Goal: Task Accomplishment & Management: Use online tool/utility

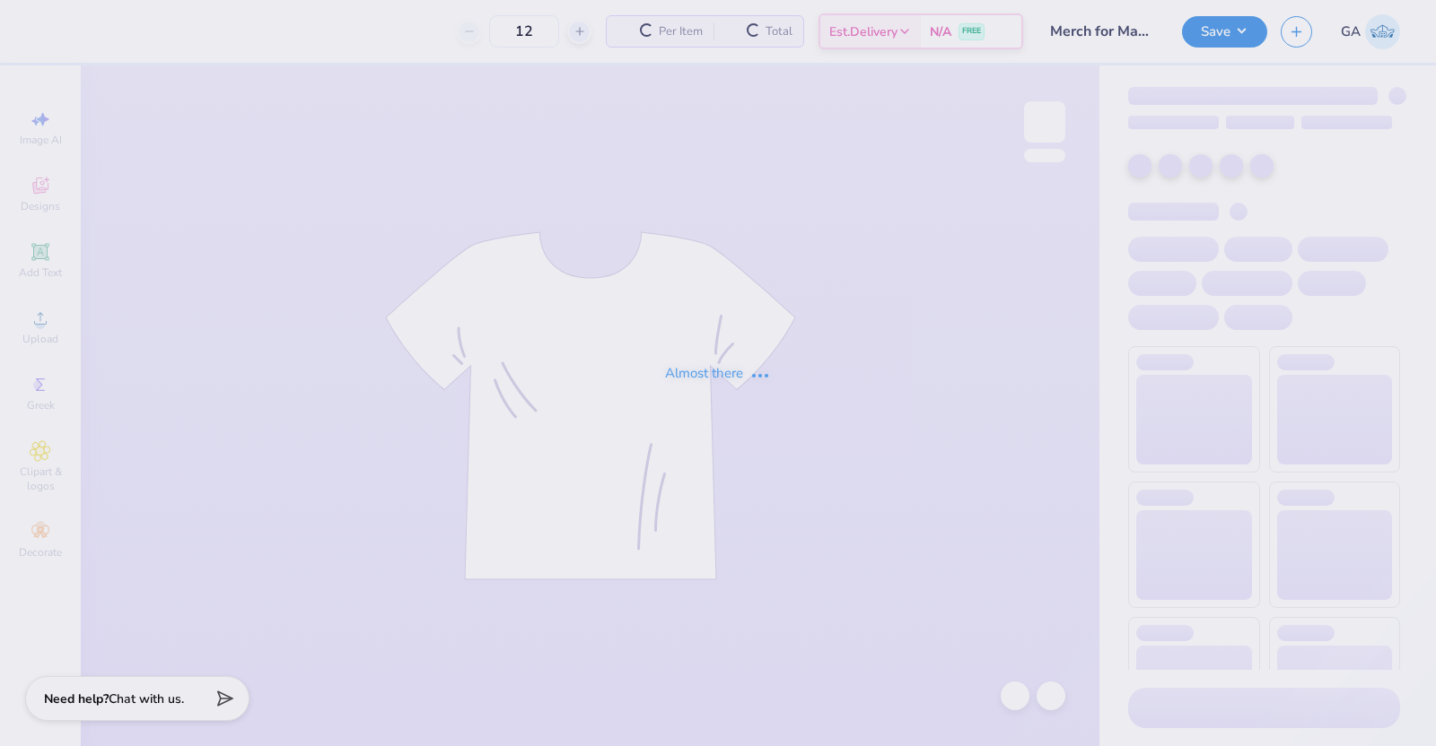
type input "28"
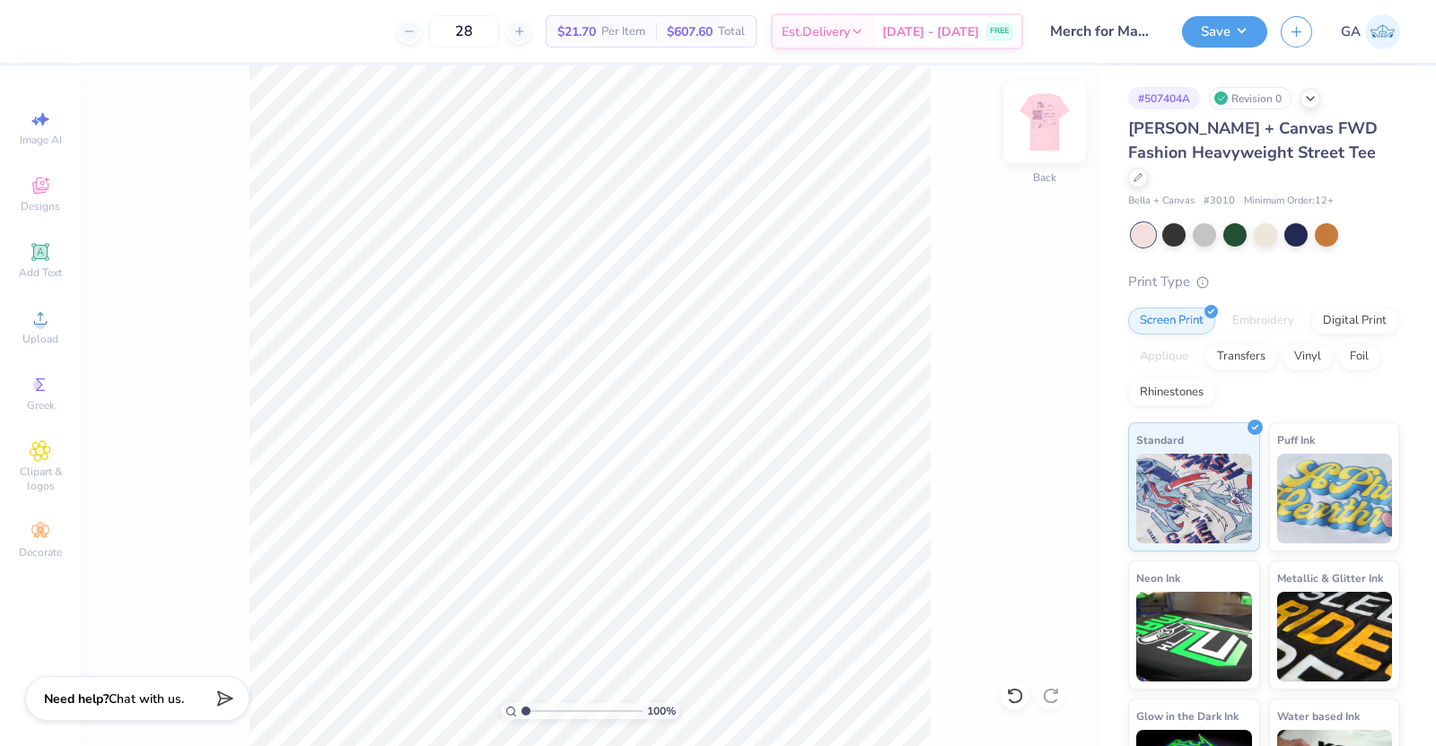
click at [1045, 112] on img at bounding box center [1044, 122] width 72 height 72
click at [1148, 166] on div at bounding box center [1138, 176] width 20 height 20
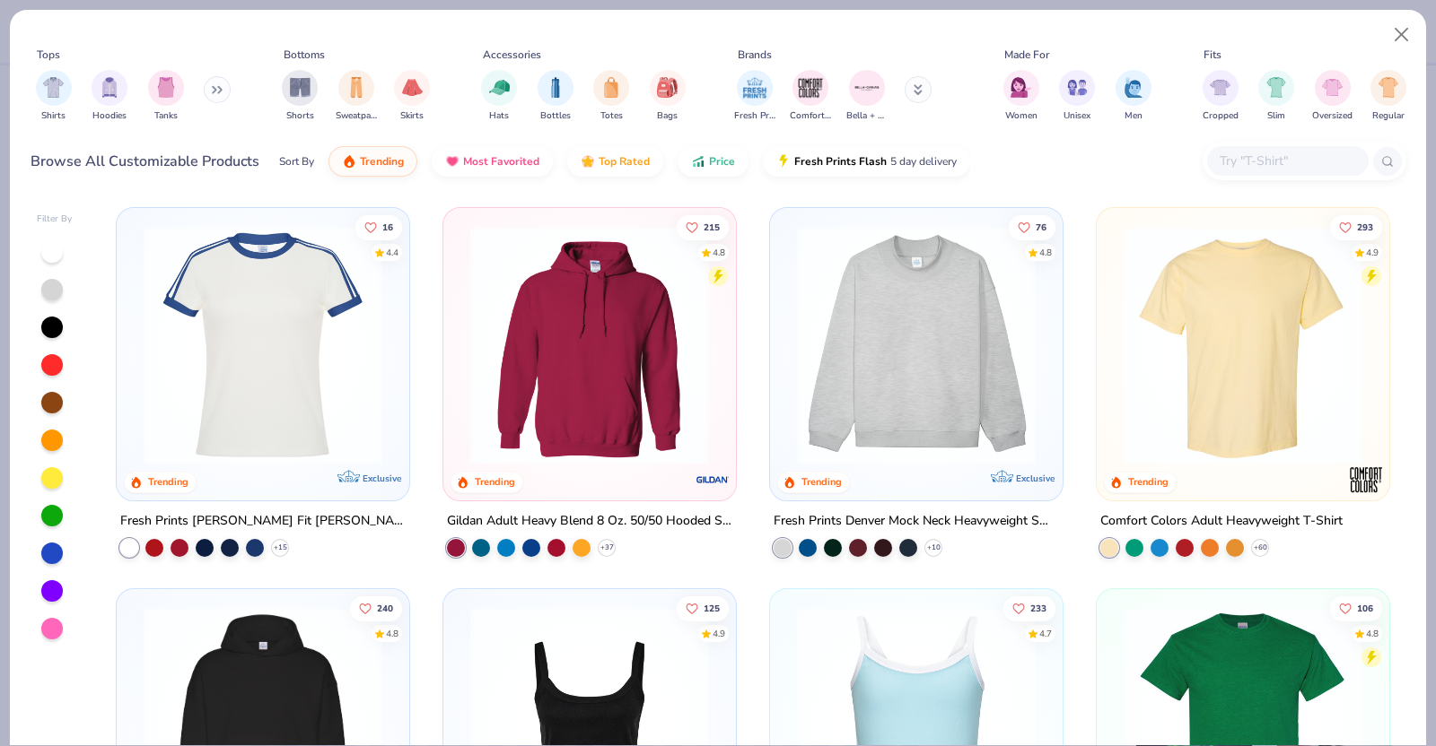
click at [1178, 340] on img at bounding box center [1242, 345] width 257 height 239
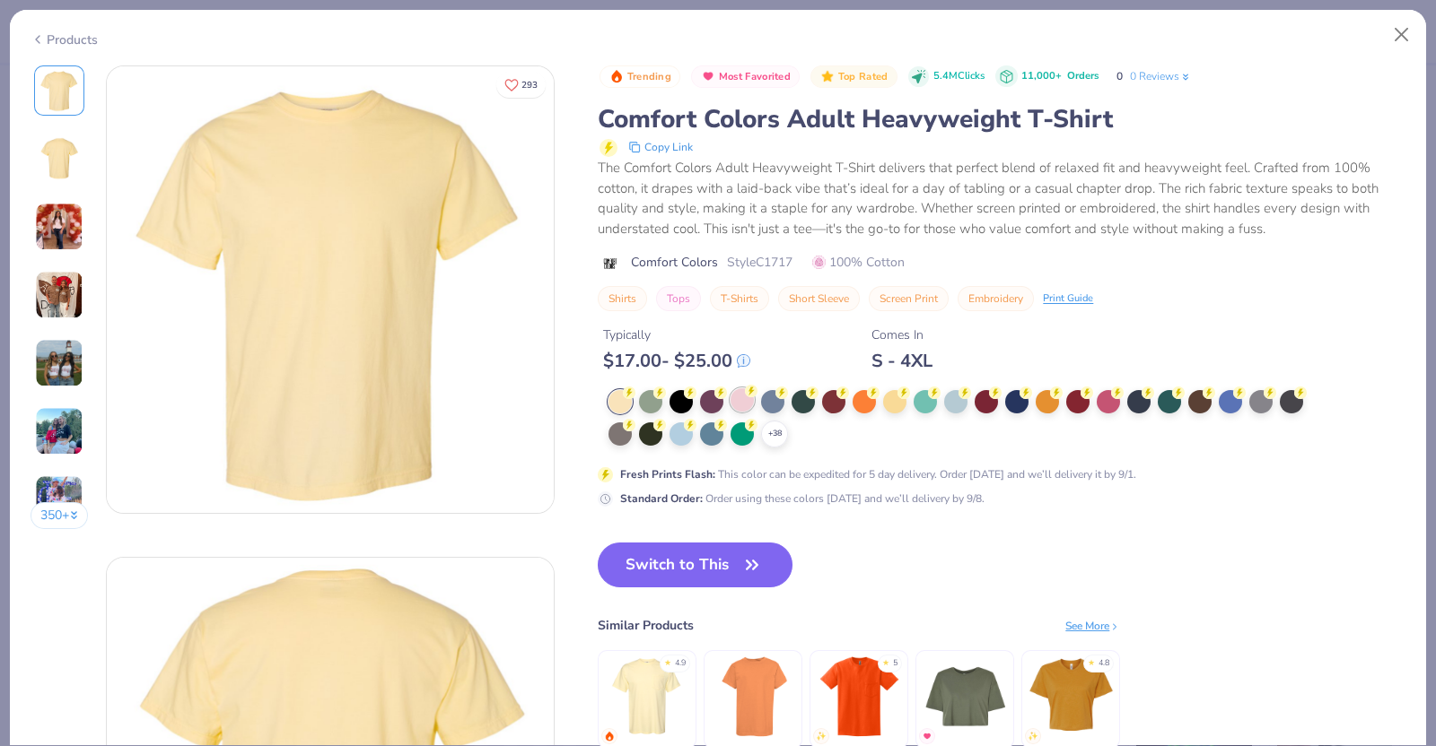
click at [736, 401] on div at bounding box center [741, 399] width 23 height 23
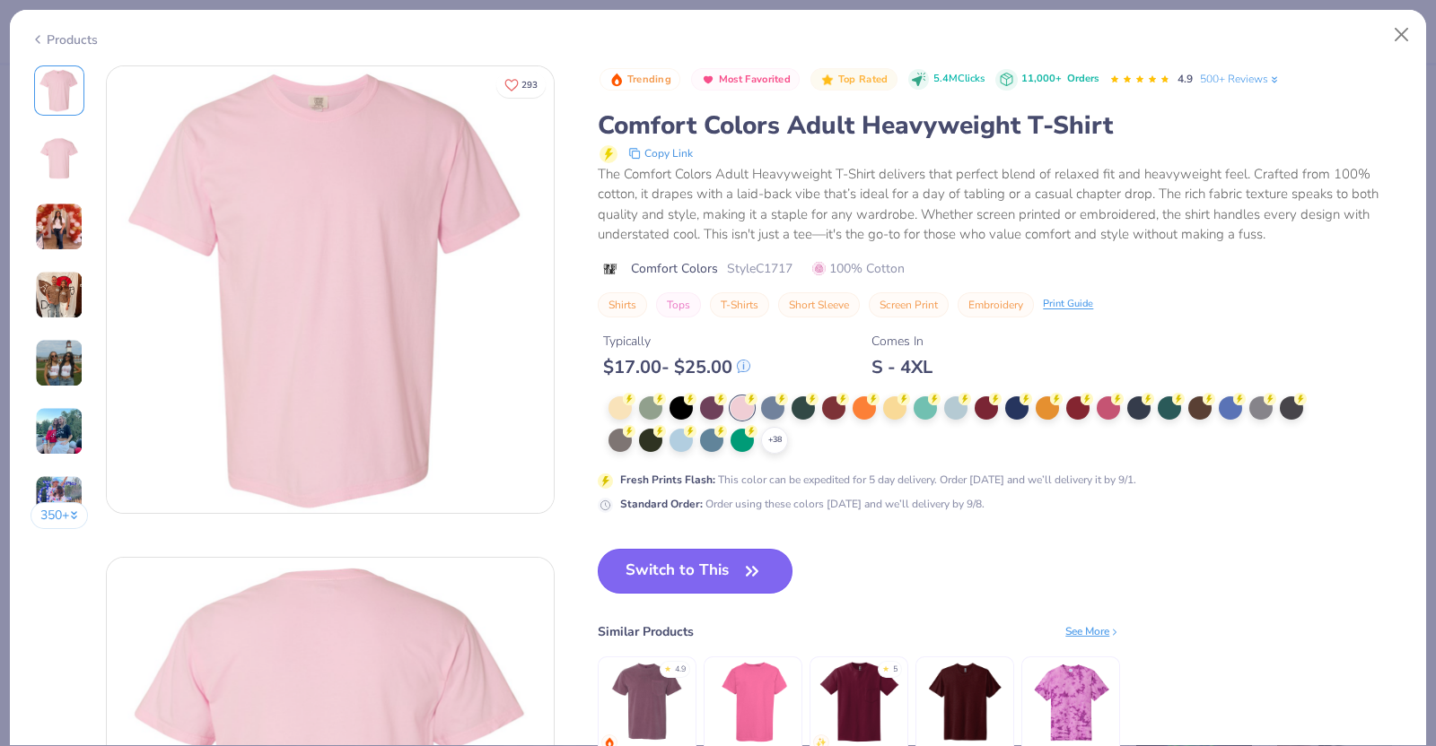
click at [685, 572] on button "Switch to This" at bounding box center [695, 571] width 195 height 45
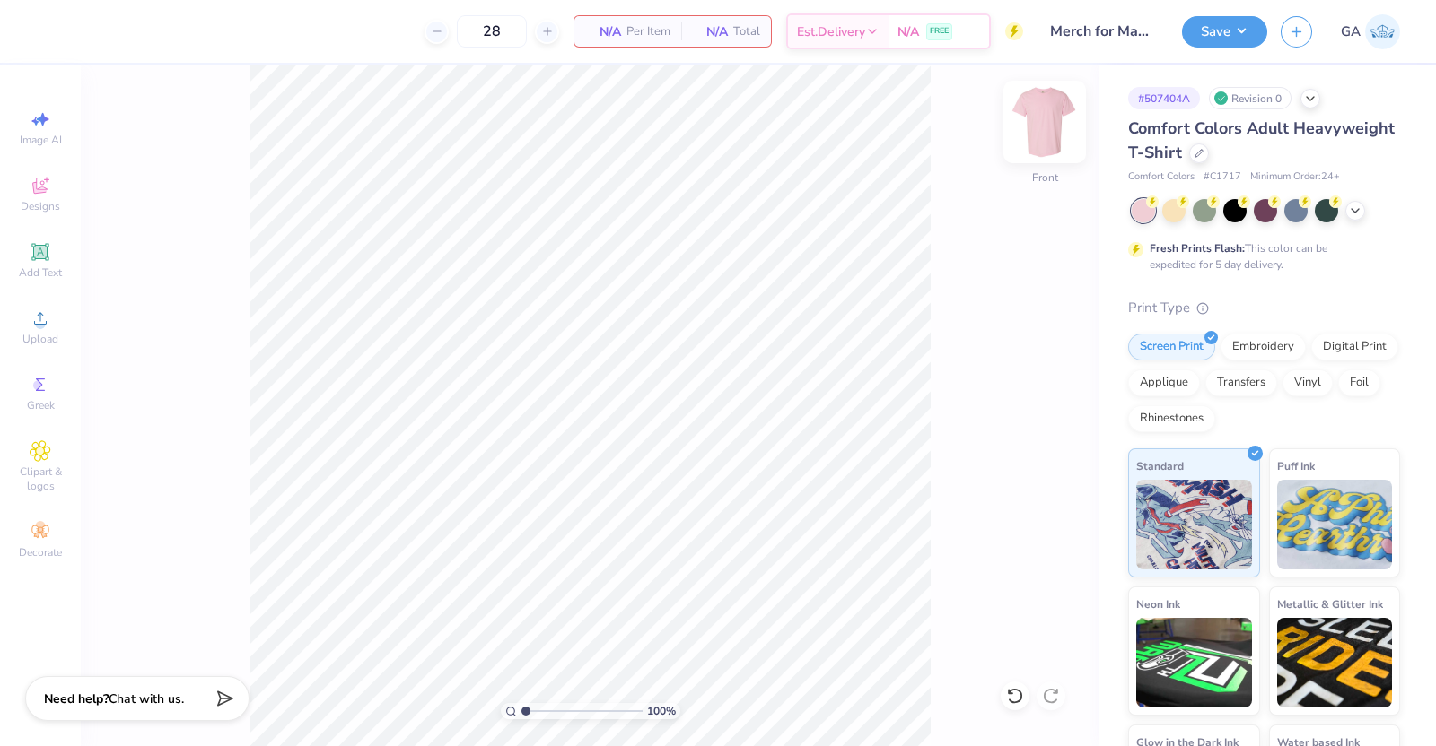
click at [1059, 126] on img at bounding box center [1044, 122] width 72 height 72
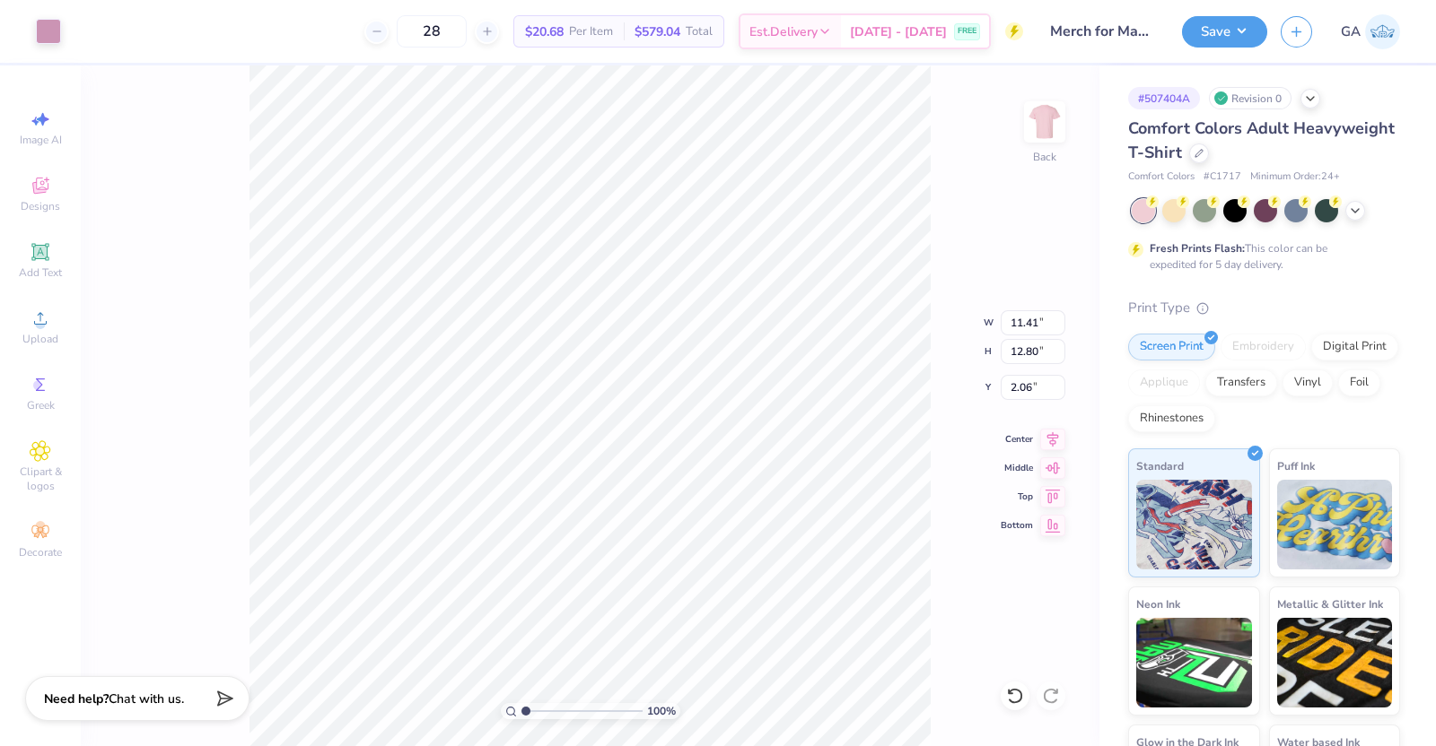
type input "3.00"
click at [1243, 46] on div "Save" at bounding box center [1224, 31] width 85 height 31
click at [1243, 42] on button "Save" at bounding box center [1224, 28] width 85 height 31
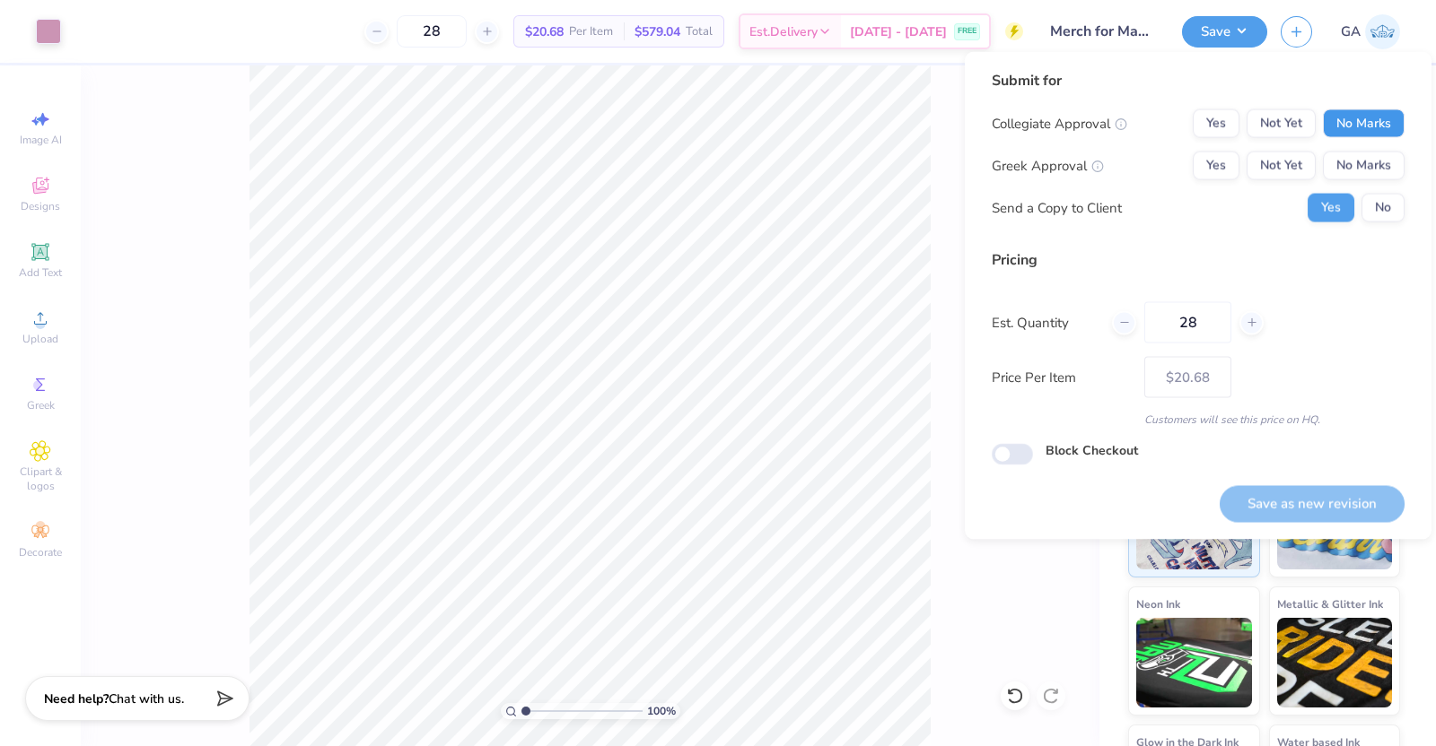
click at [1366, 111] on button "No Marks" at bounding box center [1364, 123] width 82 height 29
click at [1371, 163] on button "No Marks" at bounding box center [1364, 166] width 82 height 29
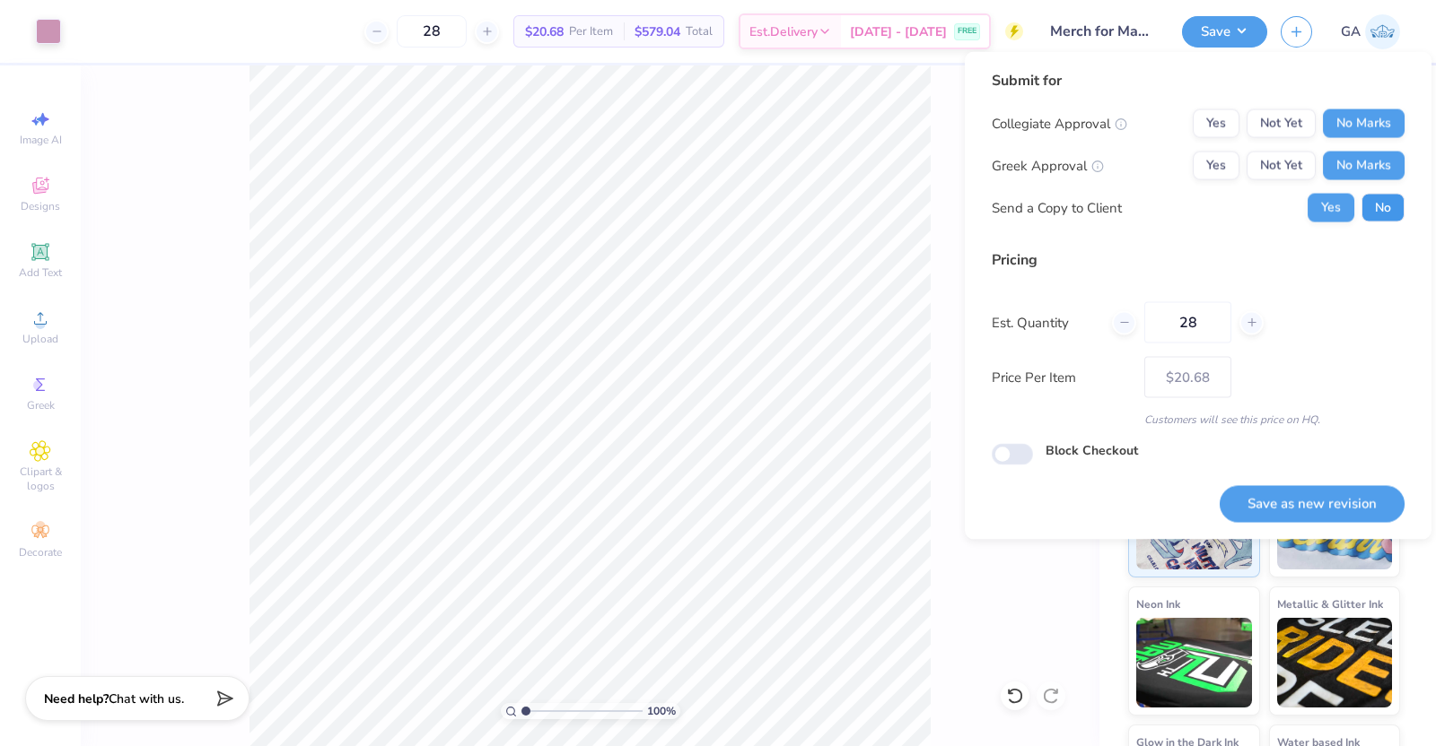
click at [1384, 205] on button "No" at bounding box center [1382, 208] width 43 height 29
click at [1294, 500] on button "Save as new revision" at bounding box center [1311, 503] width 185 height 37
type input "$20.68"
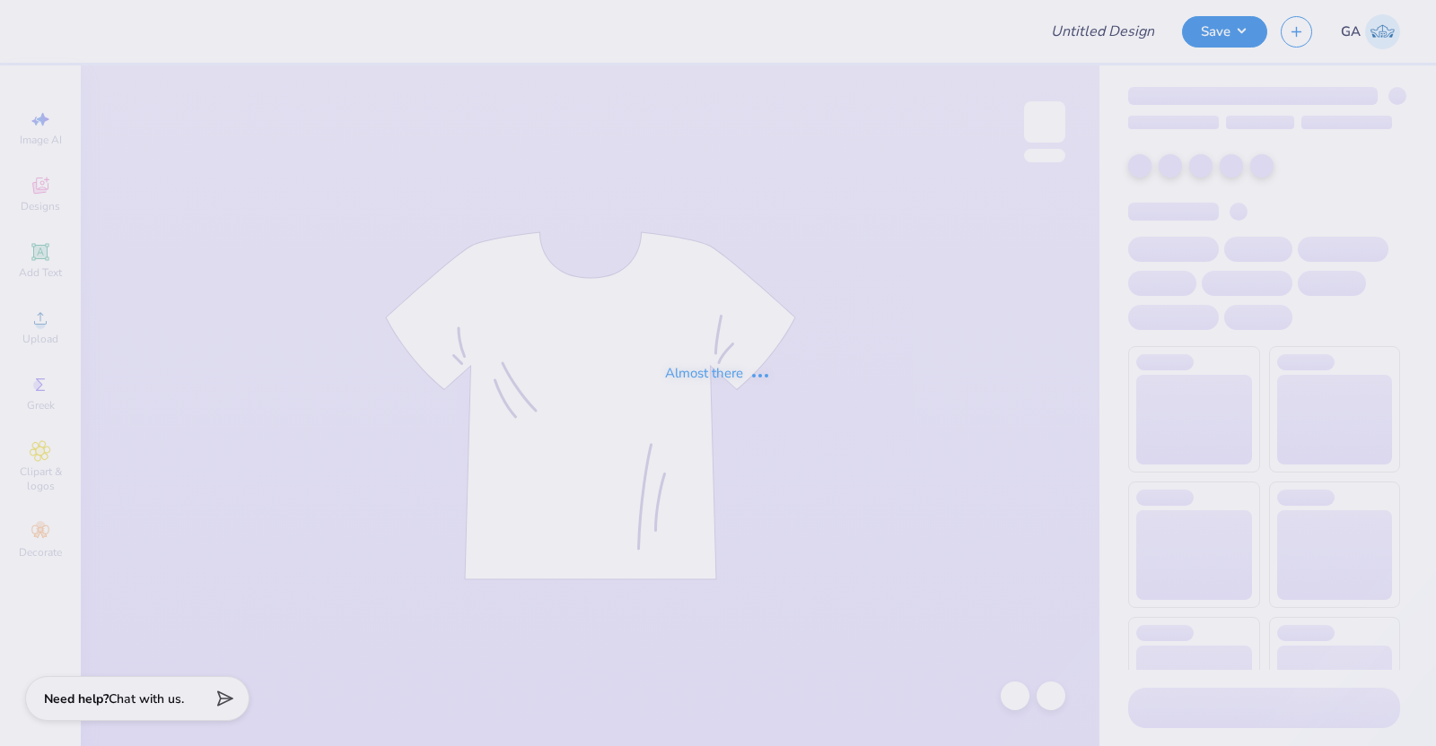
type input "Merch for Makenna"
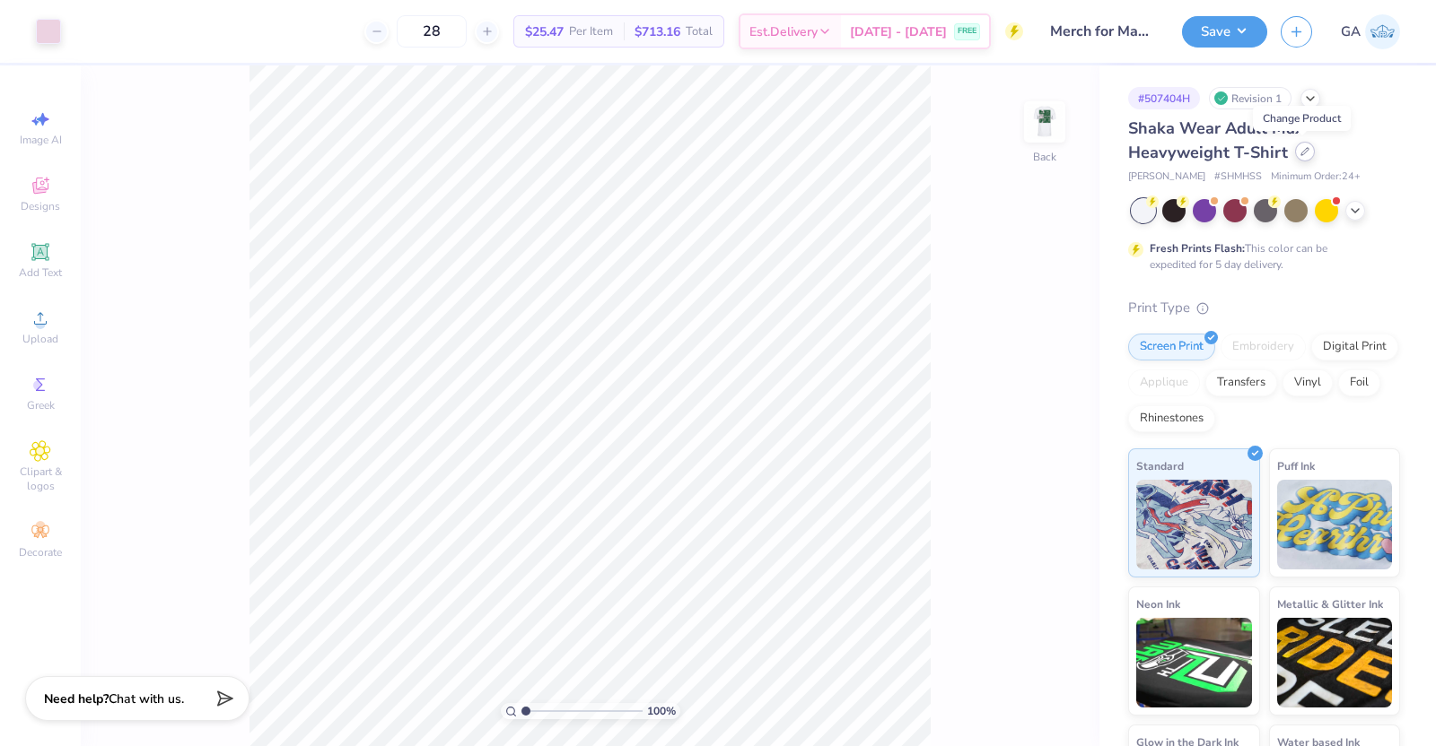
click at [1301, 151] on icon at bounding box center [1304, 151] width 7 height 7
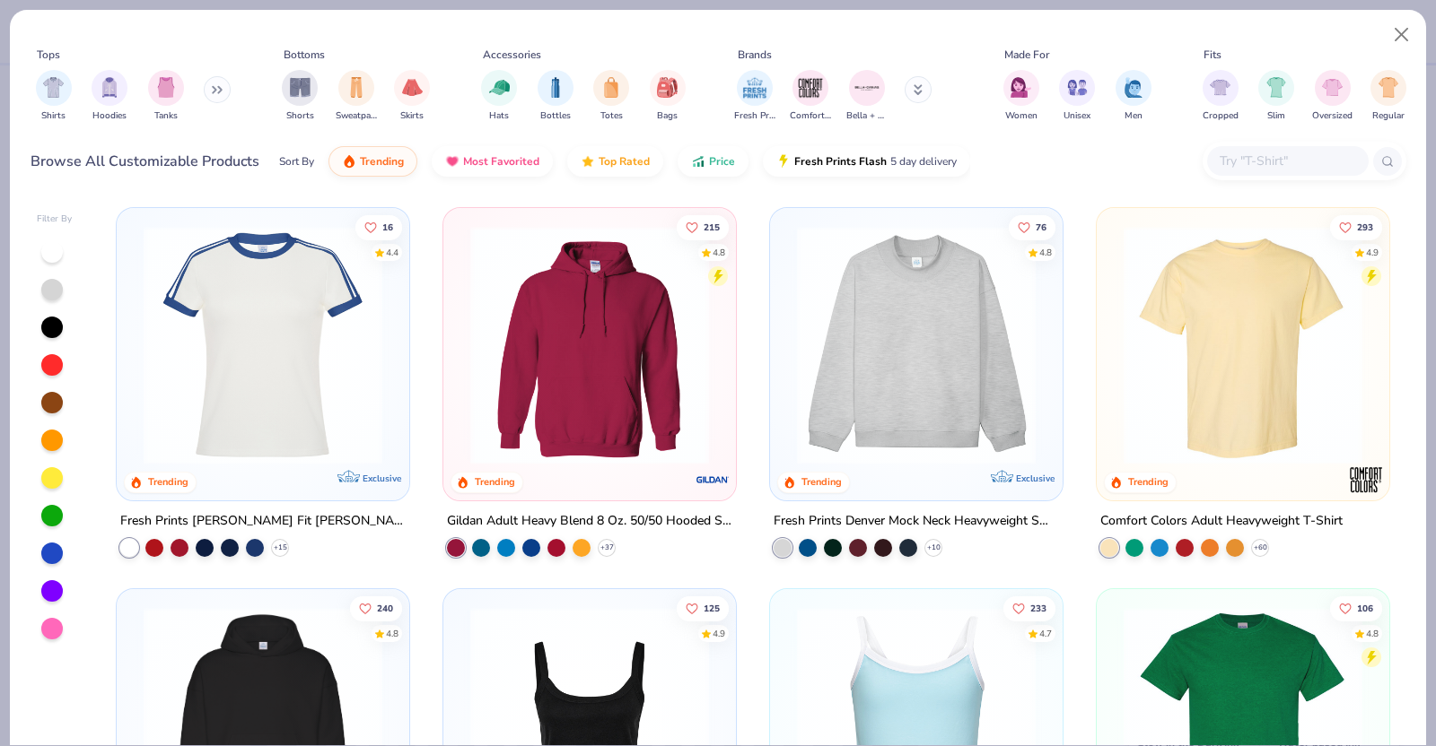
click at [1157, 428] on img at bounding box center [1242, 345] width 257 height 239
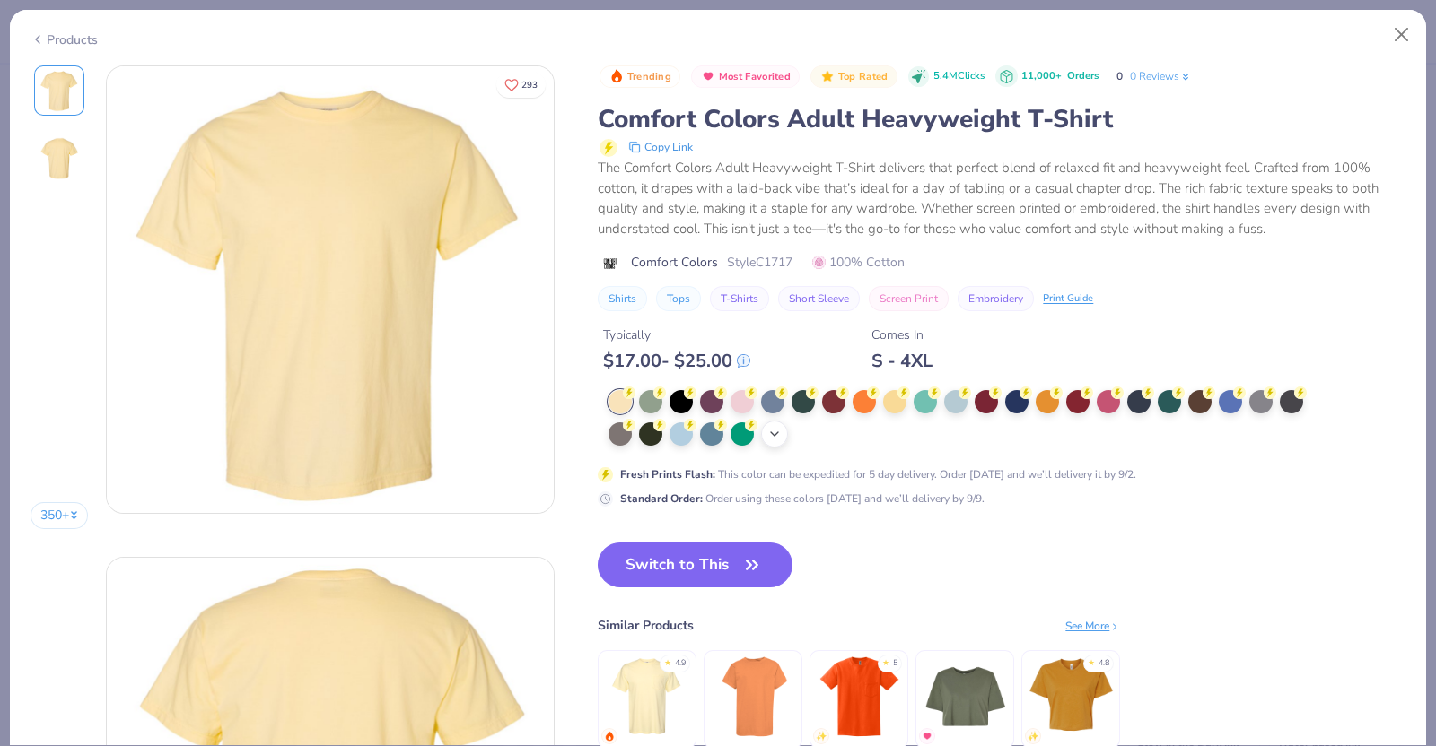
click at [781, 440] on icon at bounding box center [774, 434] width 14 height 14
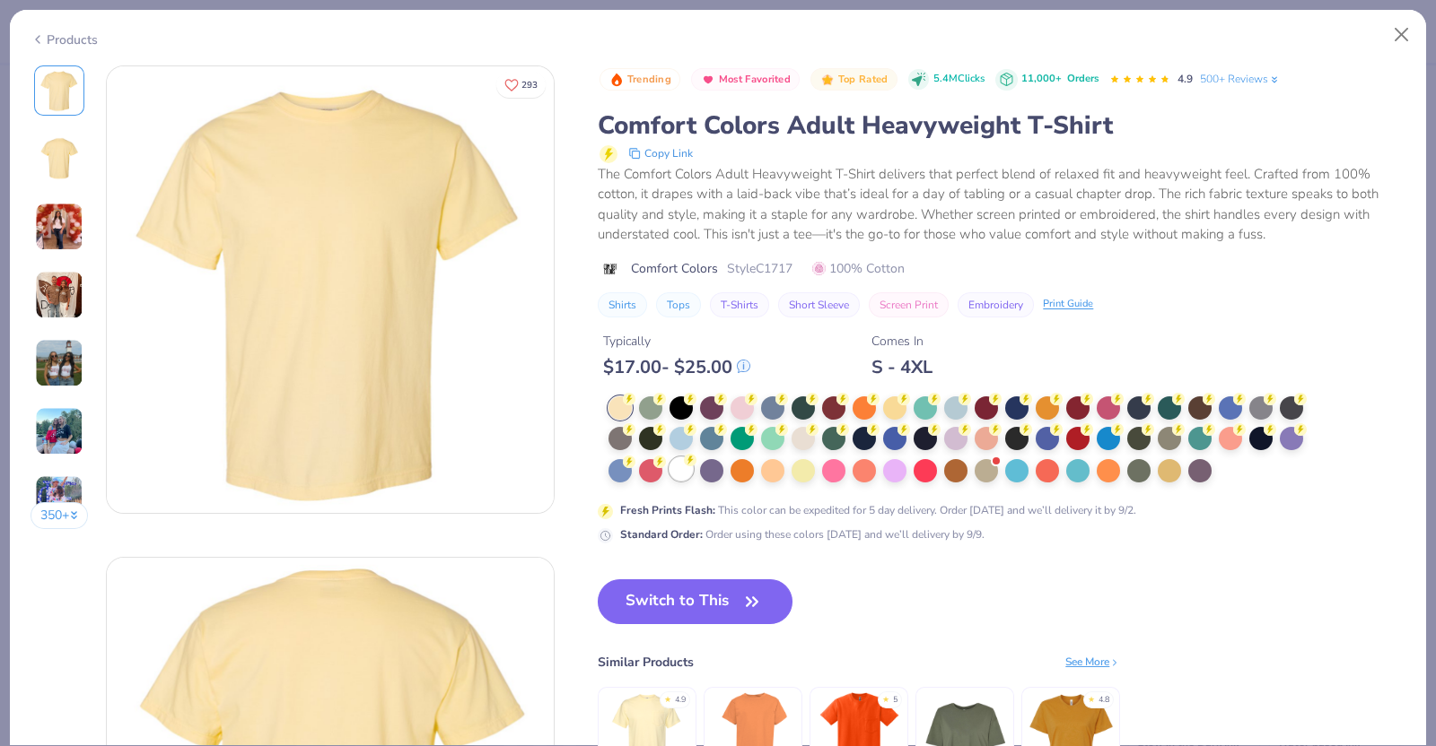
click at [686, 468] on div at bounding box center [680, 469] width 23 height 23
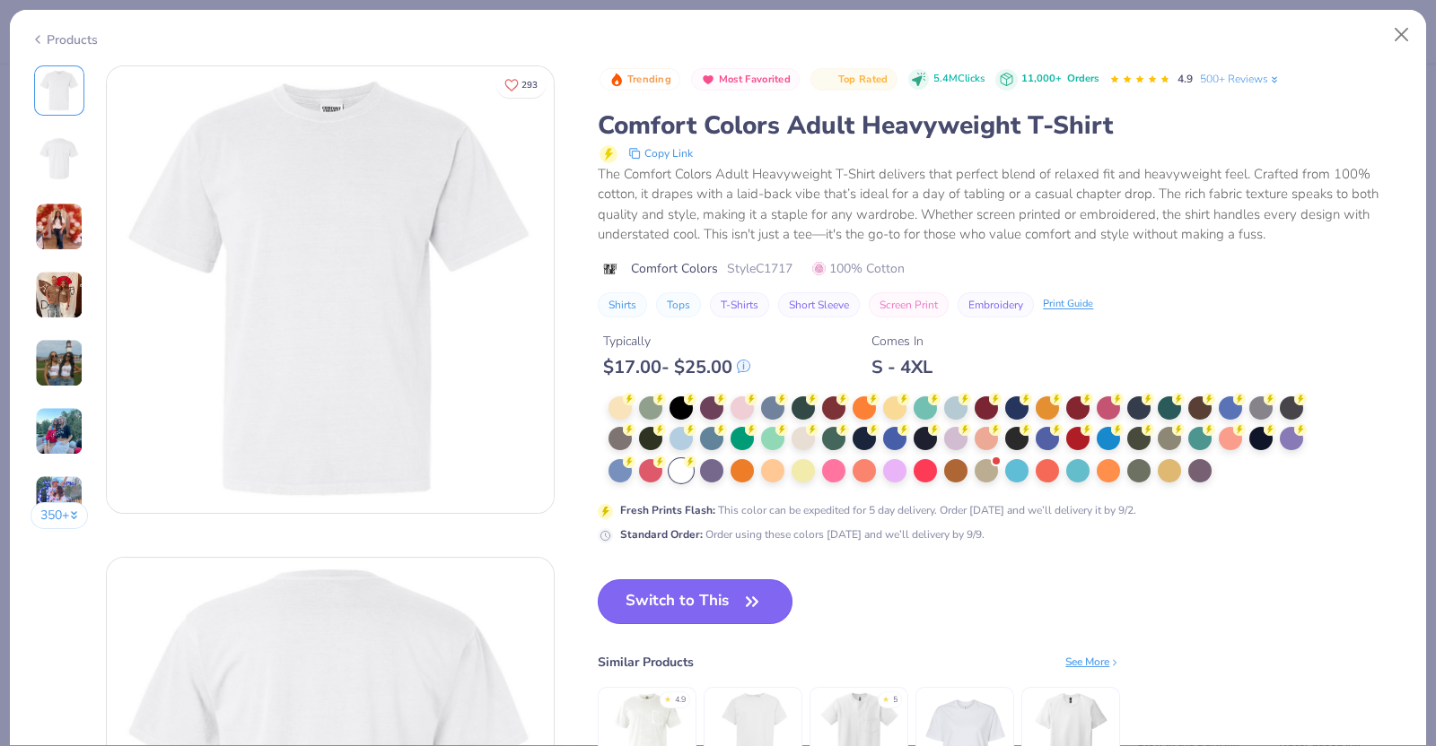
click at [681, 590] on button "Switch to This" at bounding box center [695, 602] width 195 height 45
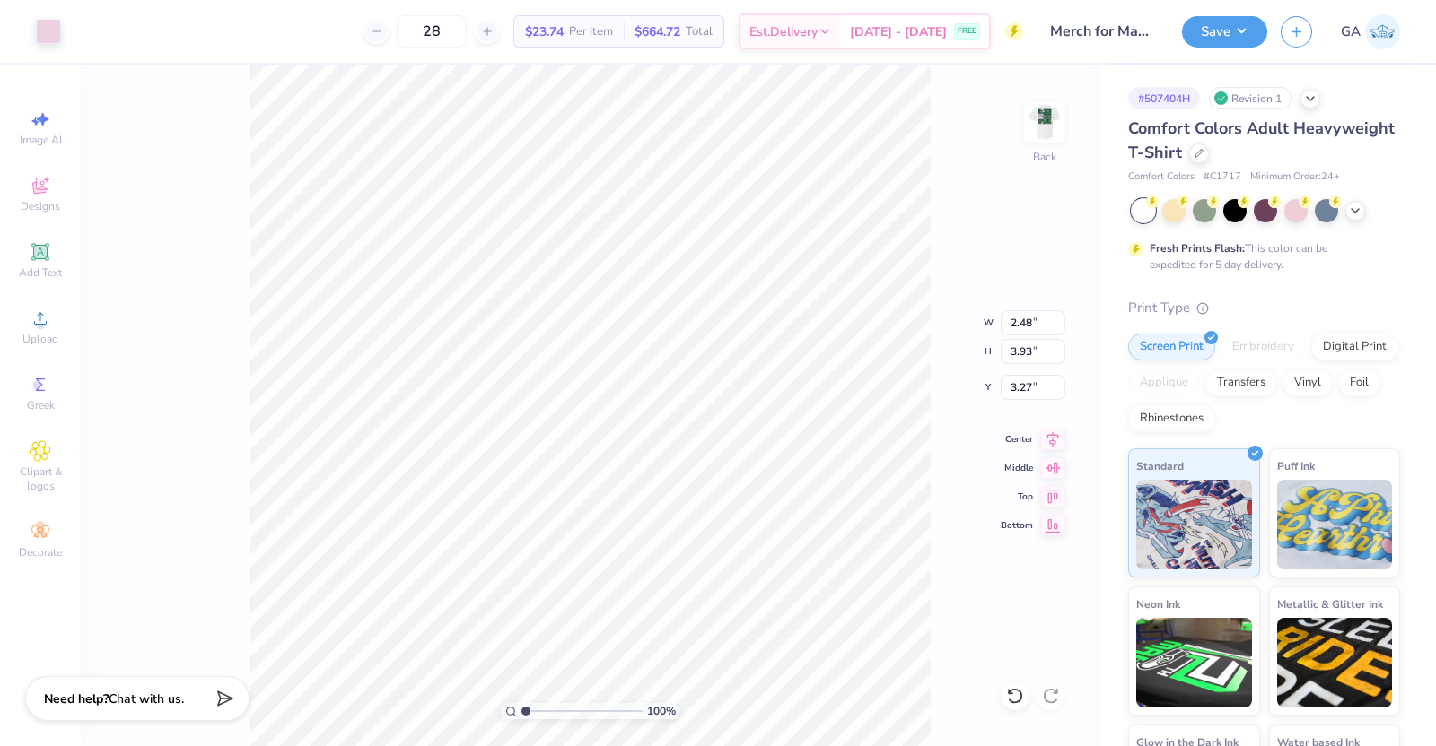
type input "3.00"
click at [1035, 130] on img at bounding box center [1044, 122] width 72 height 72
type input "3.00"
click at [1200, 31] on button "Save" at bounding box center [1224, 28] width 85 height 31
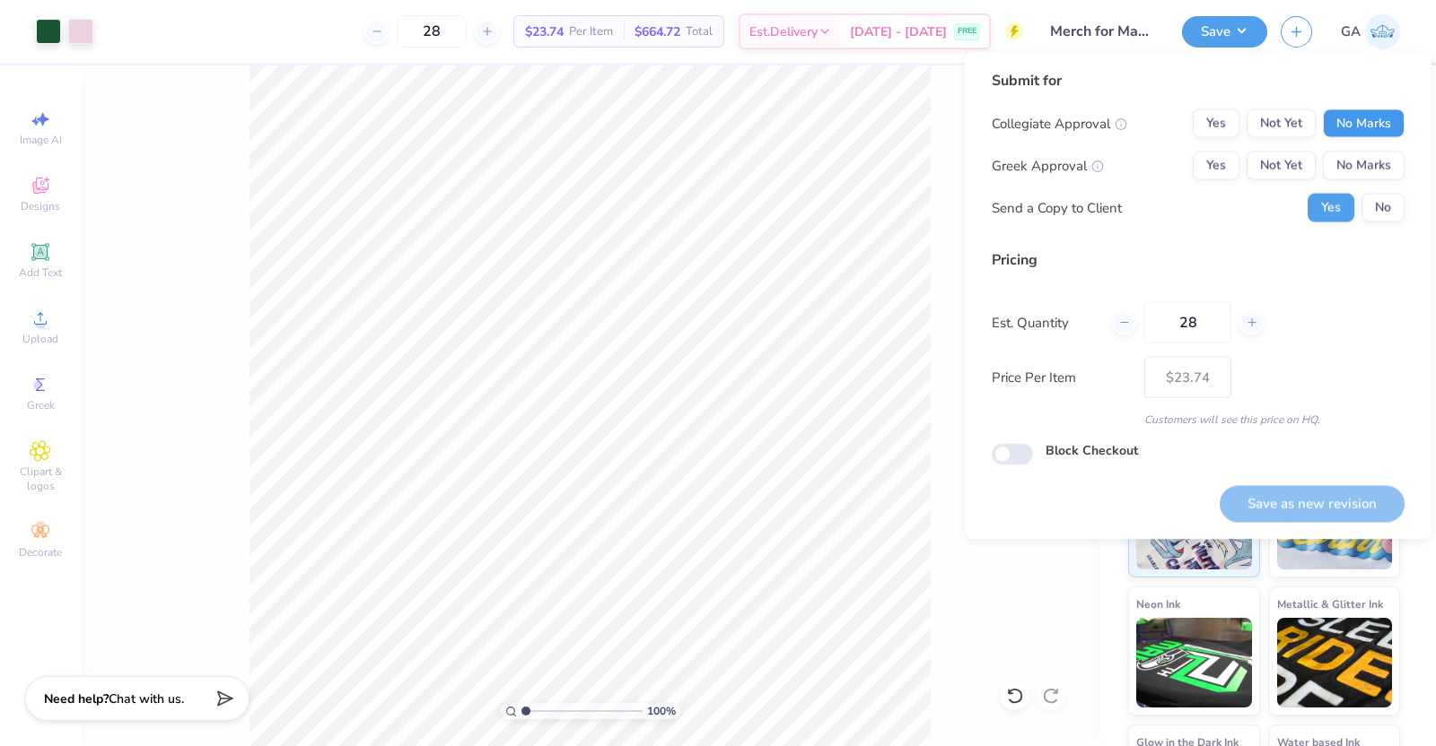
click at [1352, 112] on button "No Marks" at bounding box center [1364, 123] width 82 height 29
click at [1366, 170] on button "No Marks" at bounding box center [1364, 166] width 82 height 29
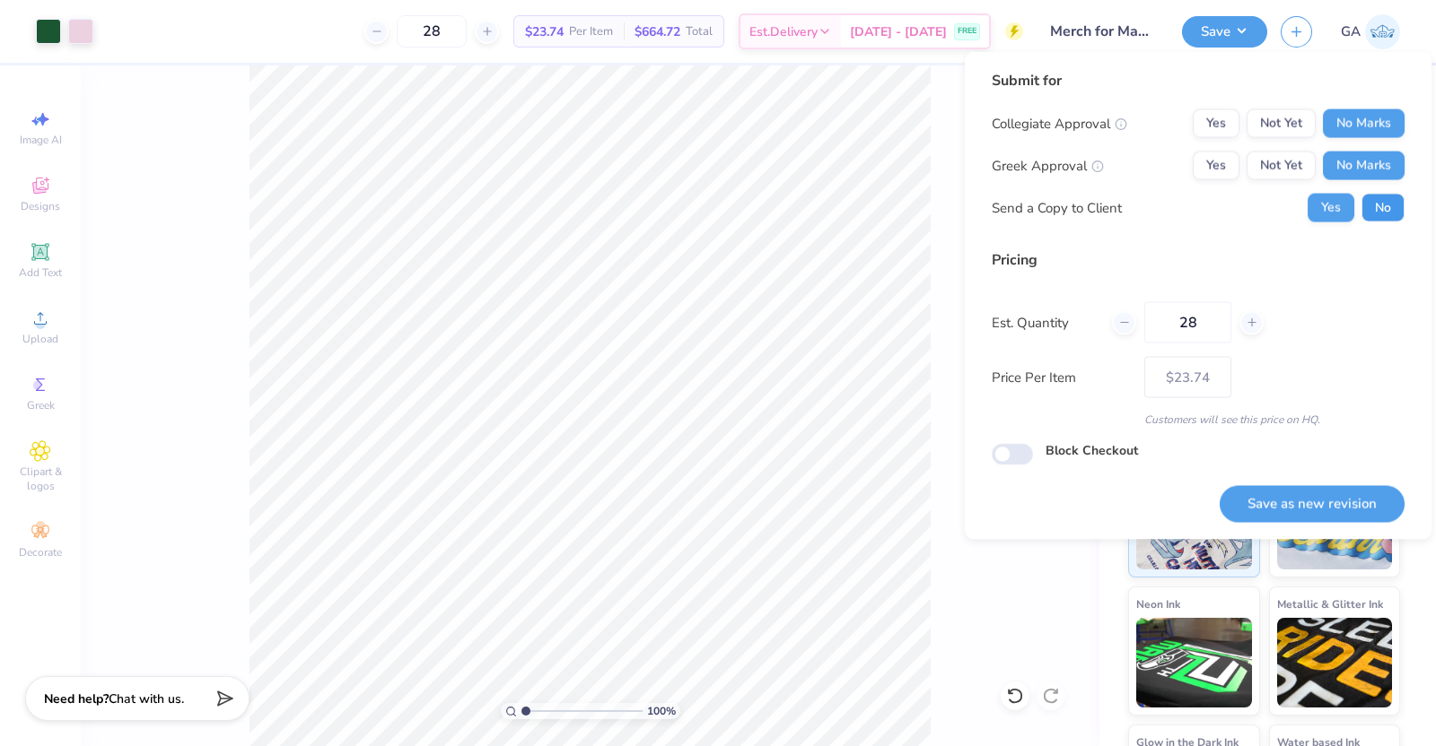
click at [1384, 199] on button "No" at bounding box center [1382, 208] width 43 height 29
click at [1324, 492] on button "Save as new revision" at bounding box center [1311, 503] width 185 height 37
type input "$23.74"
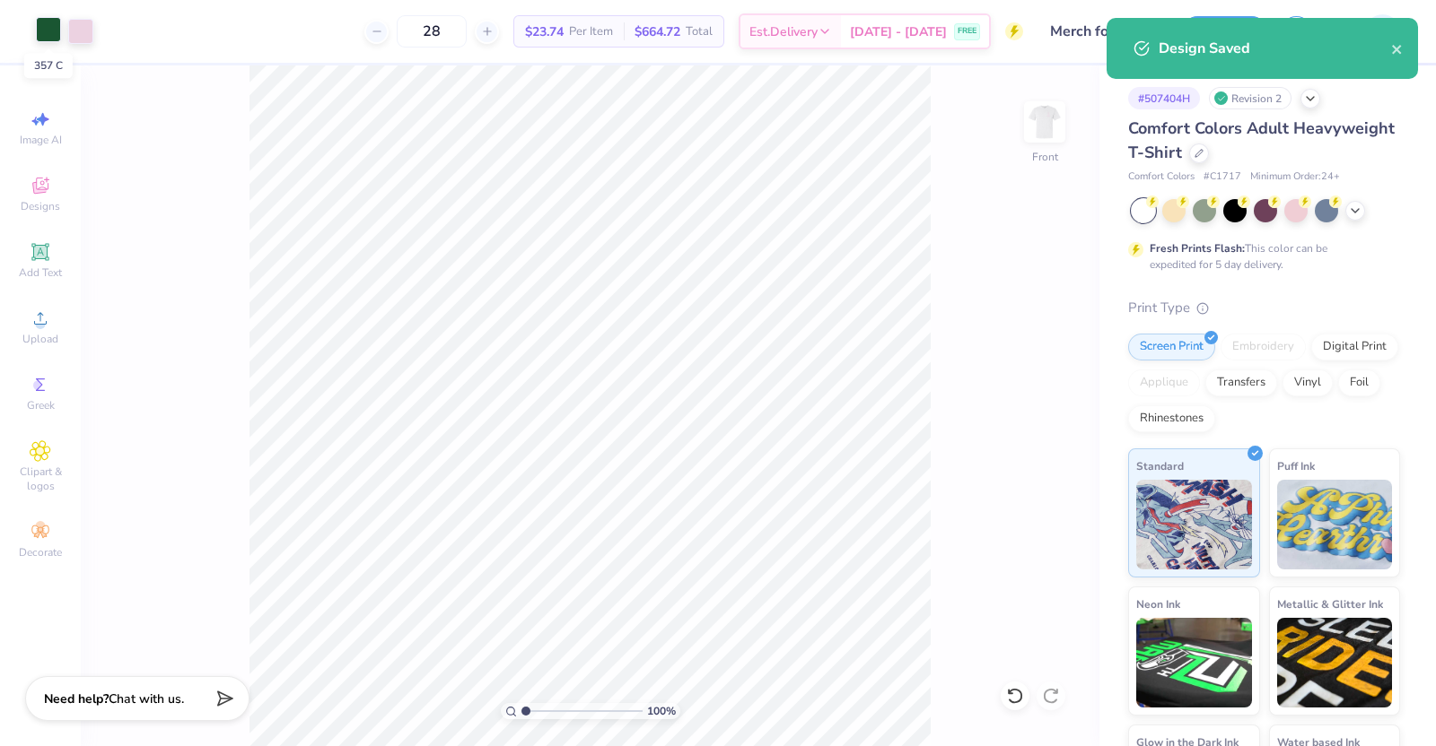
click at [52, 36] on div at bounding box center [48, 29] width 25 height 25
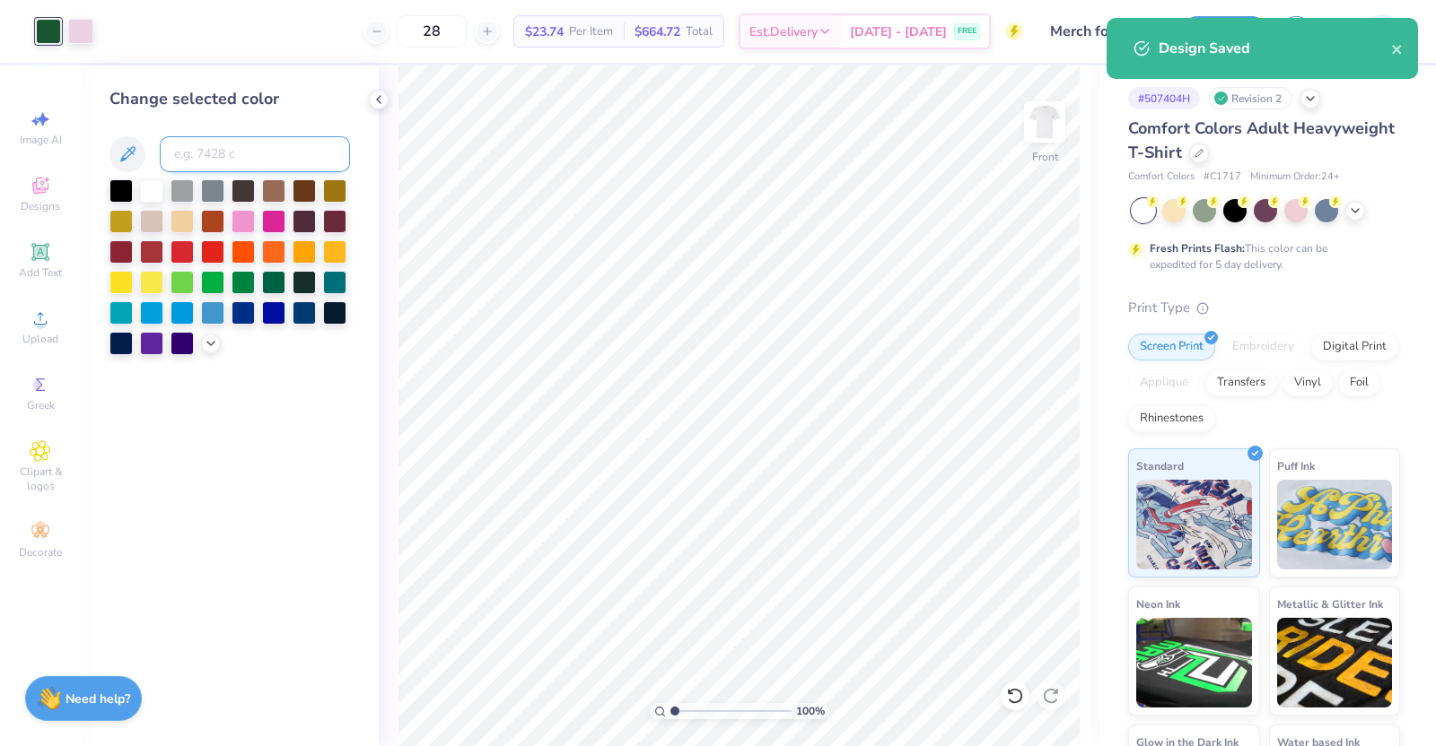
click at [235, 153] on input at bounding box center [255, 154] width 190 height 36
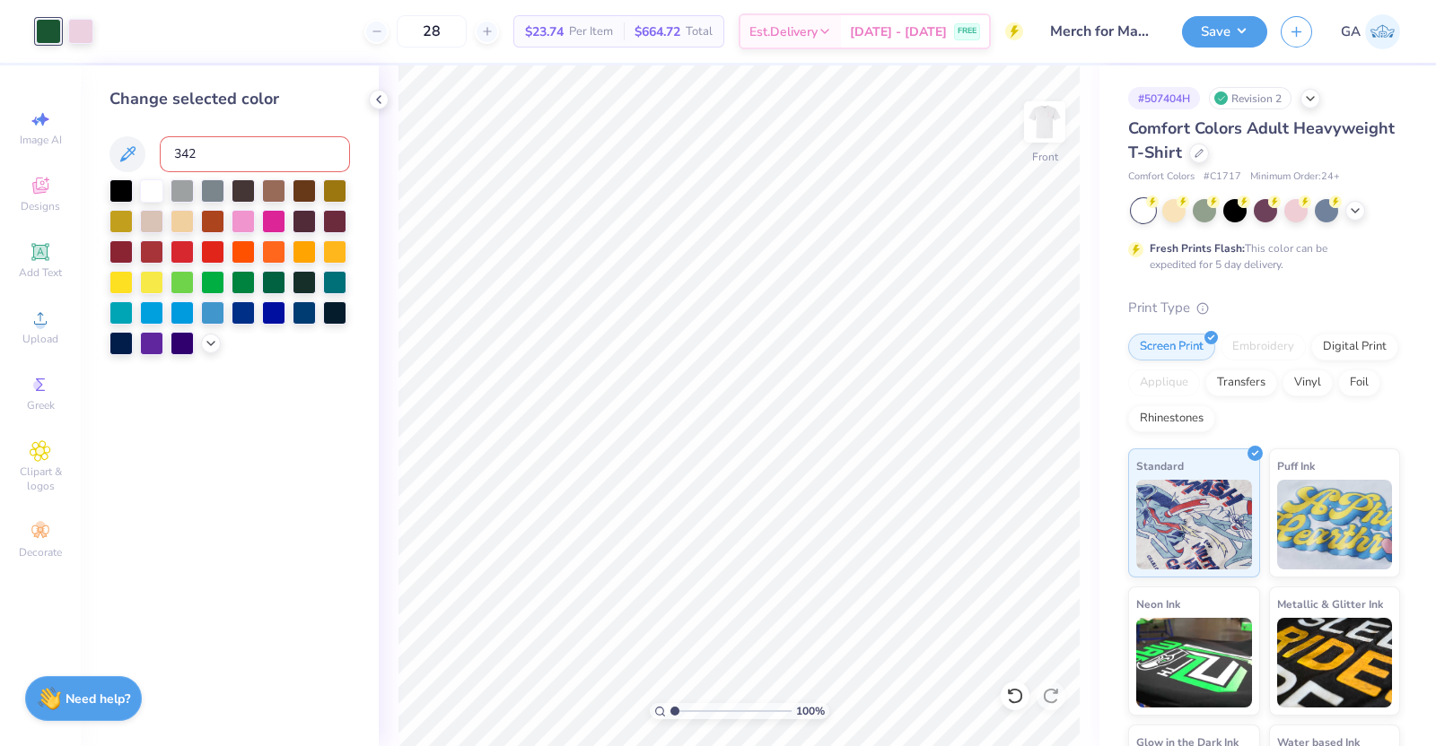
type input "3425"
click at [381, 101] on icon at bounding box center [378, 99] width 14 height 14
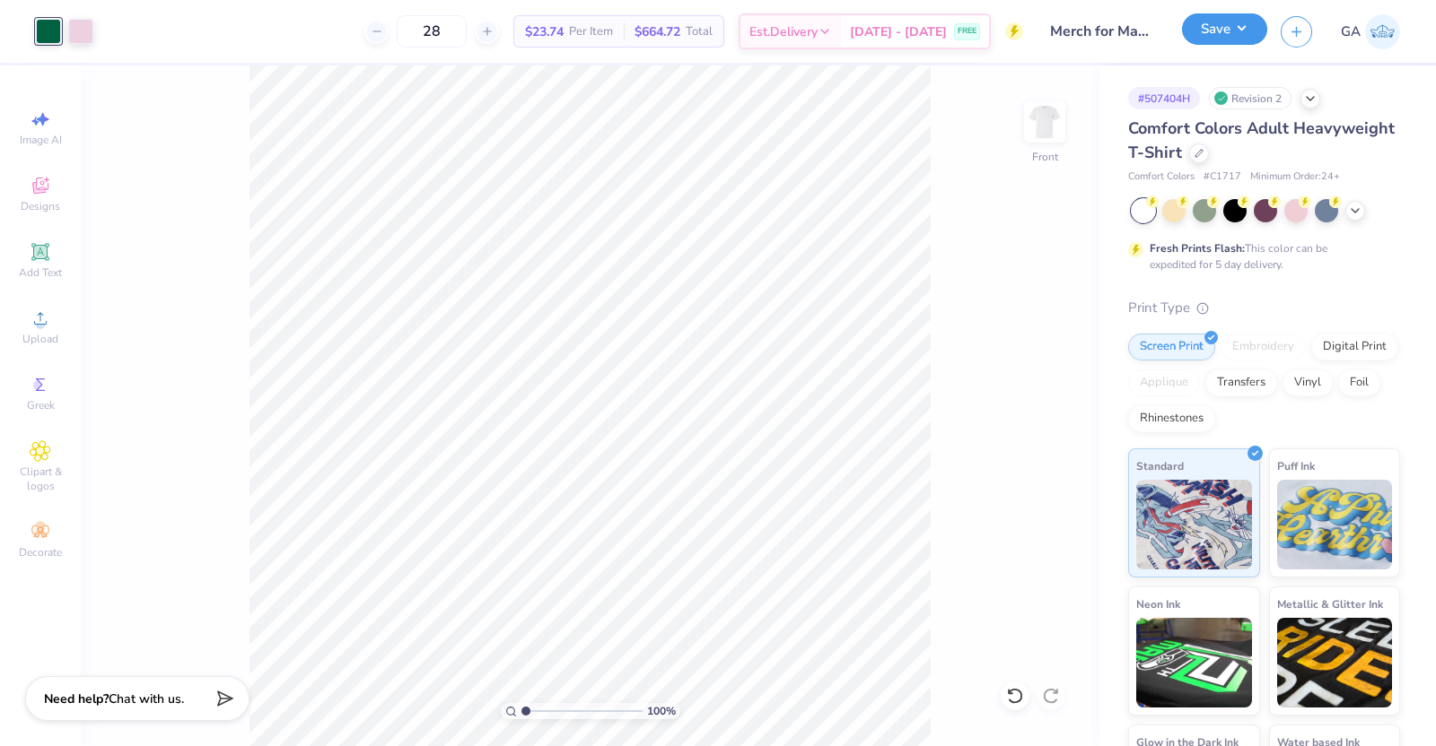
click at [1237, 33] on button "Save" at bounding box center [1224, 28] width 85 height 31
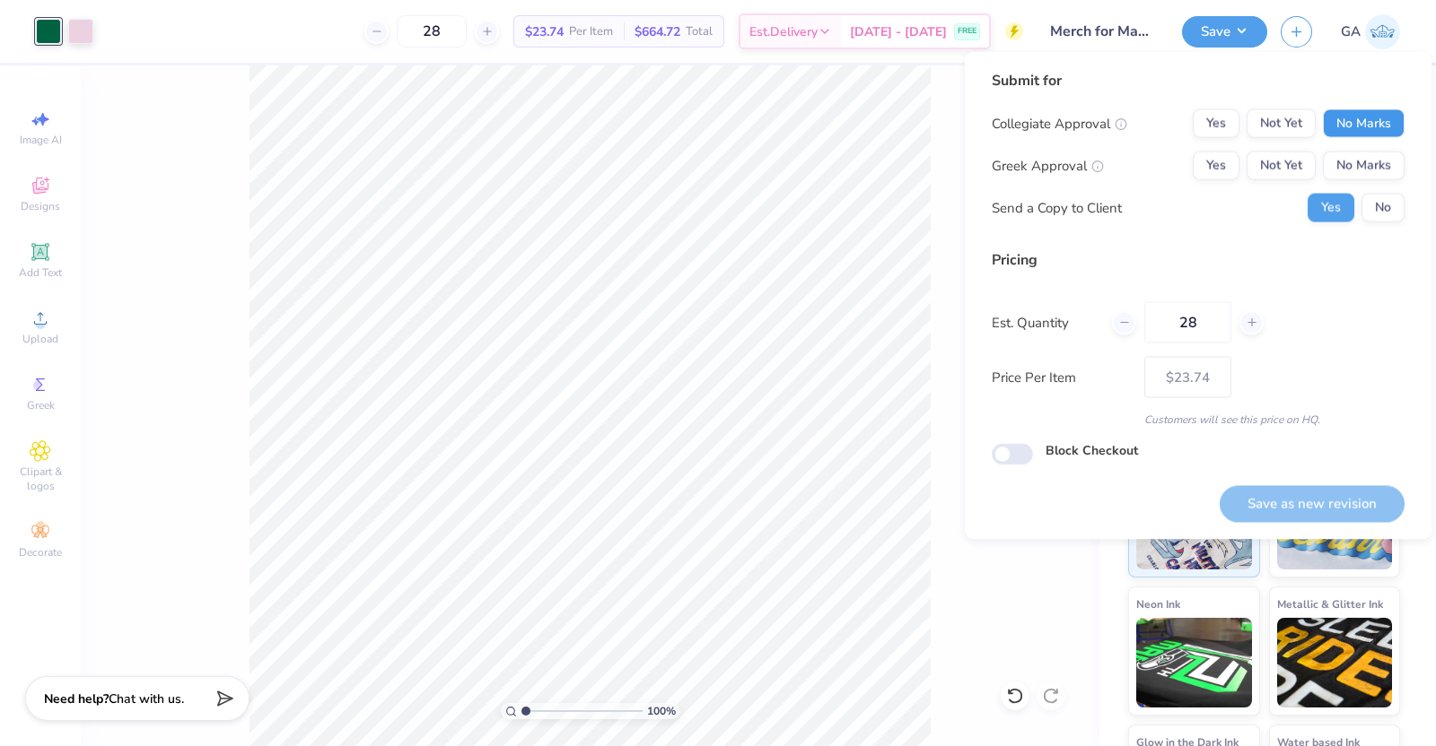
click at [1368, 124] on button "No Marks" at bounding box center [1364, 123] width 82 height 29
click at [1372, 144] on div "Collegiate Approval Yes Not Yet No Marks Greek Approval Yes Not Yet No Marks Se…" at bounding box center [1197, 165] width 413 height 113
click at [1370, 157] on button "No Marks" at bounding box center [1364, 166] width 82 height 29
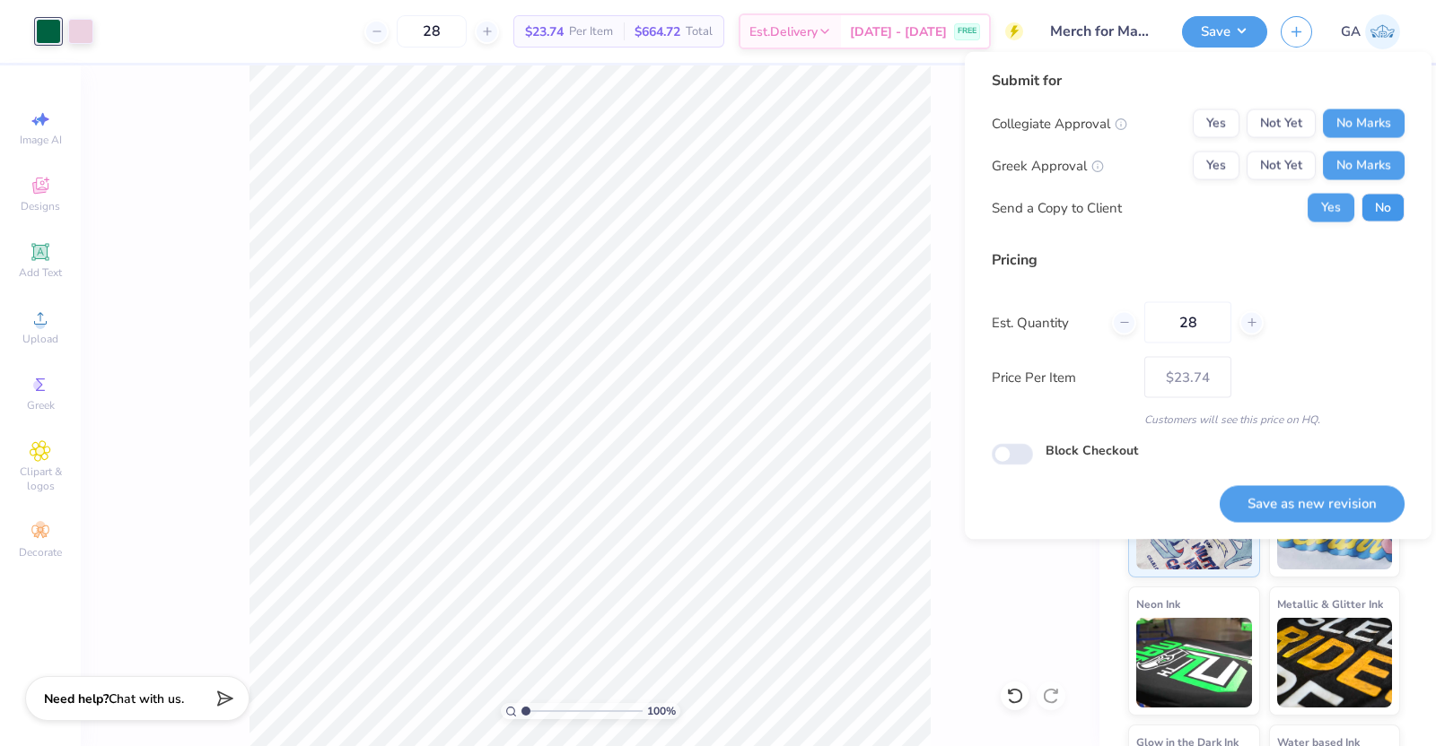
click at [1390, 198] on button "No" at bounding box center [1382, 208] width 43 height 29
click at [1305, 490] on button "Save as new revision" at bounding box center [1311, 503] width 185 height 37
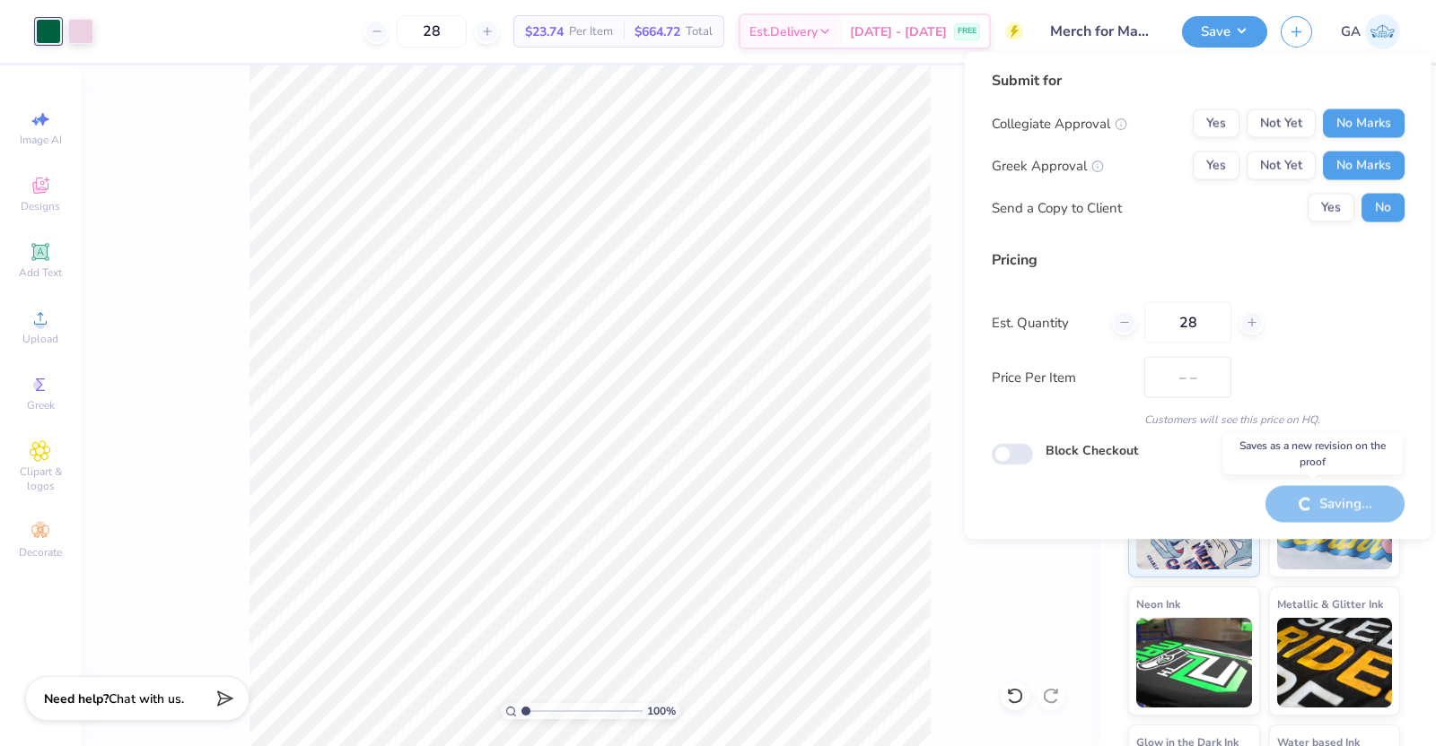
type input "$23.74"
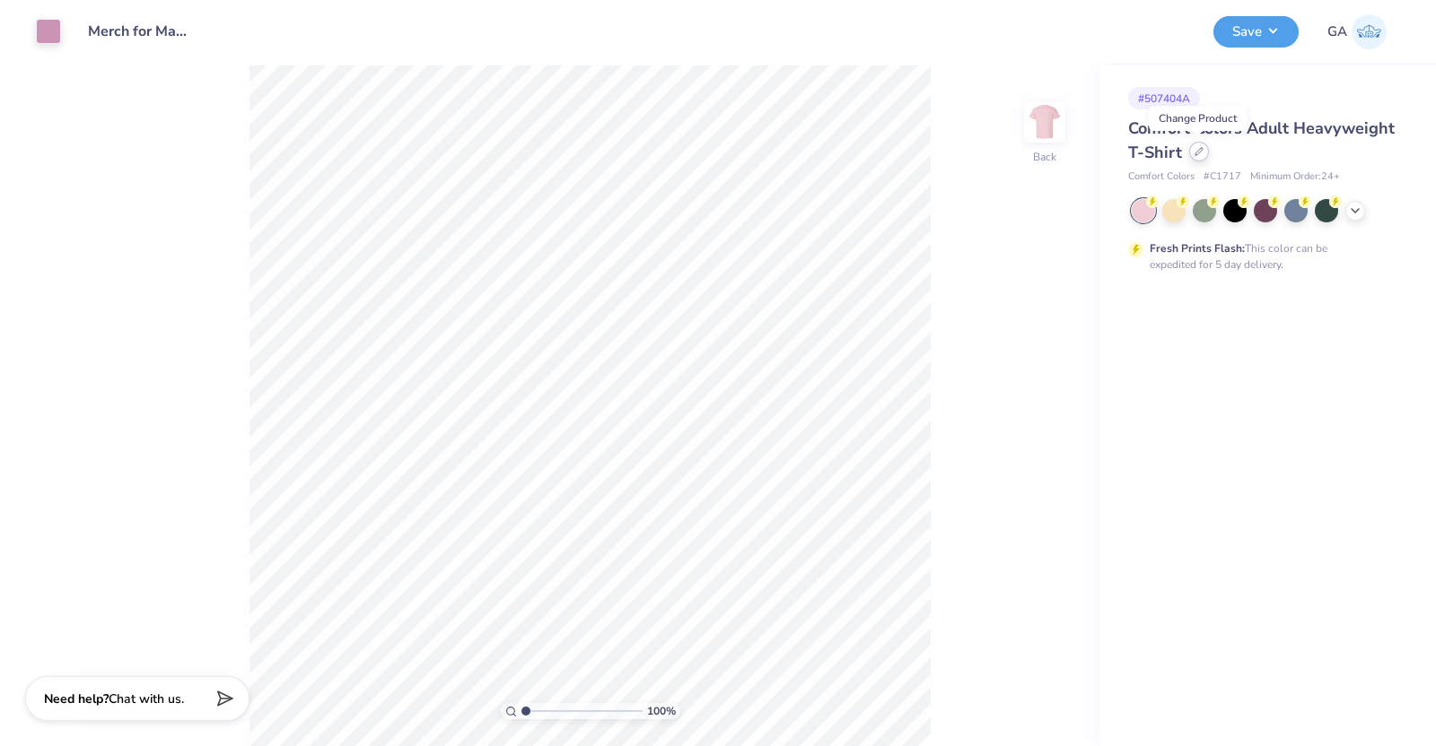
click at [1200, 153] on icon at bounding box center [1198, 151] width 9 height 9
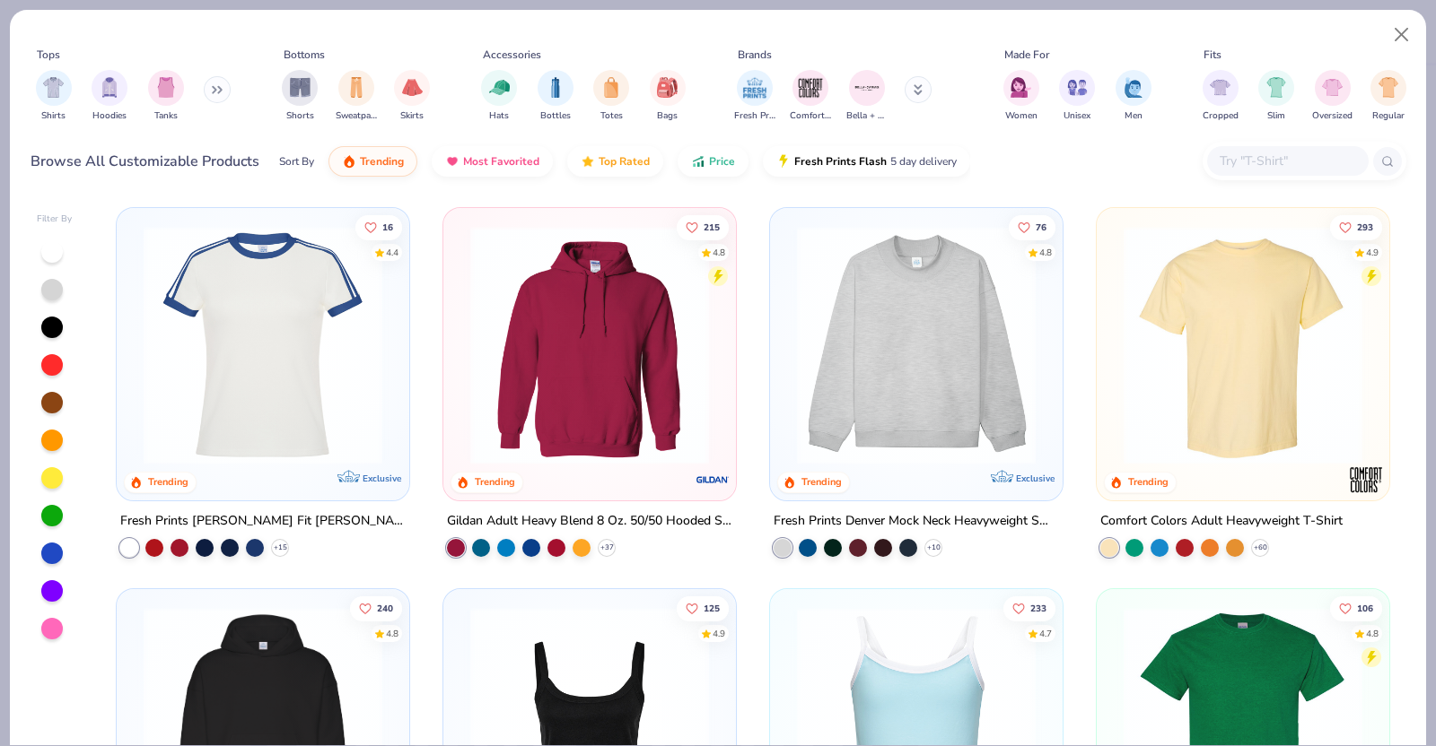
click at [1178, 662] on img at bounding box center [1242, 726] width 257 height 239
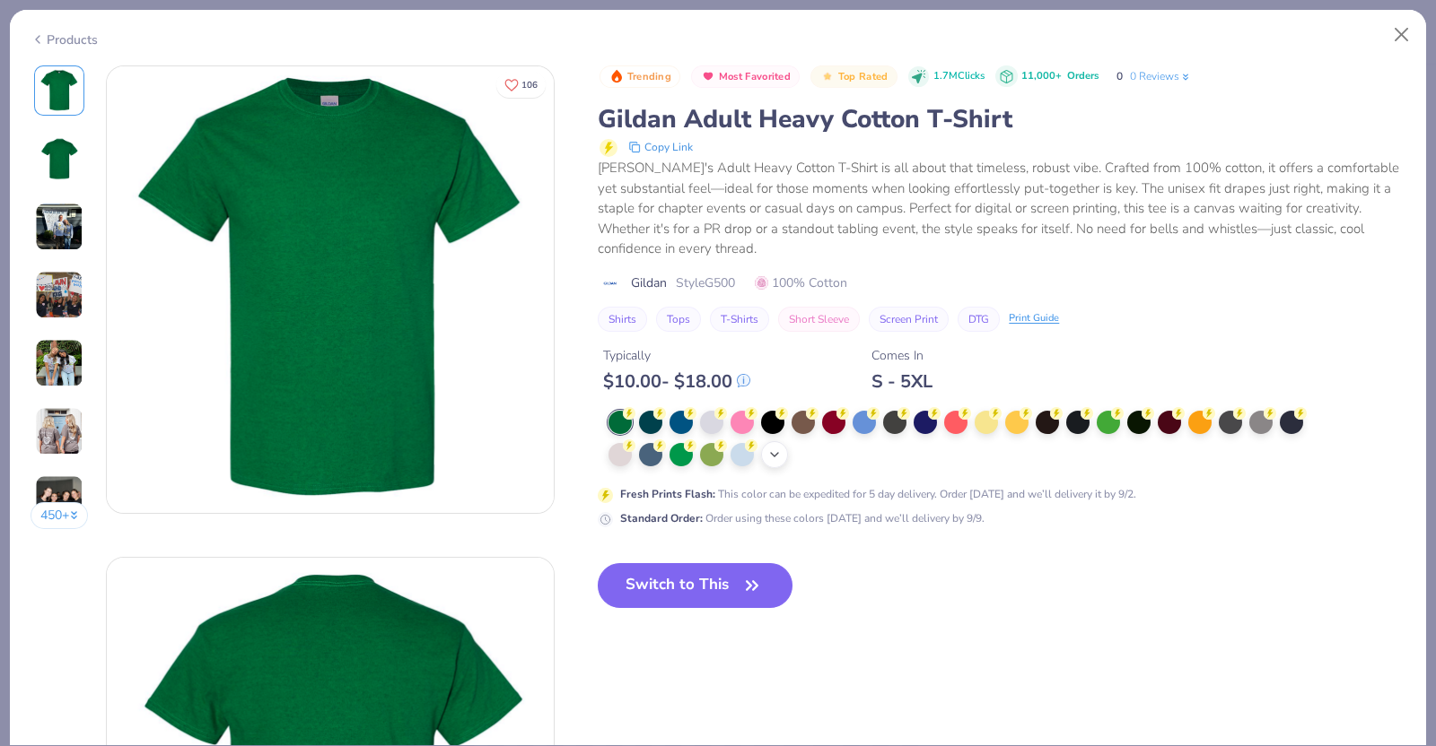
click at [781, 454] on icon at bounding box center [774, 455] width 14 height 14
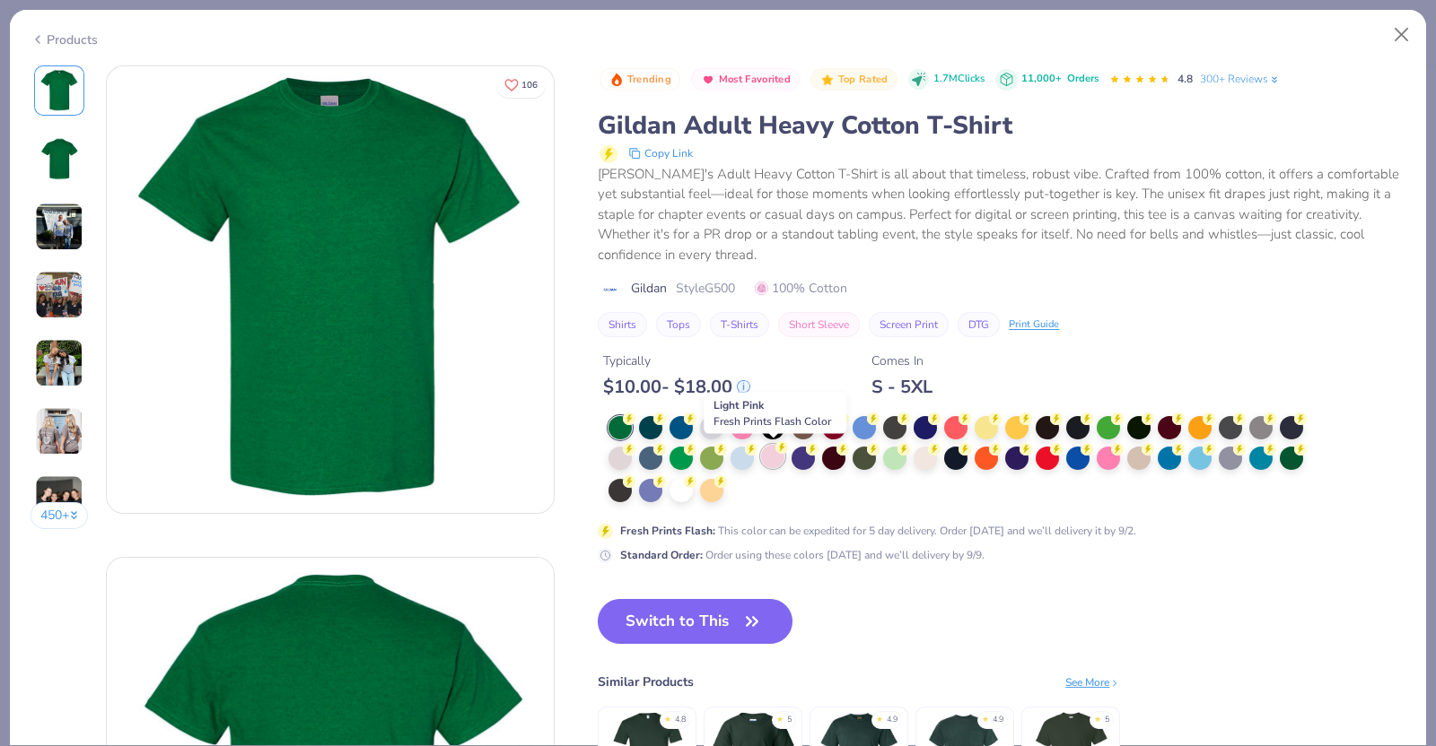
click at [770, 460] on div at bounding box center [772, 456] width 23 height 23
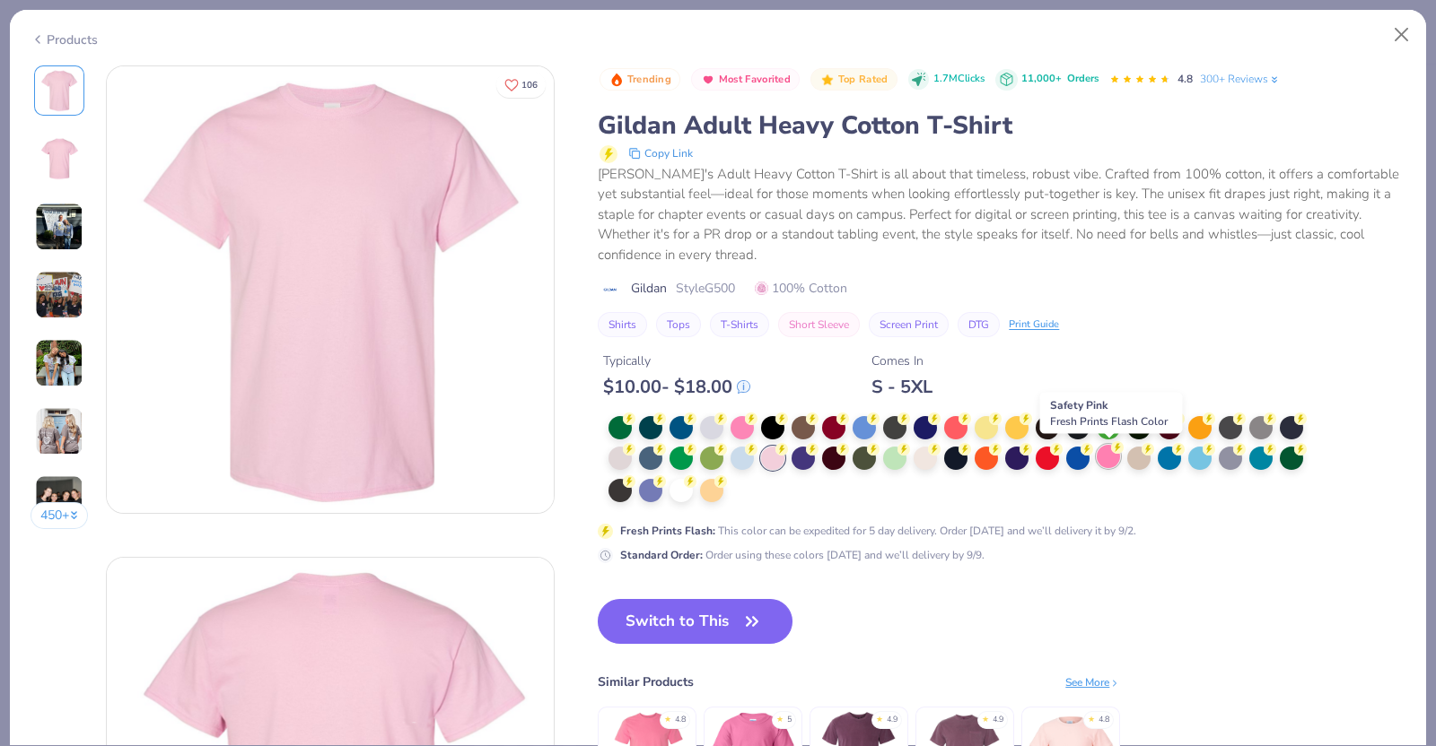
click at [1108, 457] on div at bounding box center [1107, 456] width 23 height 23
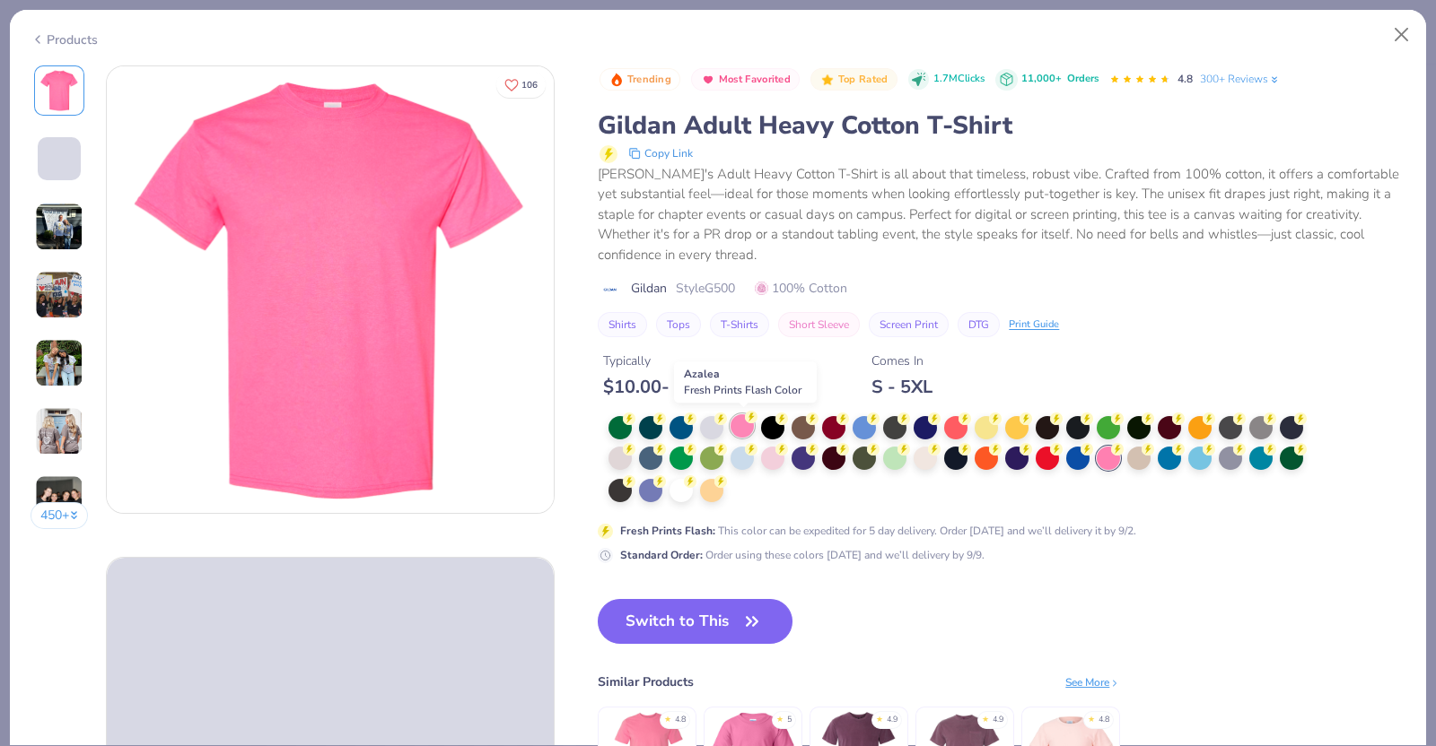
click at [750, 432] on div at bounding box center [741, 426] width 23 height 23
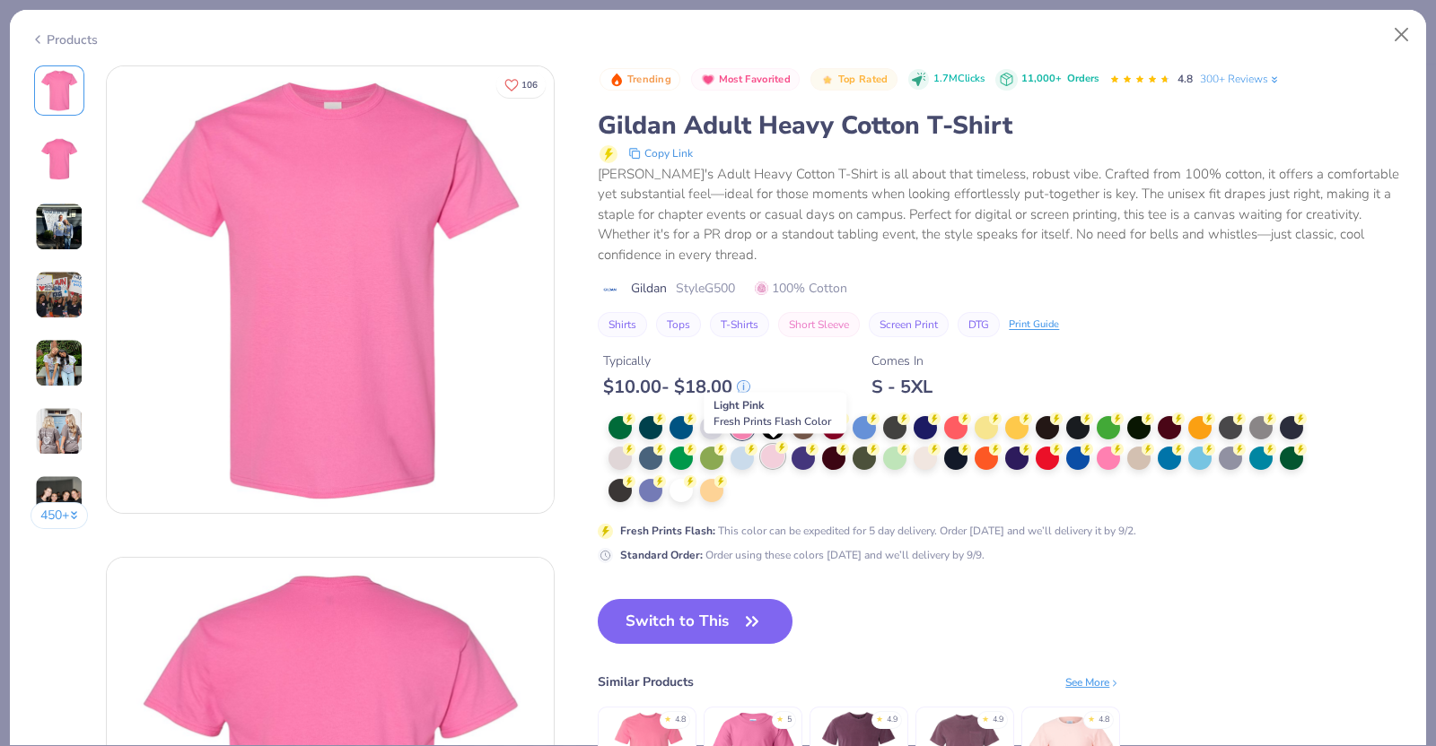
click at [773, 461] on div at bounding box center [772, 456] width 23 height 23
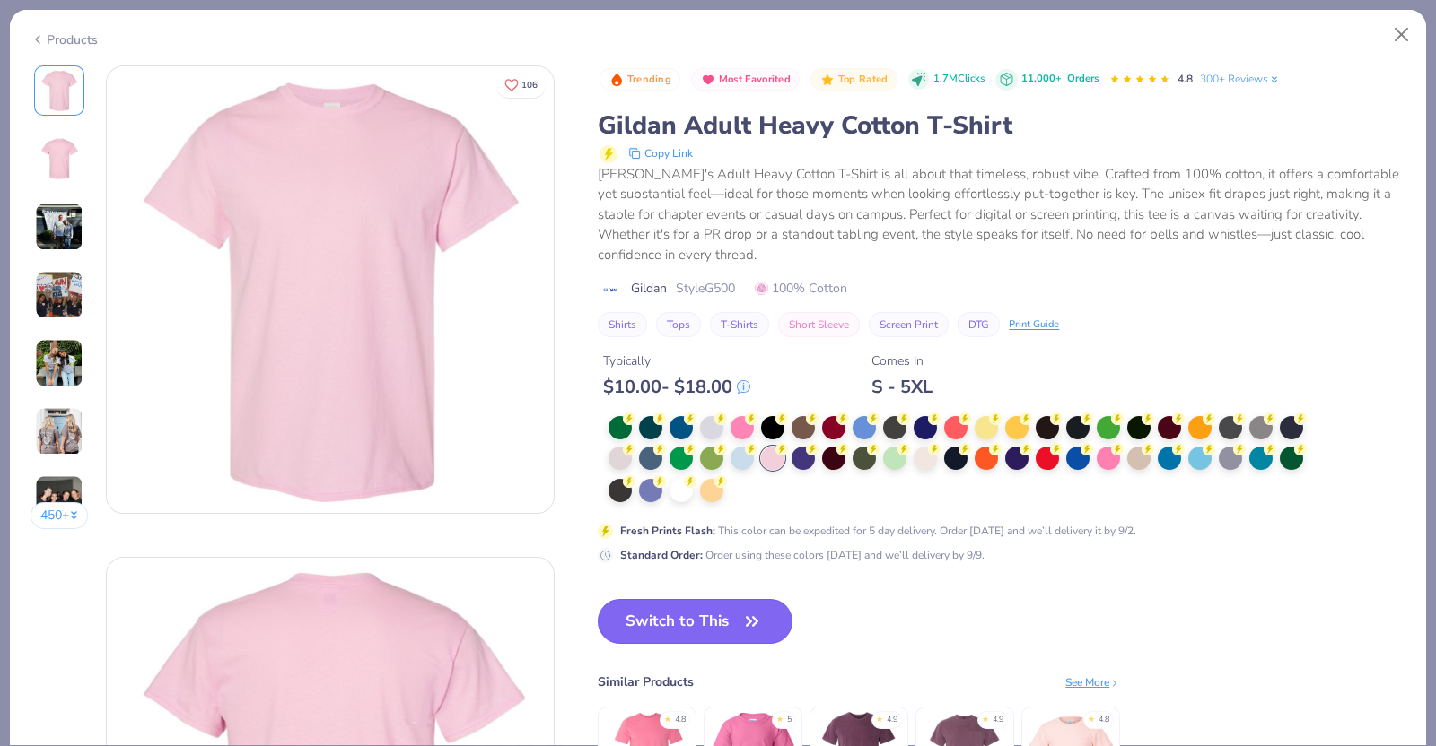
click at [703, 615] on button "Switch to This" at bounding box center [695, 621] width 195 height 45
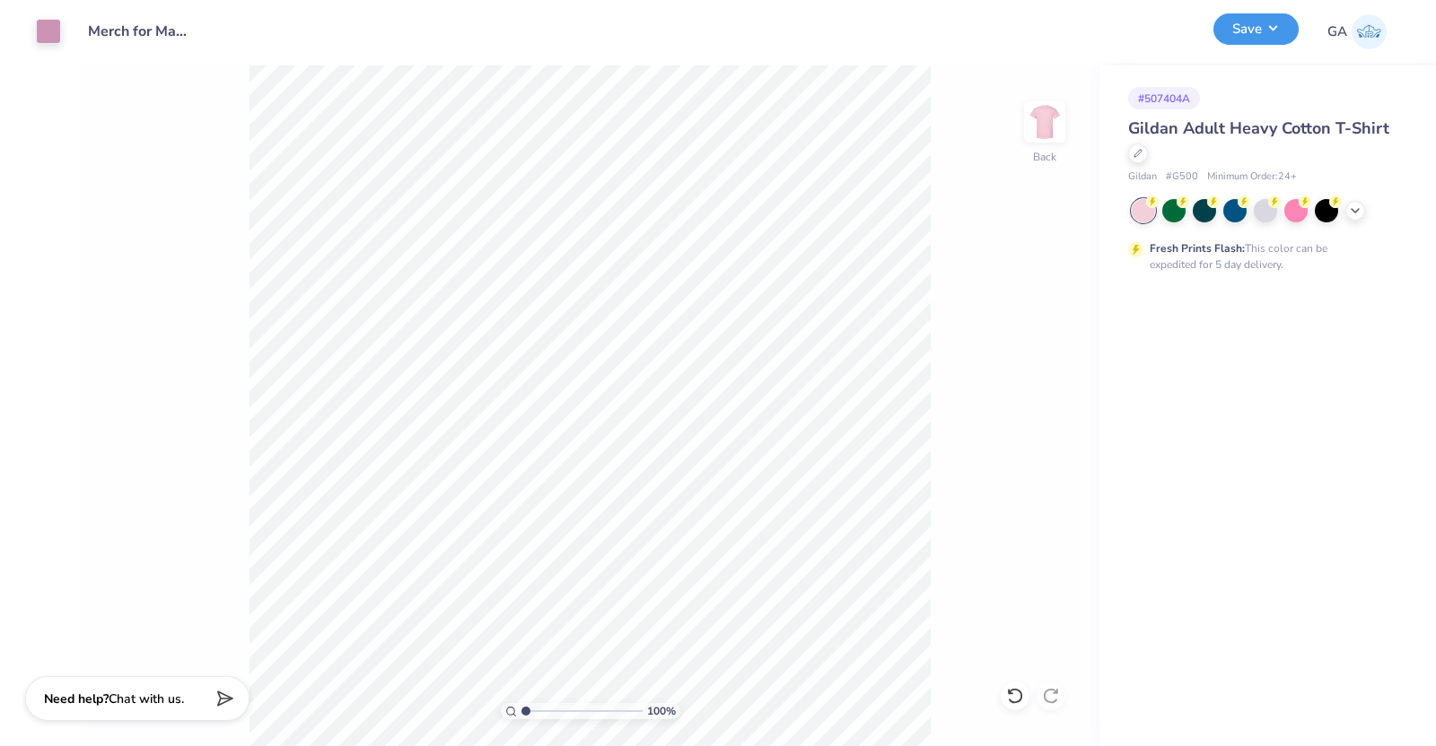
click at [1262, 42] on button "Save" at bounding box center [1255, 28] width 85 height 31
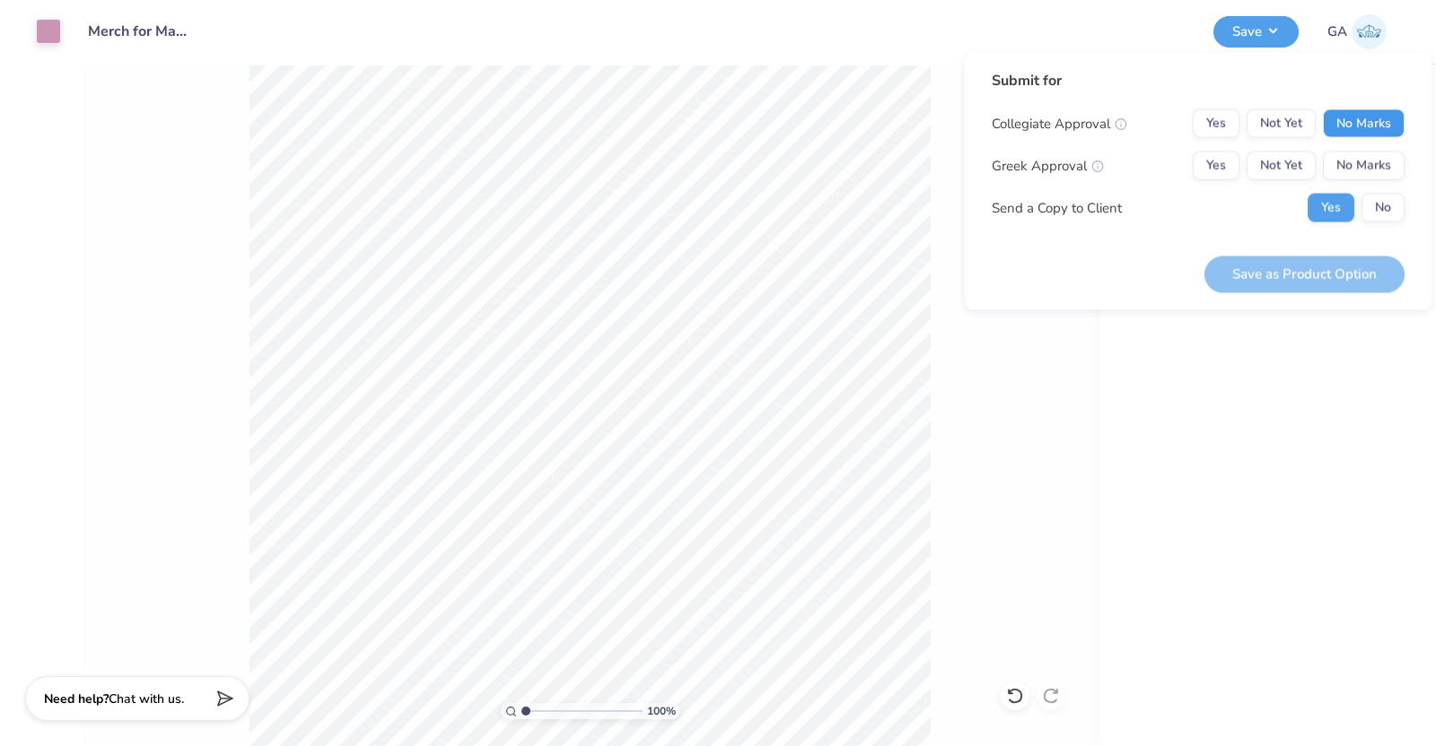
click at [1349, 121] on button "No Marks" at bounding box center [1364, 123] width 82 height 29
click at [1357, 154] on button "No Marks" at bounding box center [1364, 166] width 82 height 29
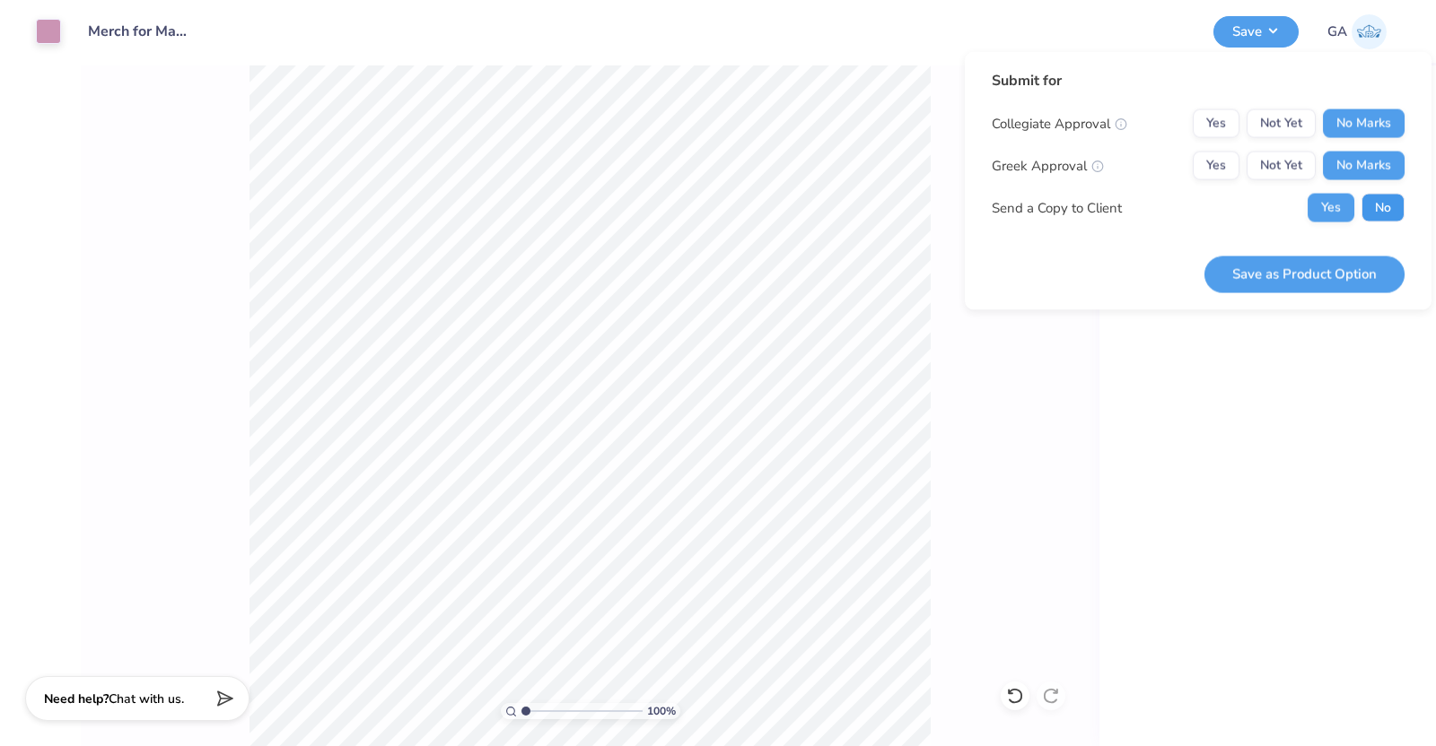
click at [1376, 194] on button "No" at bounding box center [1382, 208] width 43 height 29
click at [1317, 269] on button "Save as Product Option" at bounding box center [1304, 274] width 200 height 37
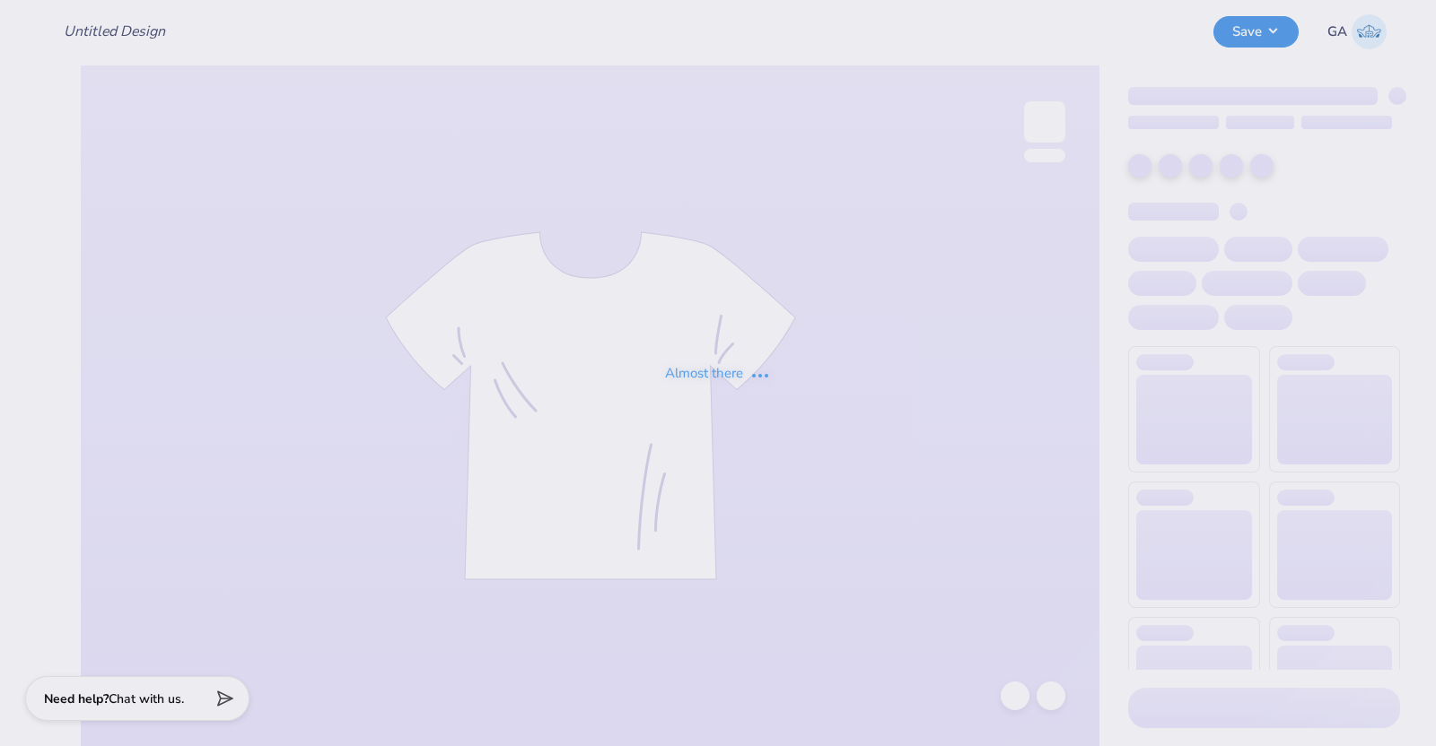
type input "Merch for Makenna"
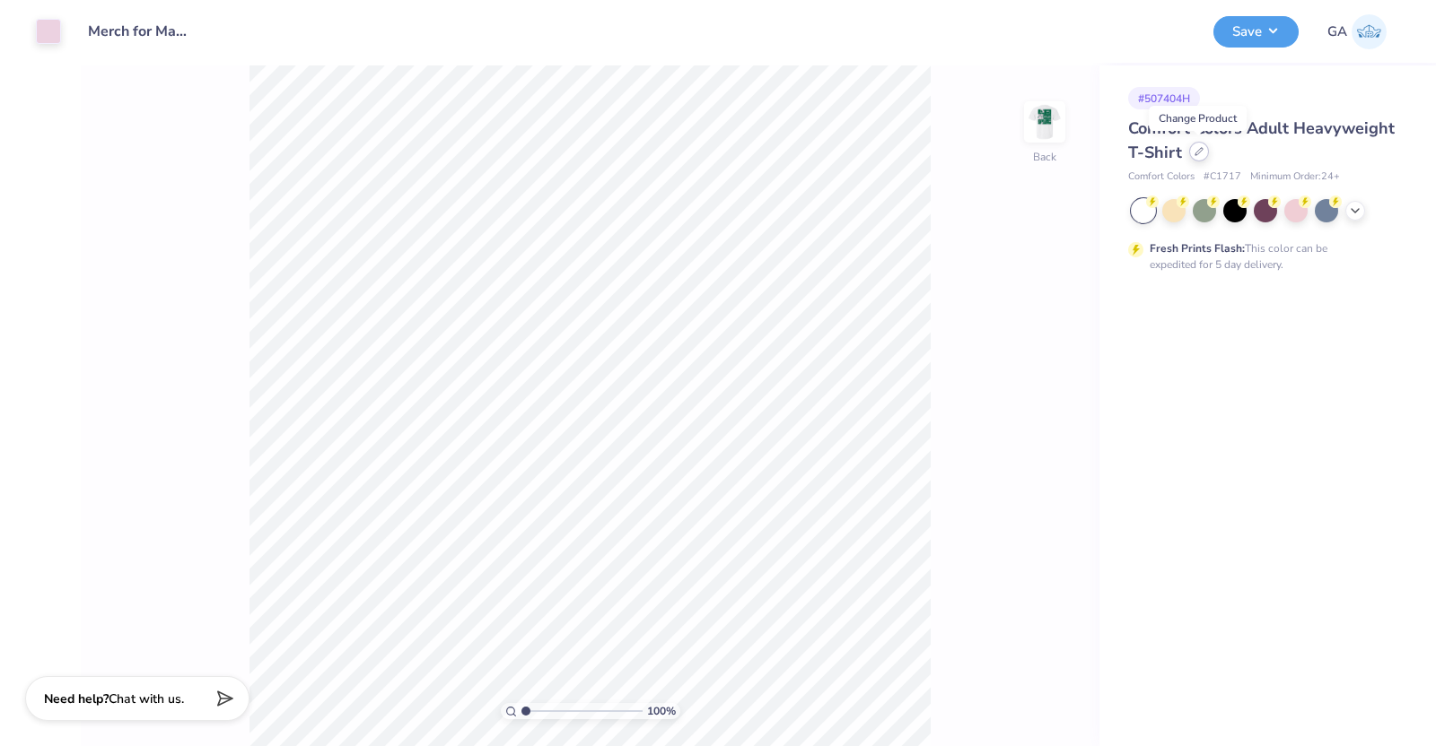
click at [1198, 153] on icon at bounding box center [1198, 151] width 7 height 7
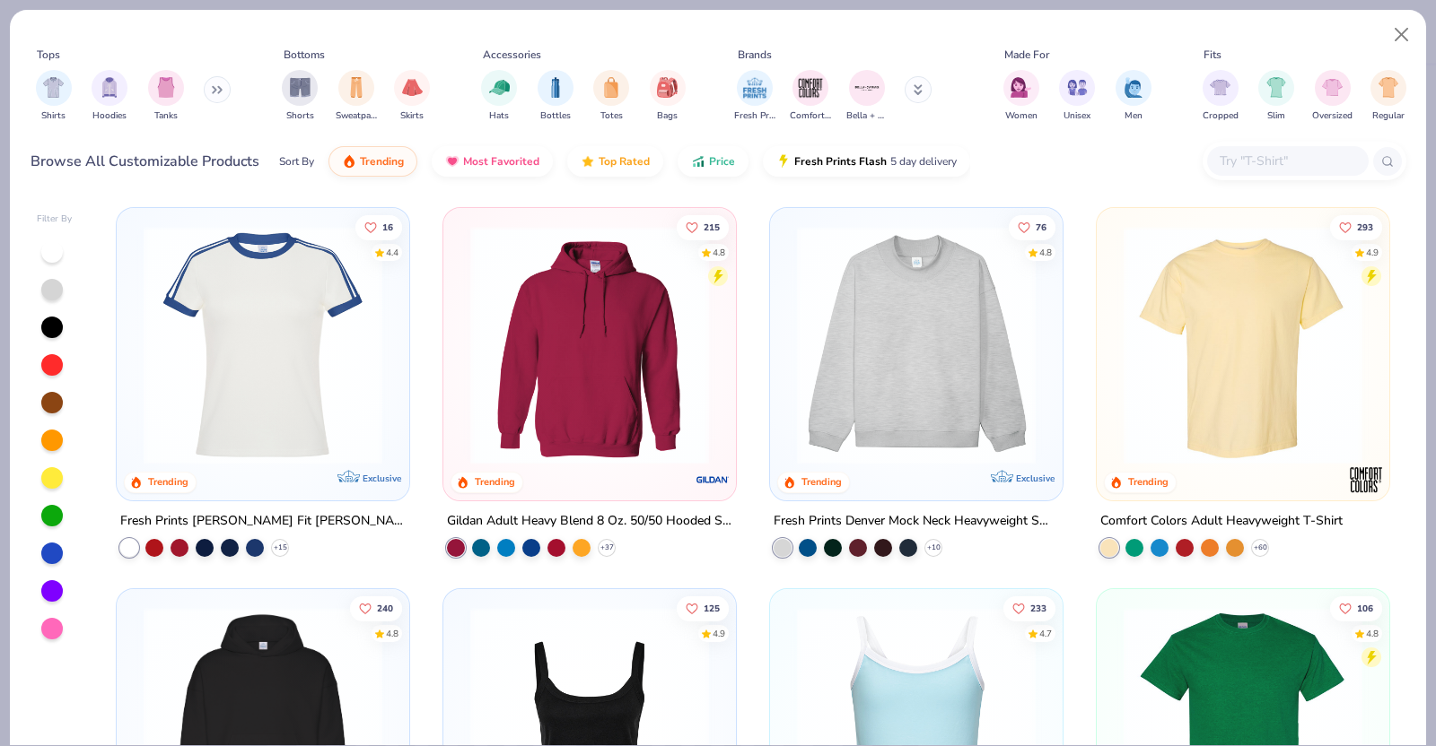
click at [1261, 642] on img at bounding box center [1242, 726] width 257 height 239
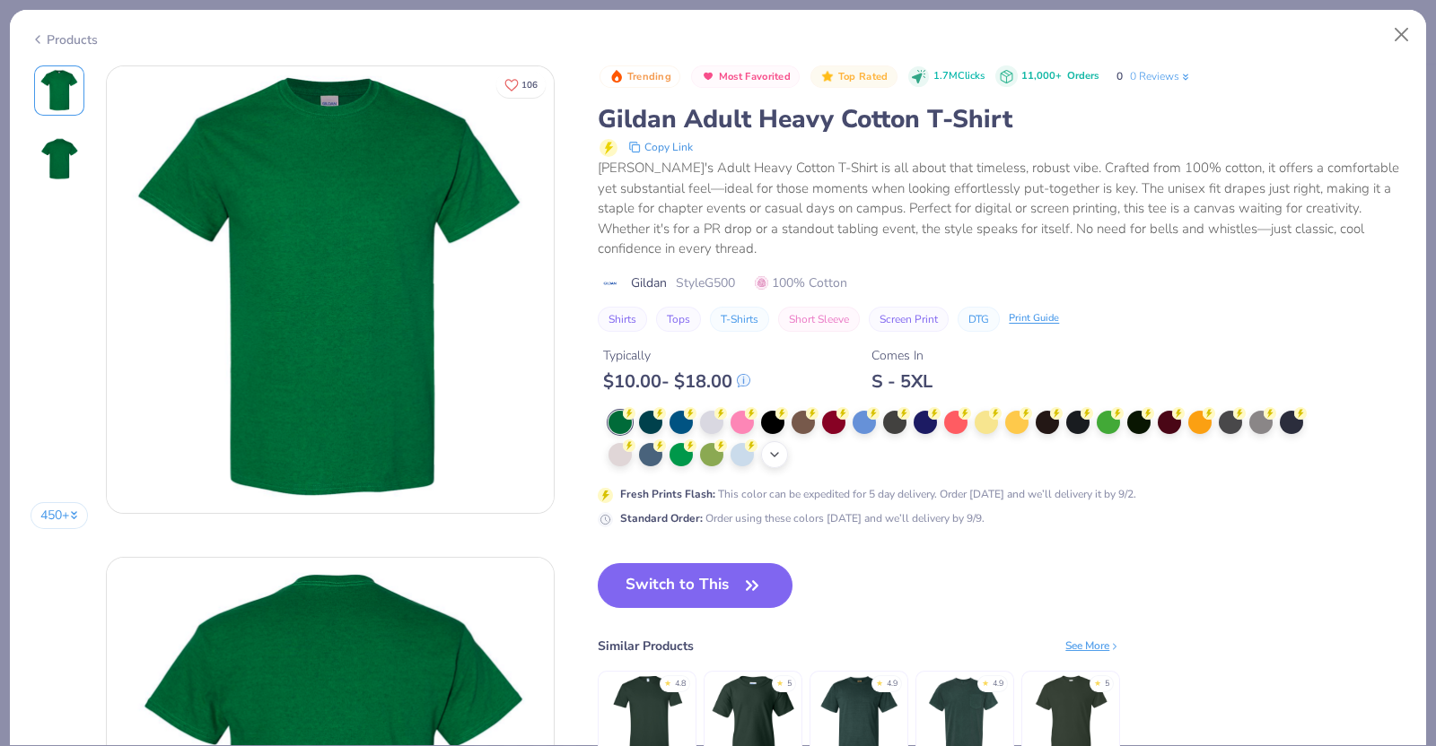
click at [777, 451] on icon at bounding box center [774, 455] width 14 height 14
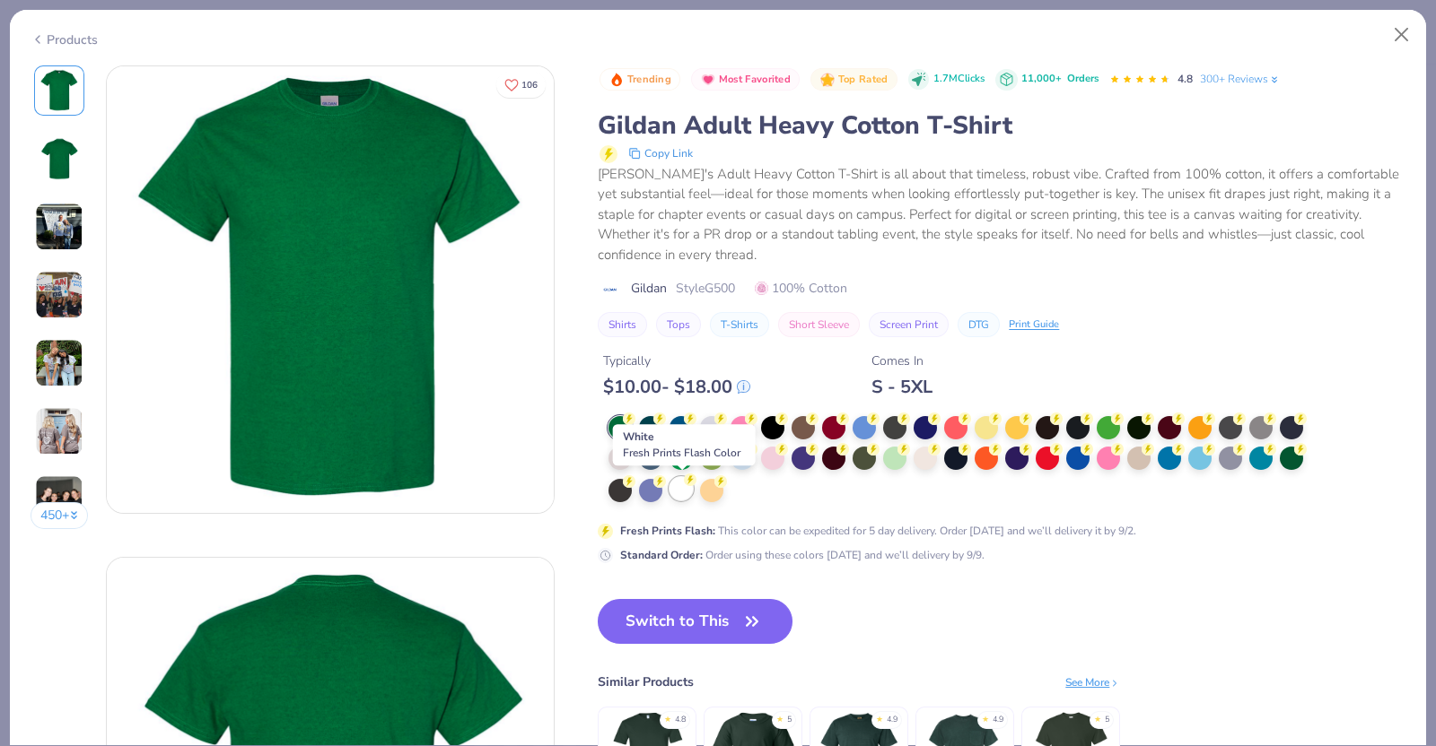
click at [677, 489] on div at bounding box center [680, 488] width 23 height 23
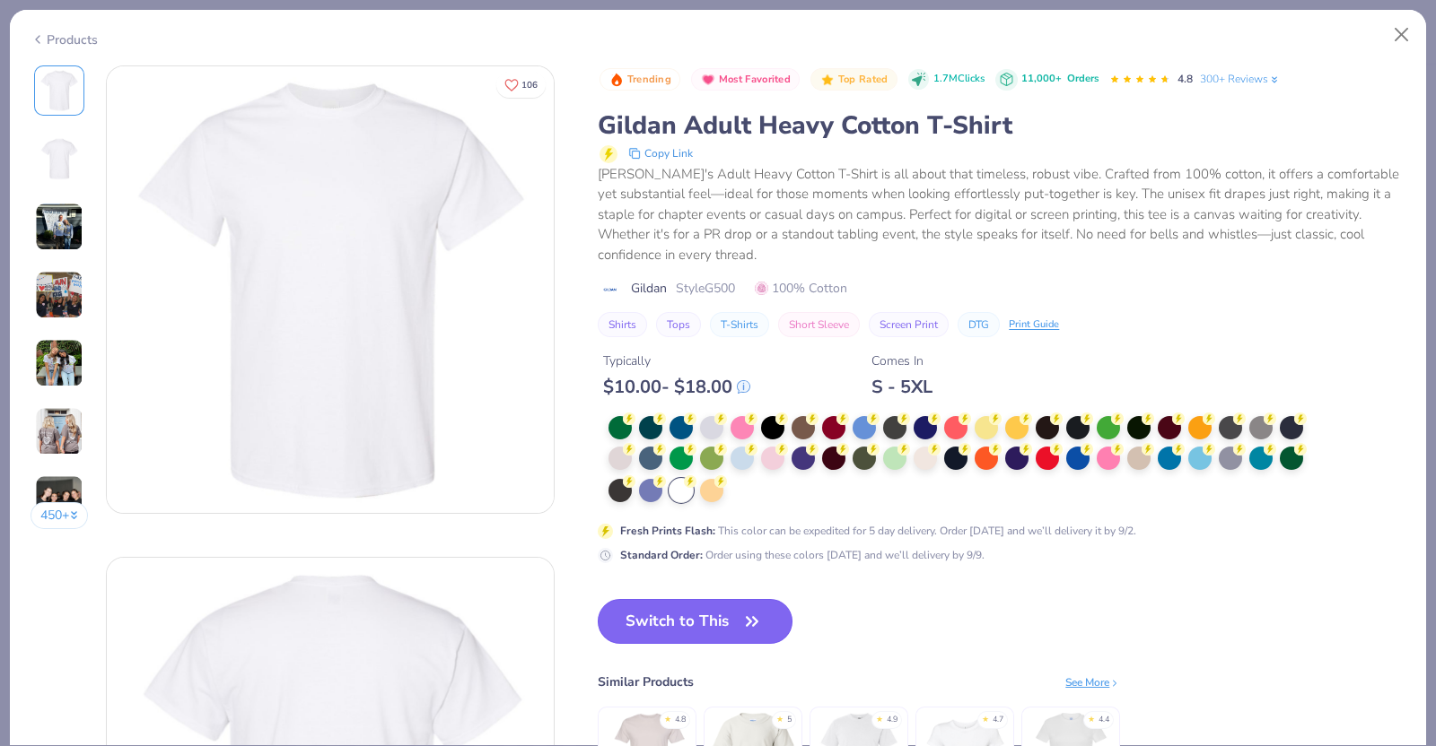
click at [685, 633] on button "Switch to This" at bounding box center [695, 621] width 195 height 45
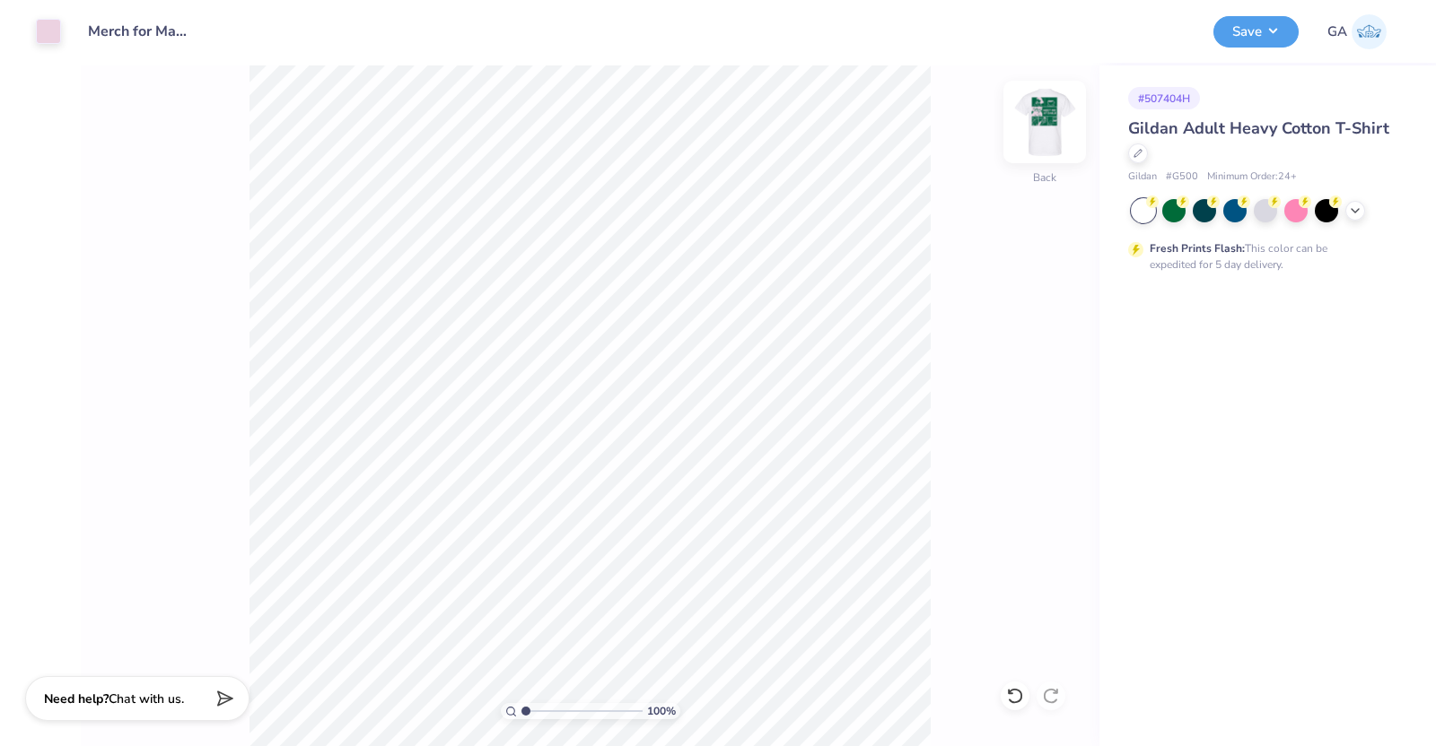
click at [1020, 116] on img at bounding box center [1044, 122] width 72 height 72
click at [227, 272] on div "100 % Front Center Middle Top Bottom" at bounding box center [590, 405] width 1018 height 681
click at [1252, 35] on button "Save" at bounding box center [1255, 28] width 85 height 31
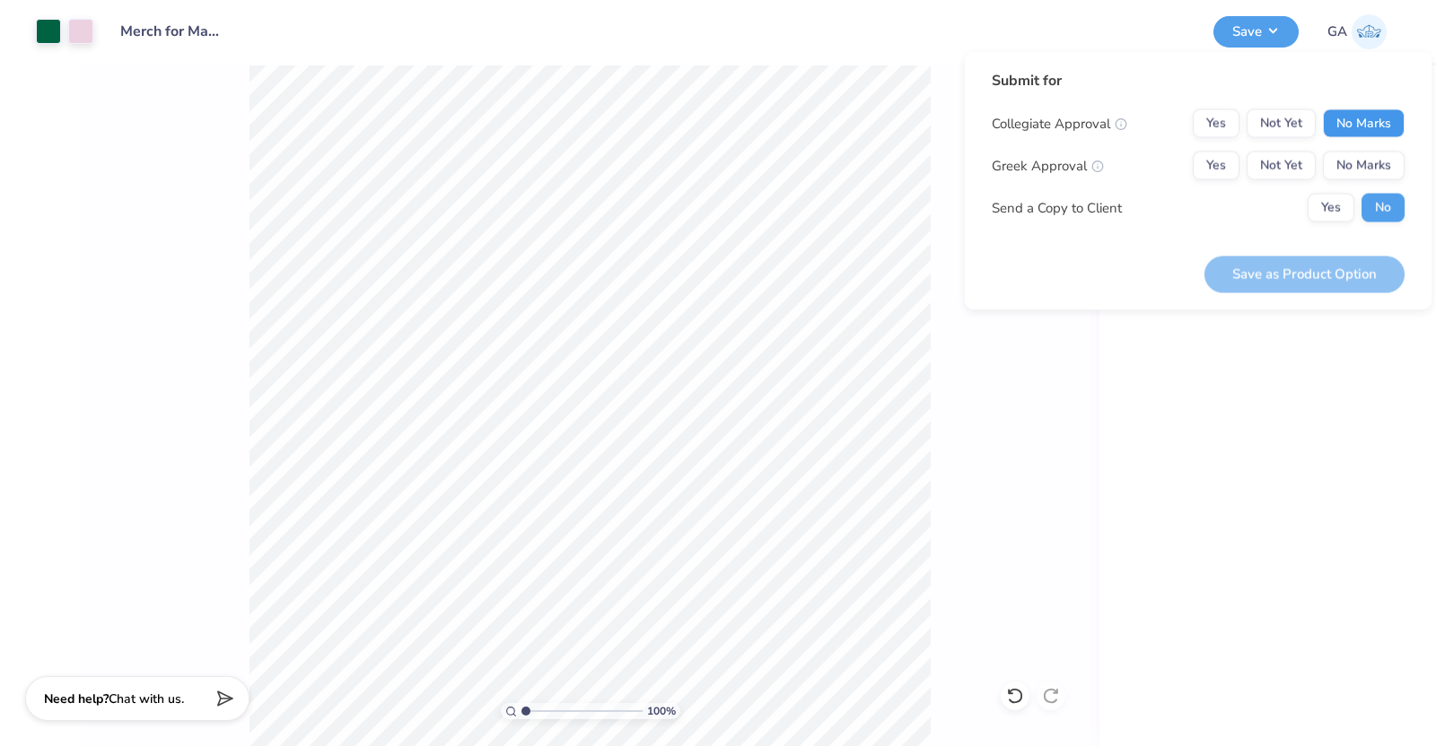
click at [1367, 121] on button "No Marks" at bounding box center [1364, 123] width 82 height 29
click at [1373, 159] on button "No Marks" at bounding box center [1364, 166] width 82 height 29
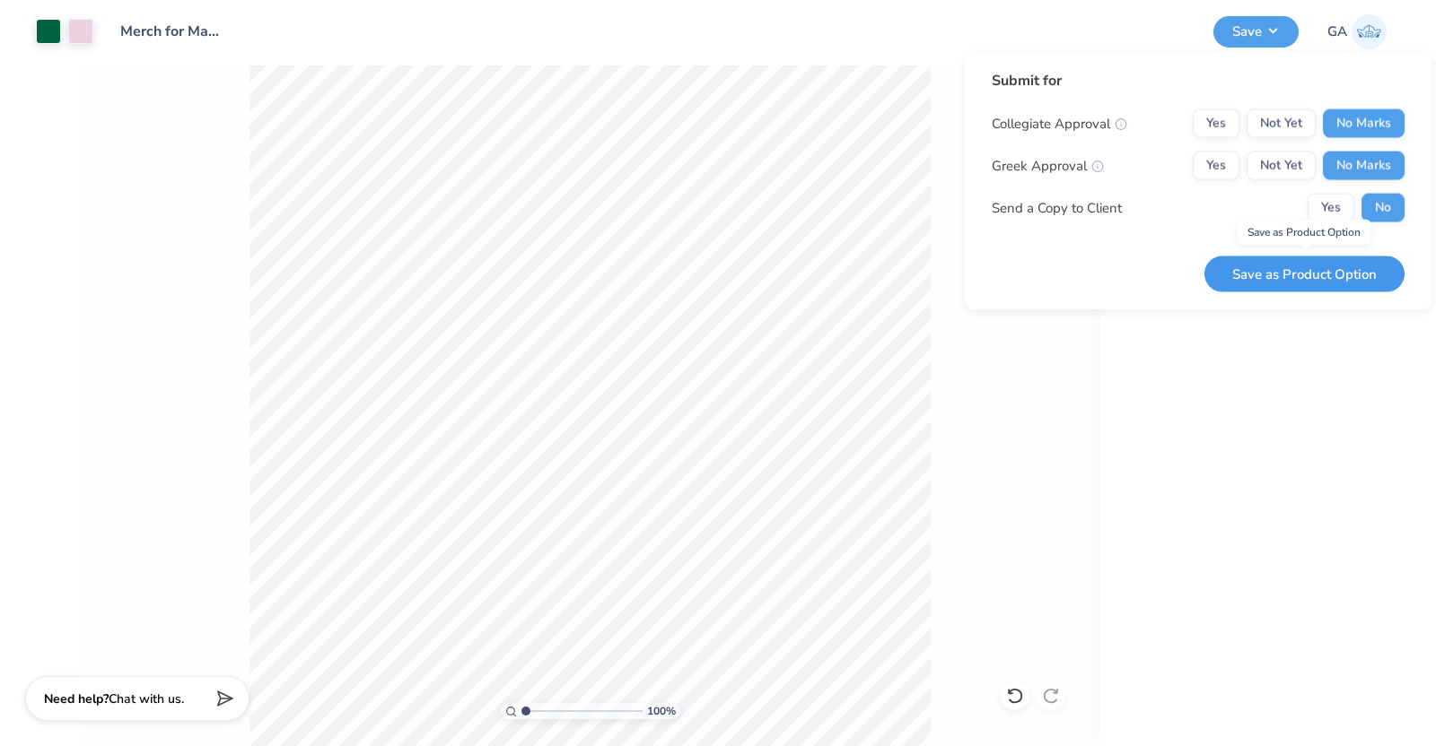
click at [1322, 259] on button "Save as Product Option" at bounding box center [1304, 274] width 200 height 37
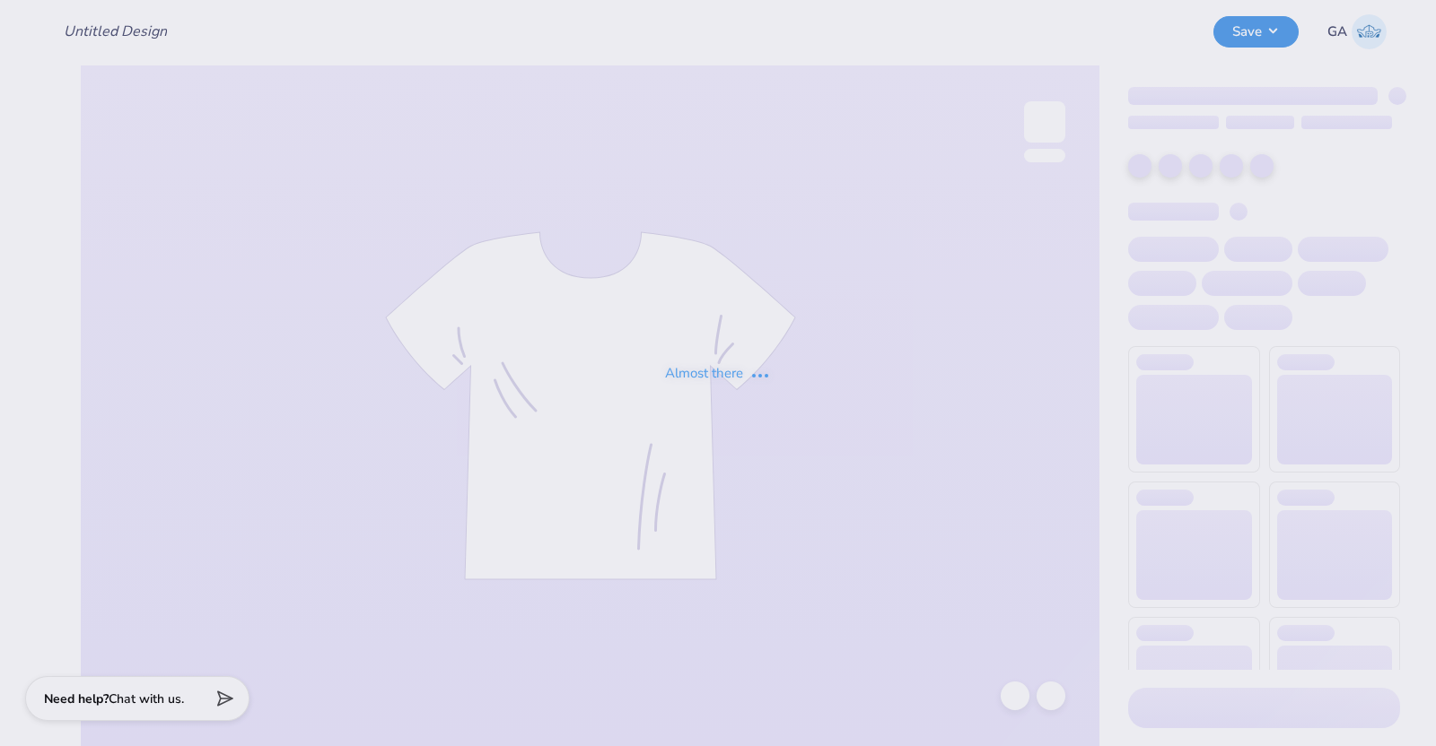
type input "Merch for Makenna"
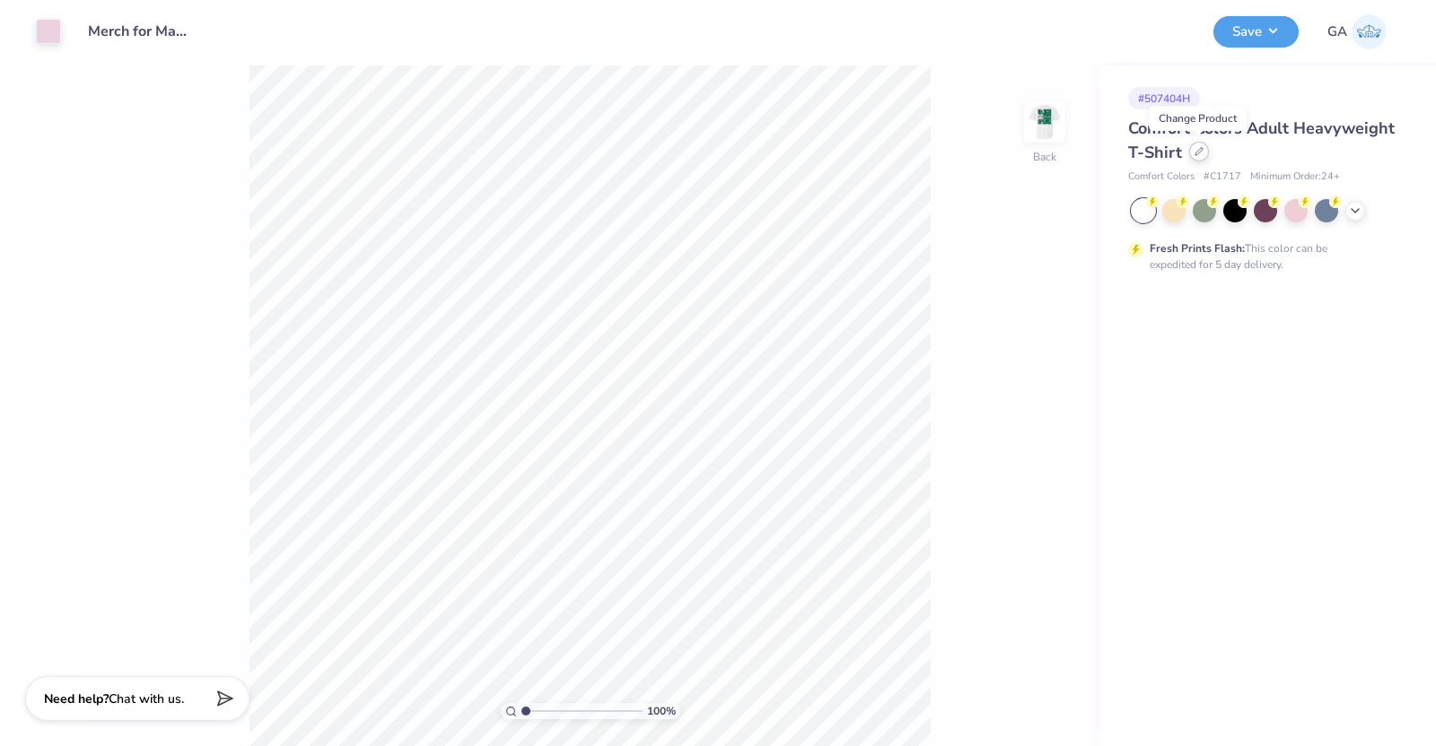
click at [1194, 153] on icon at bounding box center [1198, 151] width 9 height 9
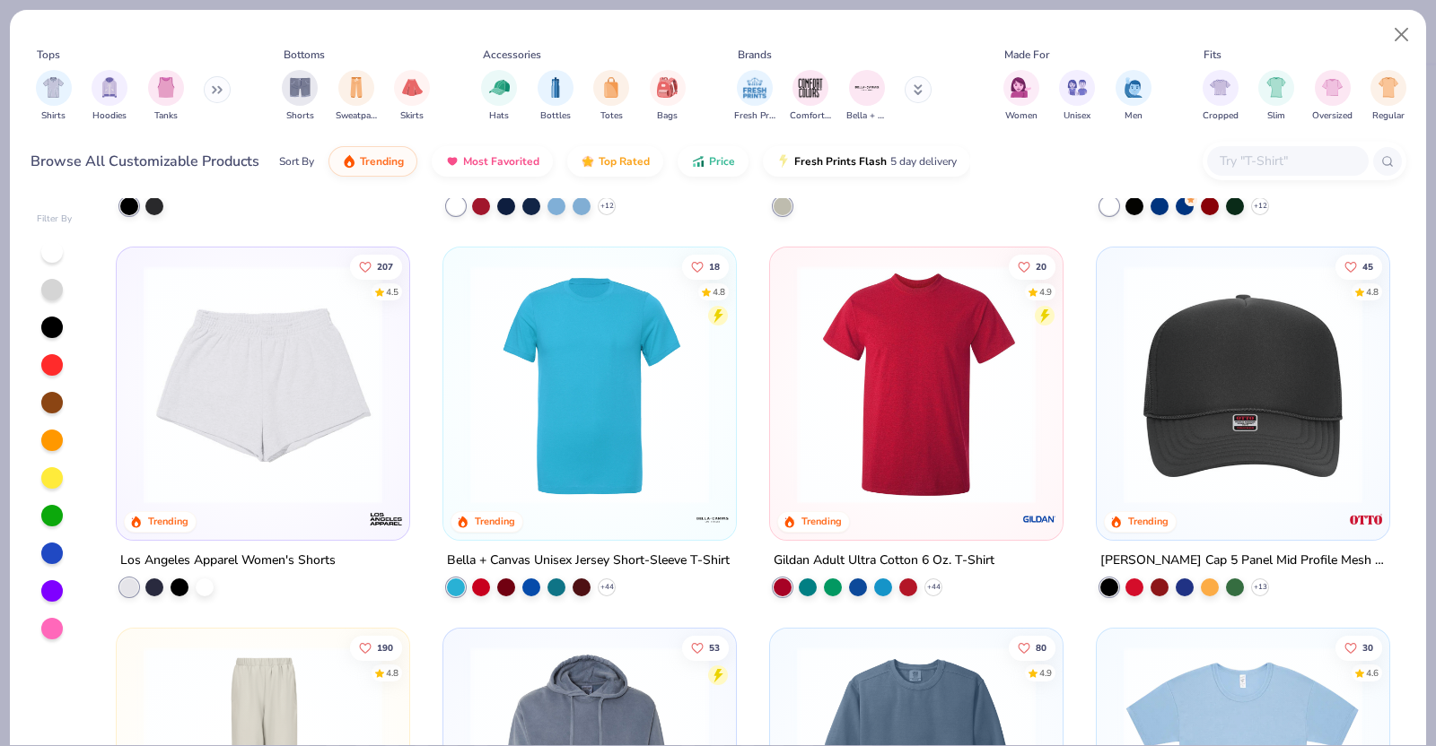
scroll to position [2996, 0]
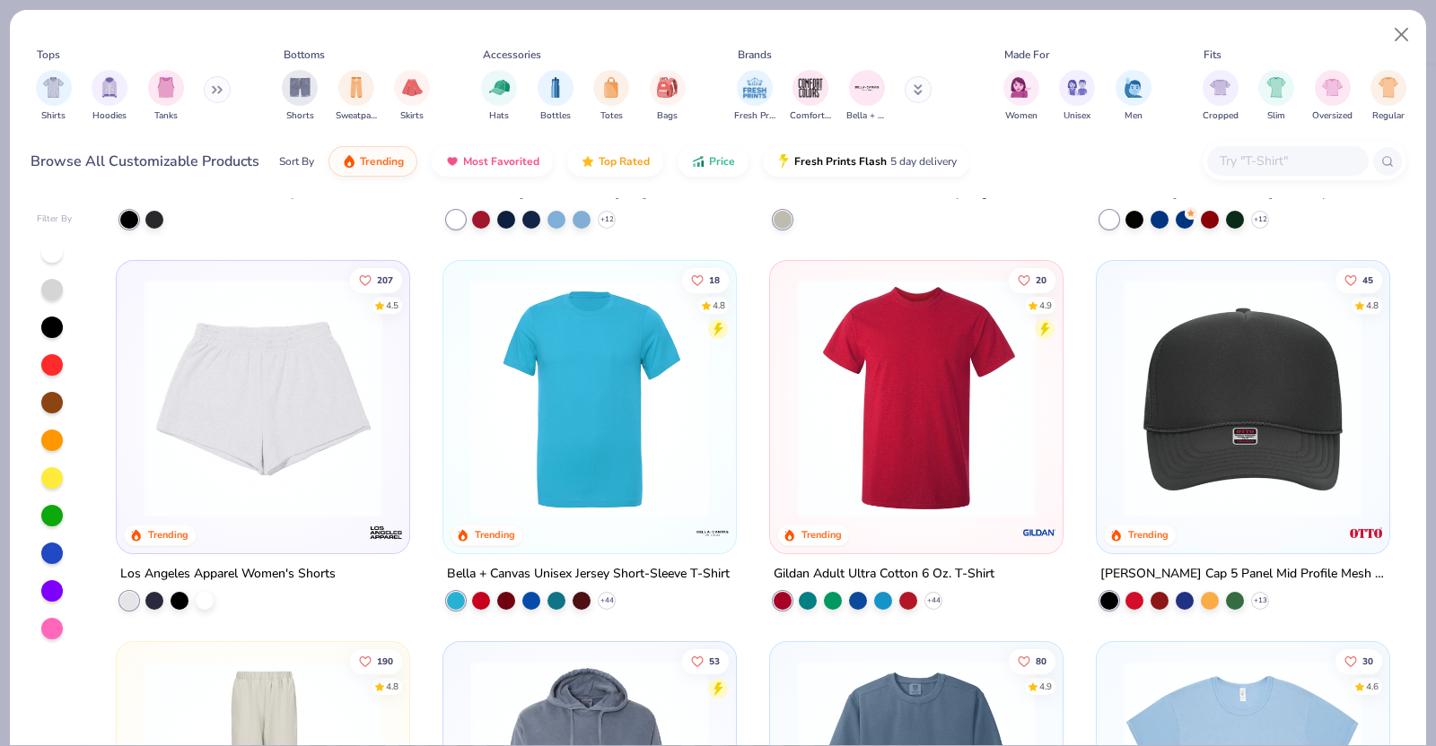
click at [704, 408] on img at bounding box center [589, 398] width 257 height 239
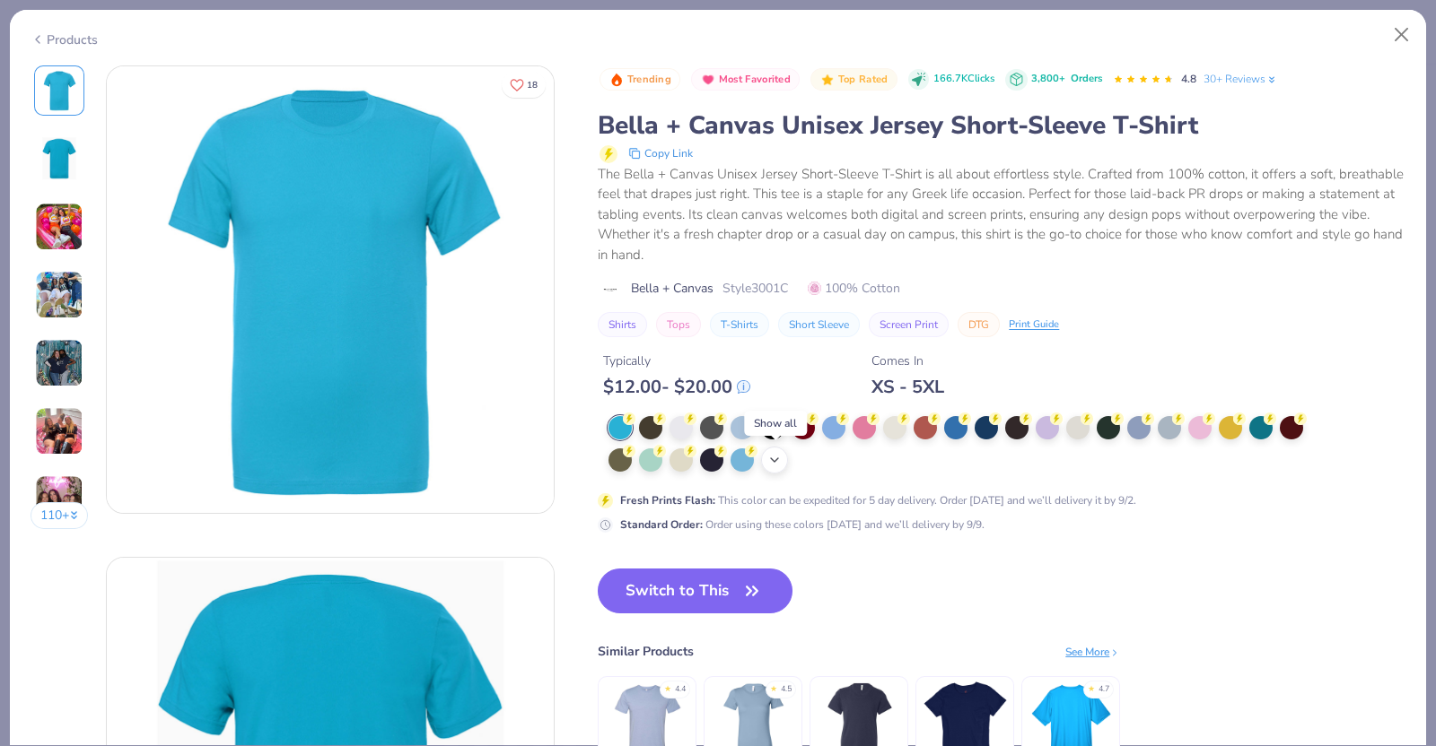
click at [775, 464] on icon at bounding box center [774, 460] width 14 height 14
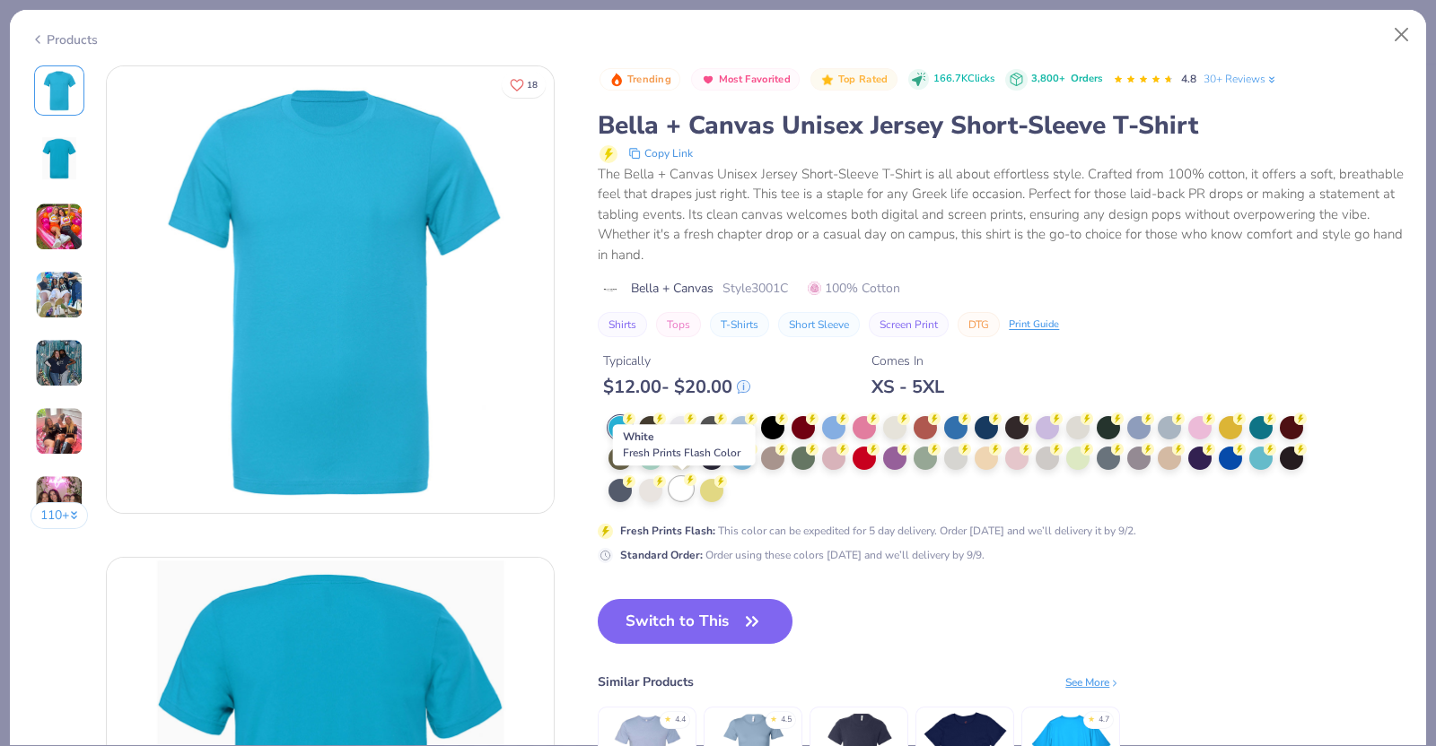
click at [673, 491] on div at bounding box center [680, 488] width 23 height 23
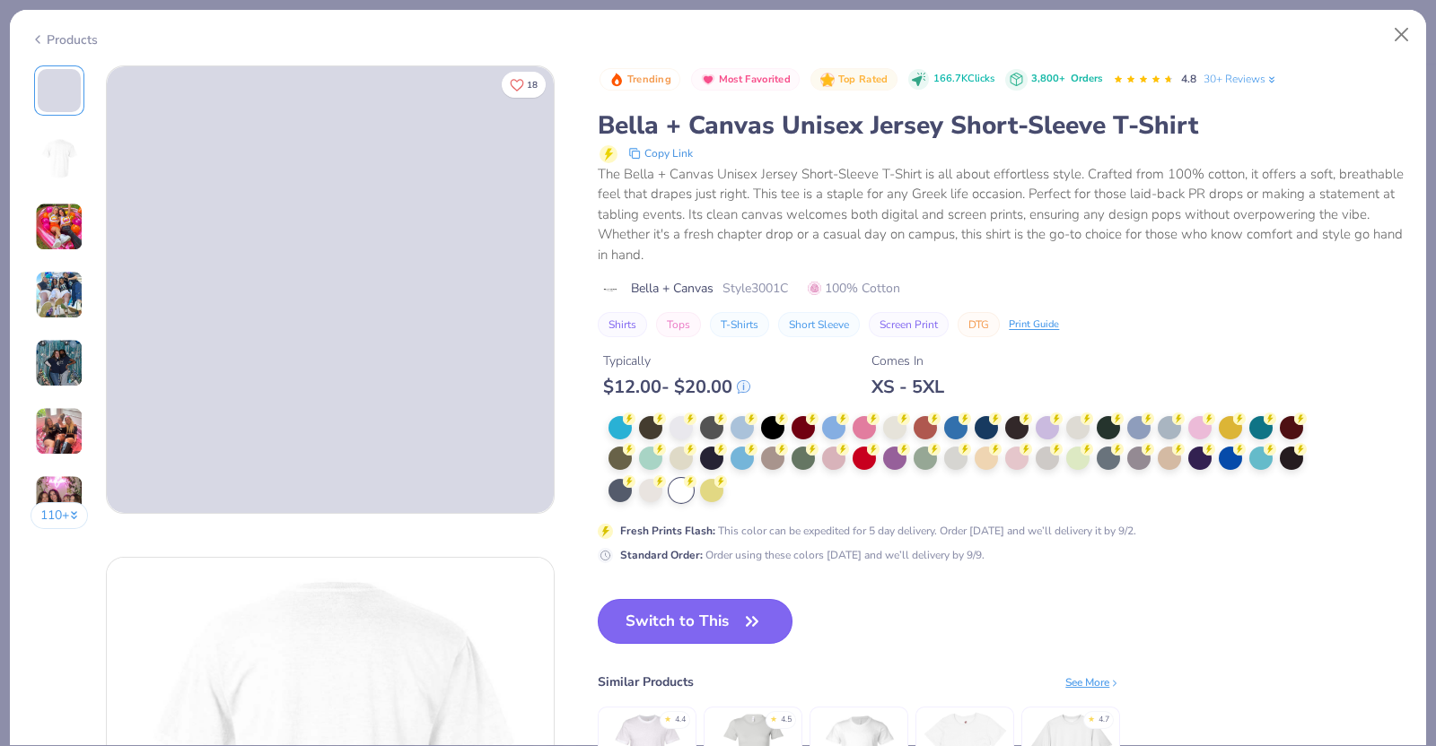
click at [685, 631] on button "Switch to This" at bounding box center [695, 621] width 195 height 45
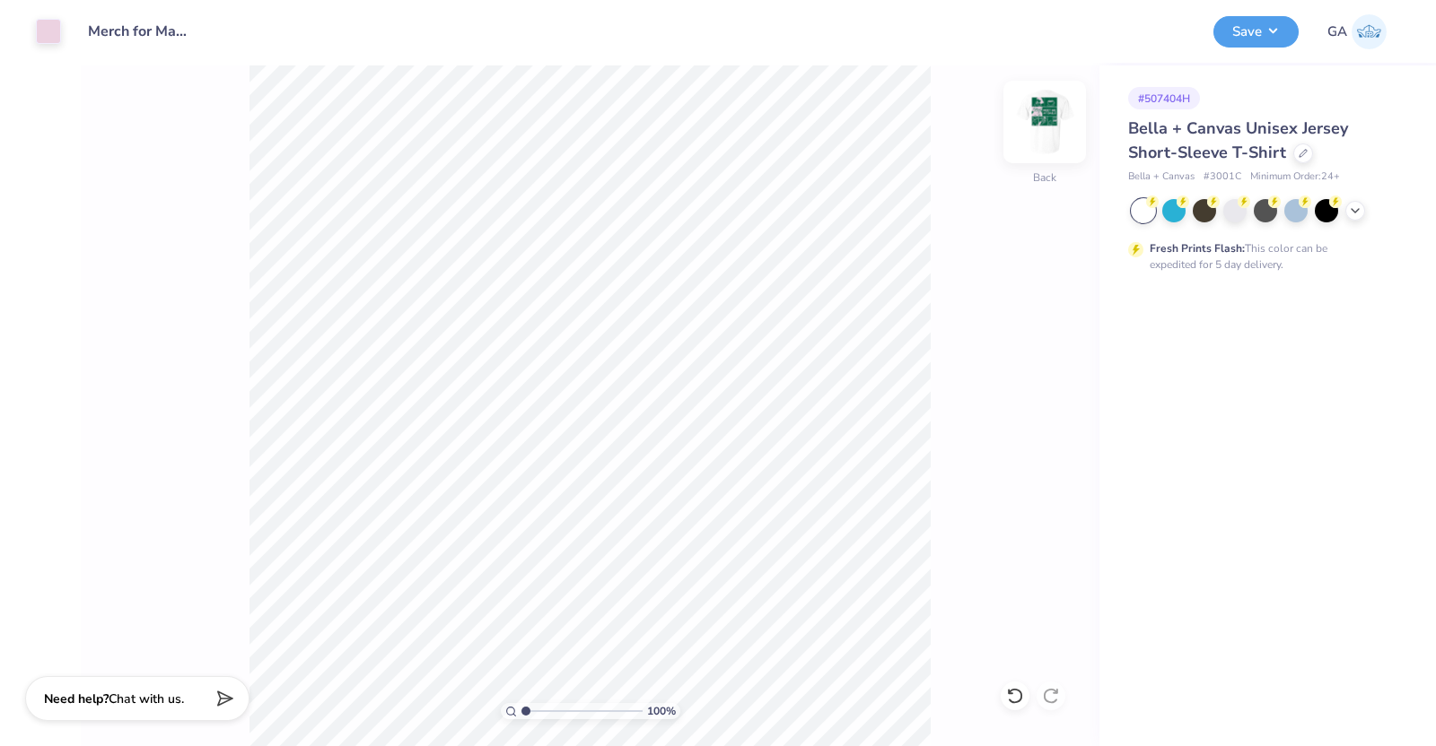
click at [1045, 139] on img at bounding box center [1044, 122] width 72 height 72
click at [1265, 35] on button "Save" at bounding box center [1255, 28] width 85 height 31
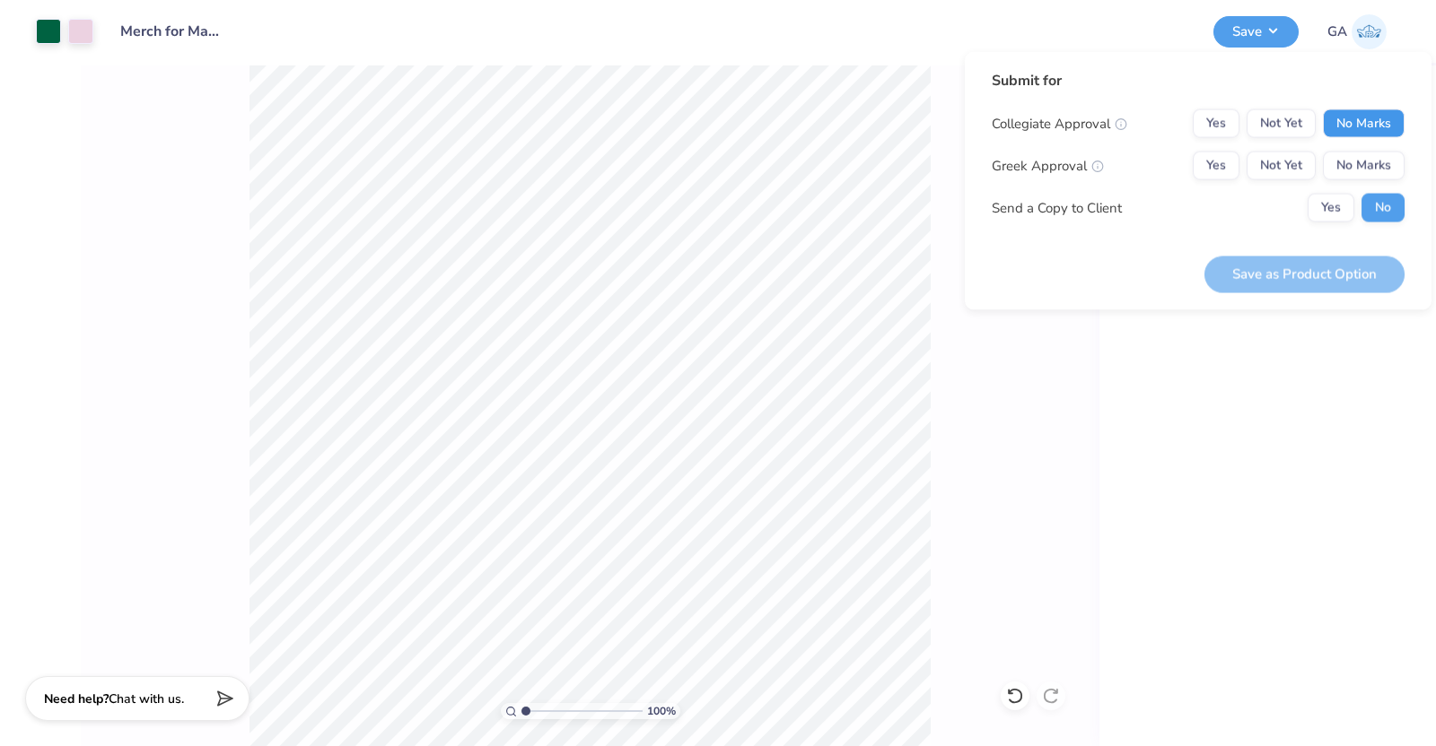
click at [1372, 117] on button "No Marks" at bounding box center [1364, 123] width 82 height 29
click at [1379, 163] on button "No Marks" at bounding box center [1364, 166] width 82 height 29
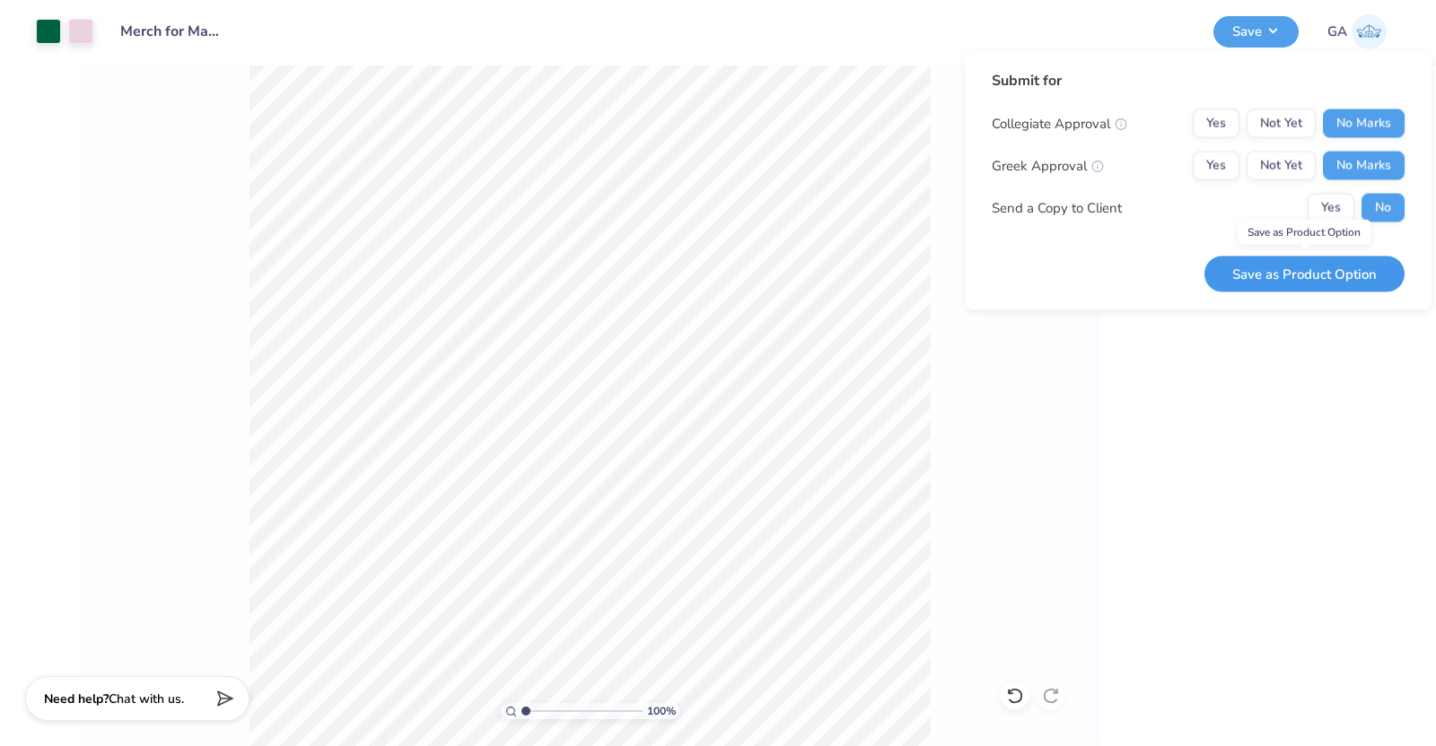
click at [1328, 263] on button "Save as Product Option" at bounding box center [1304, 274] width 200 height 37
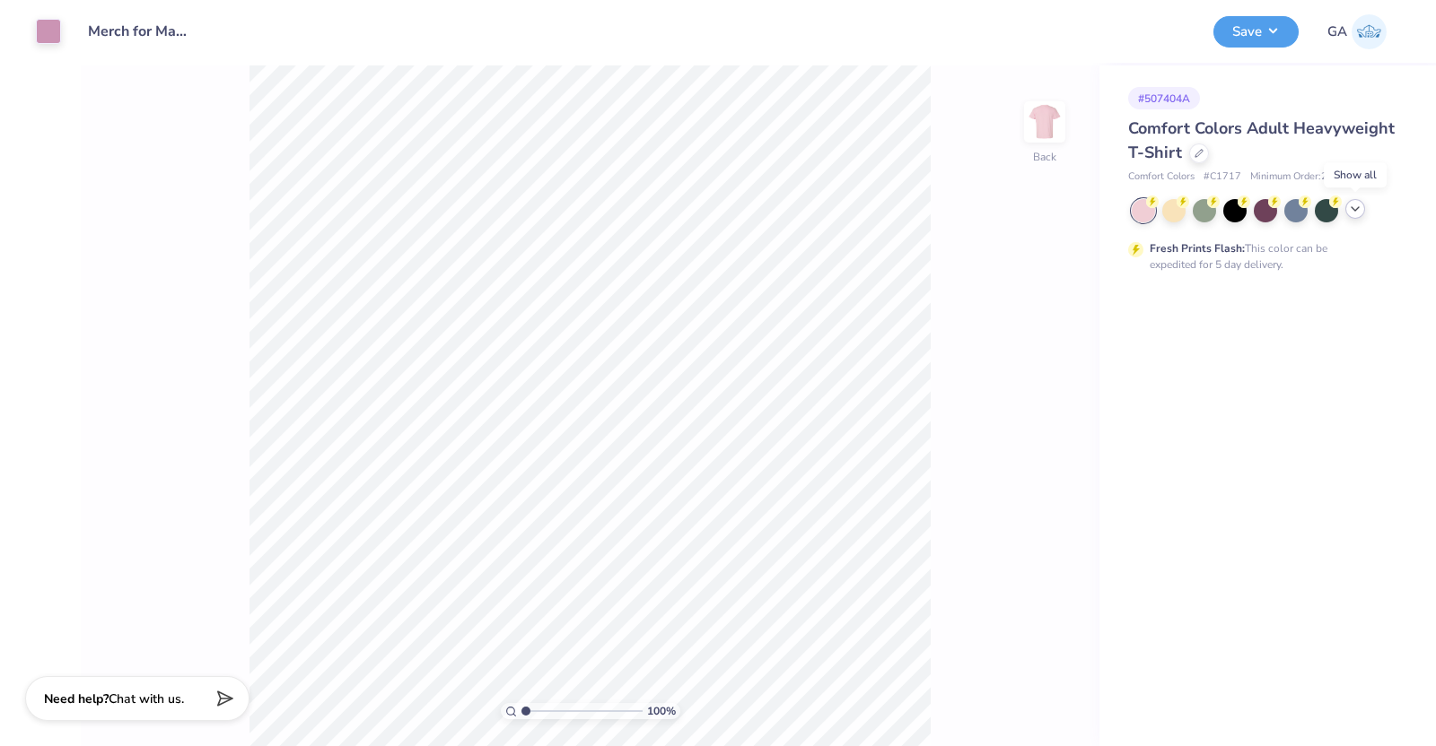
click at [1355, 214] on icon at bounding box center [1355, 209] width 14 height 14
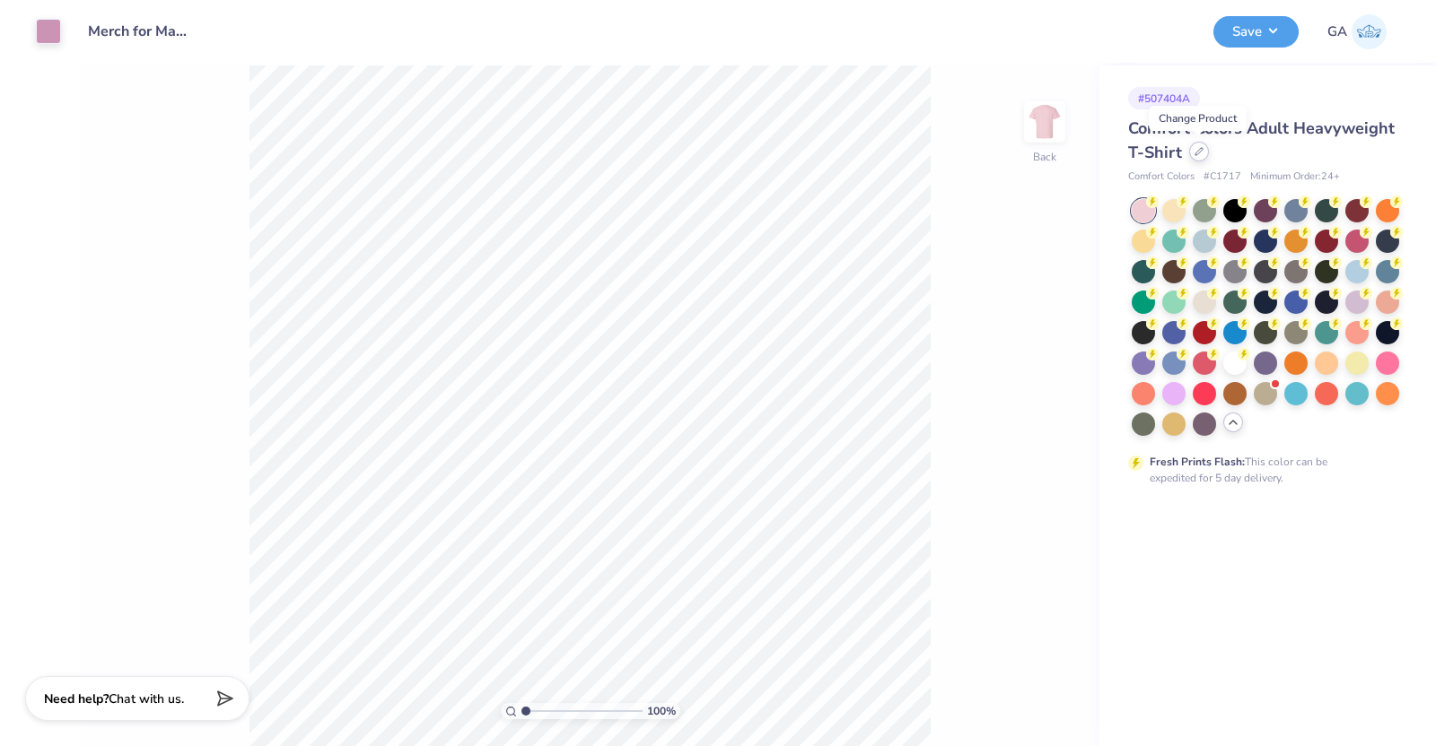
click at [1201, 159] on div at bounding box center [1199, 152] width 20 height 20
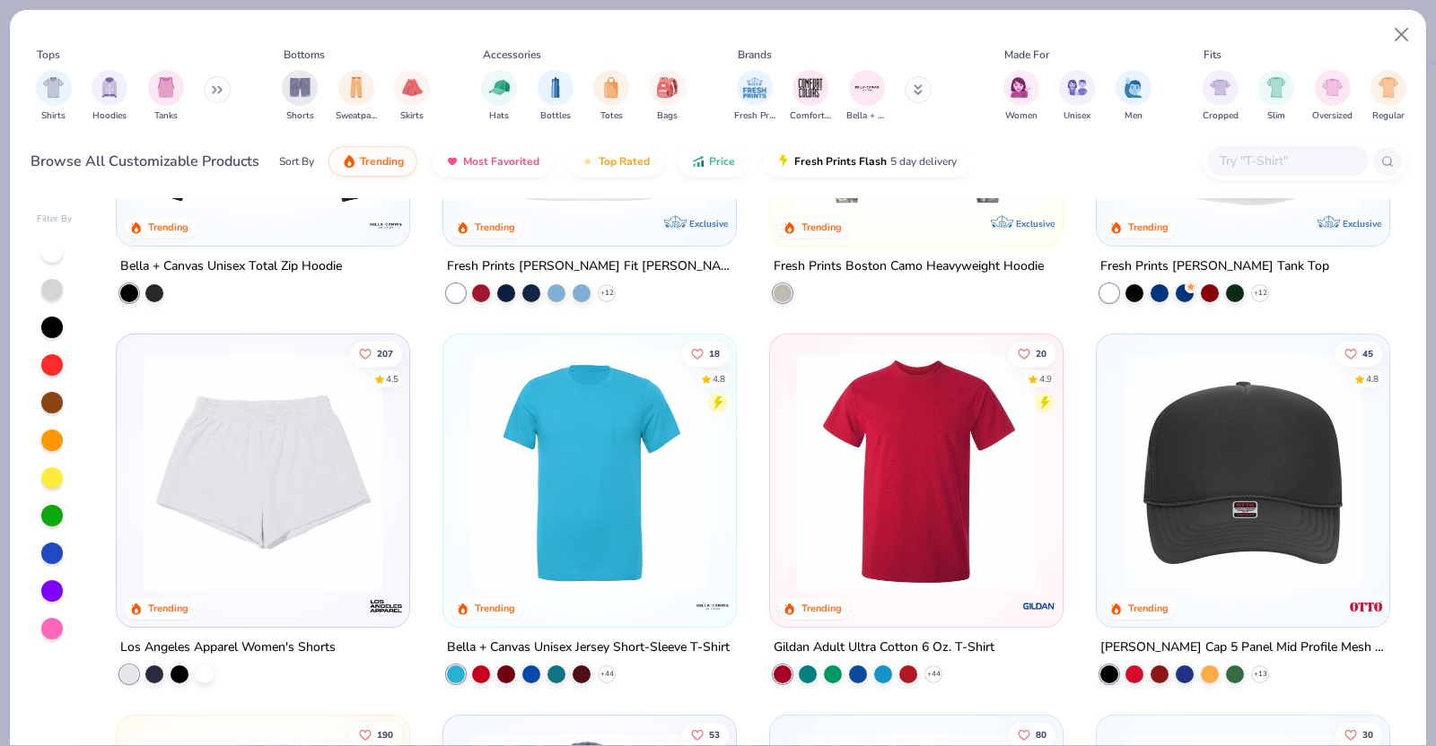
scroll to position [3243, 0]
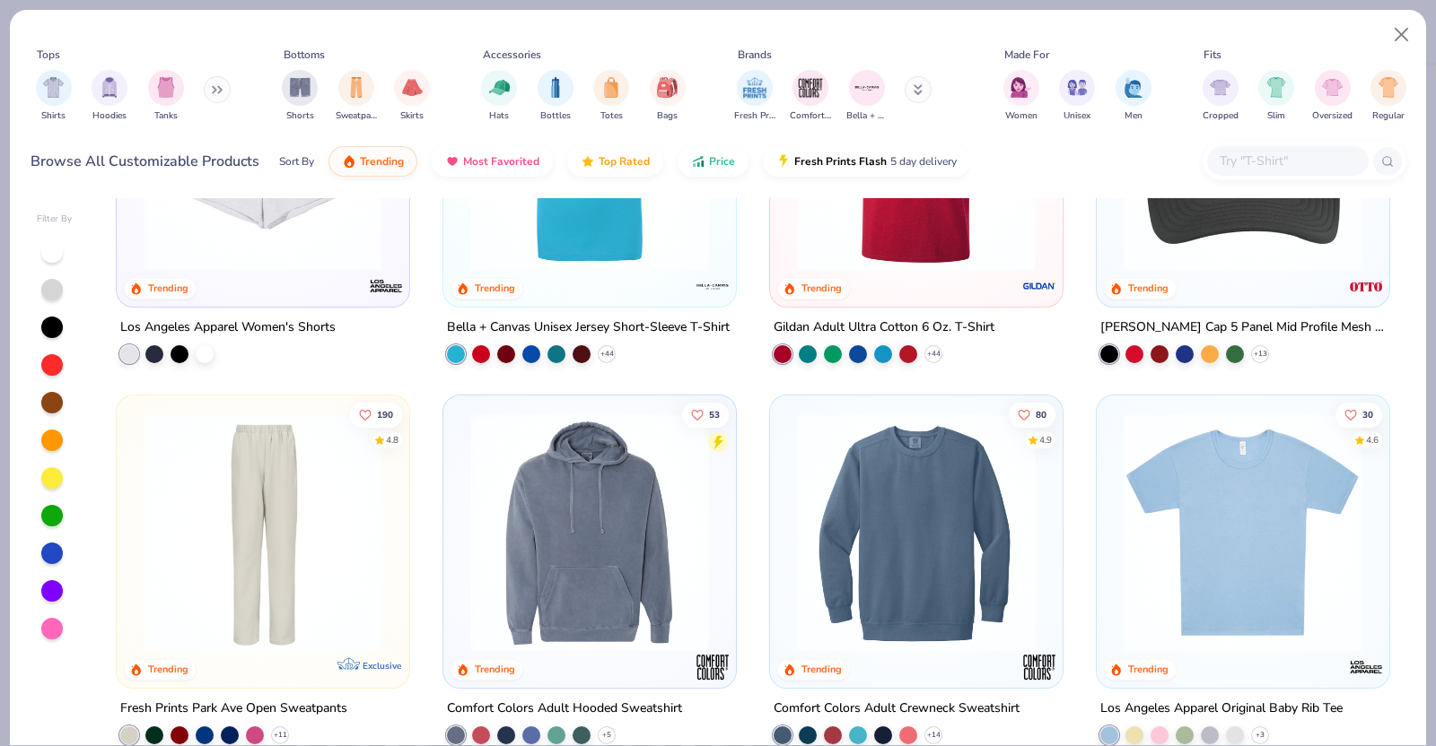
click at [613, 255] on img at bounding box center [589, 151] width 257 height 239
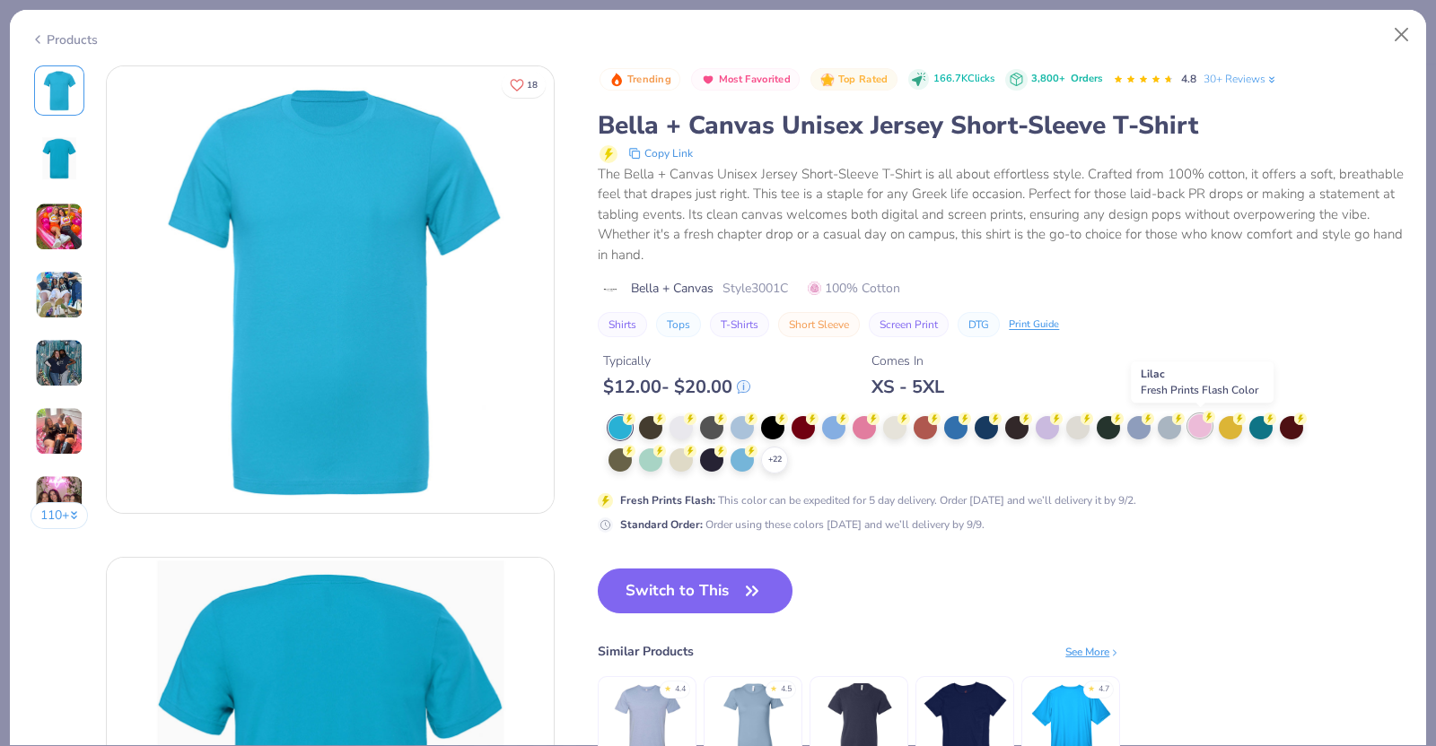
click at [1203, 423] on div at bounding box center [1199, 426] width 23 height 23
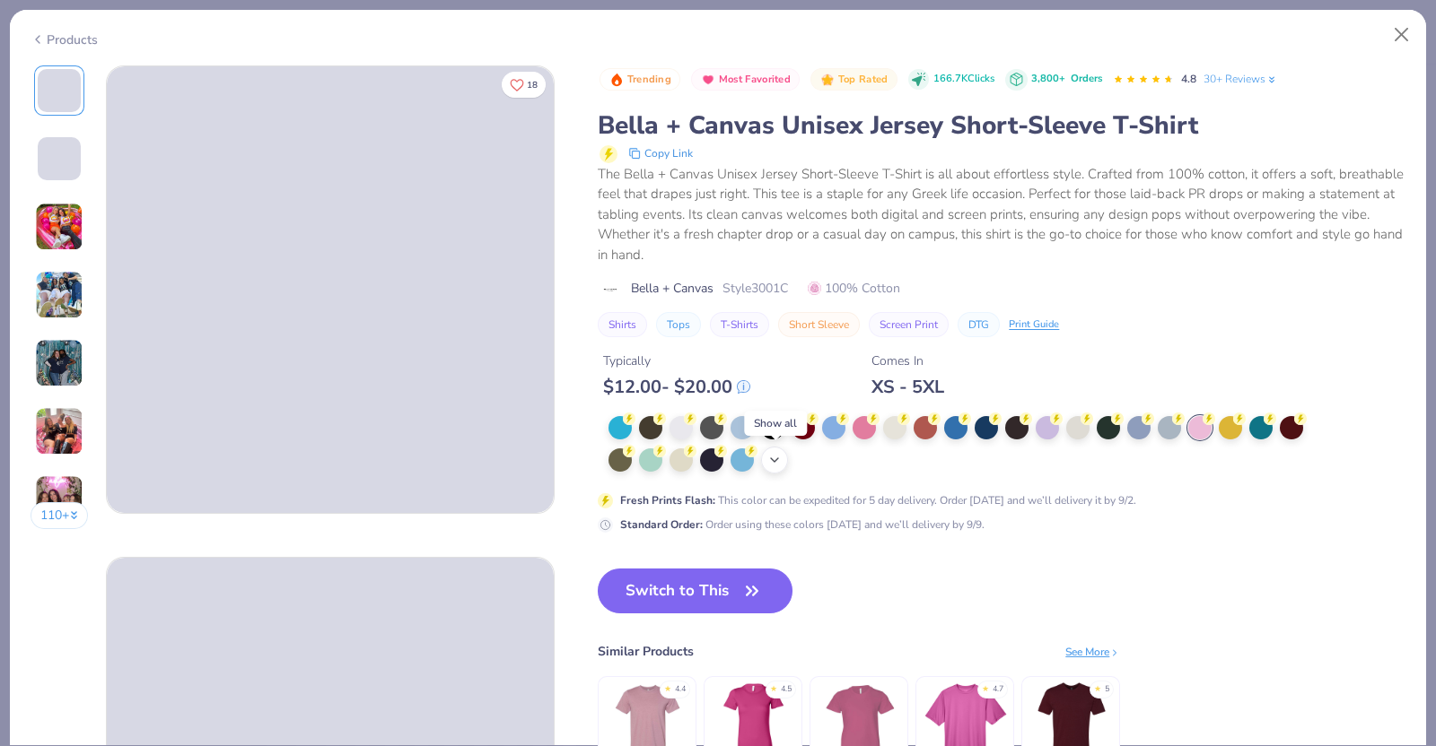
click at [776, 464] on icon at bounding box center [774, 460] width 14 height 14
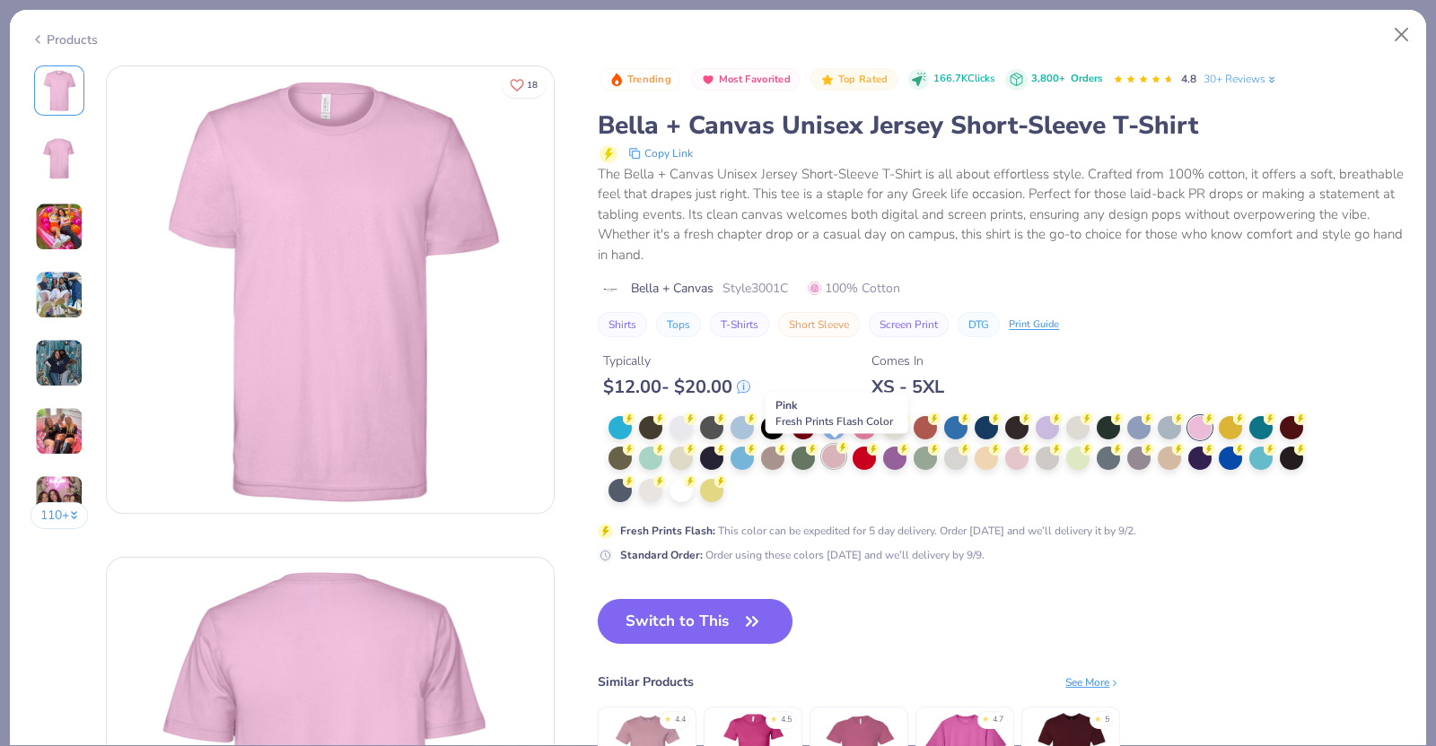
click at [839, 457] on div at bounding box center [833, 456] width 23 height 23
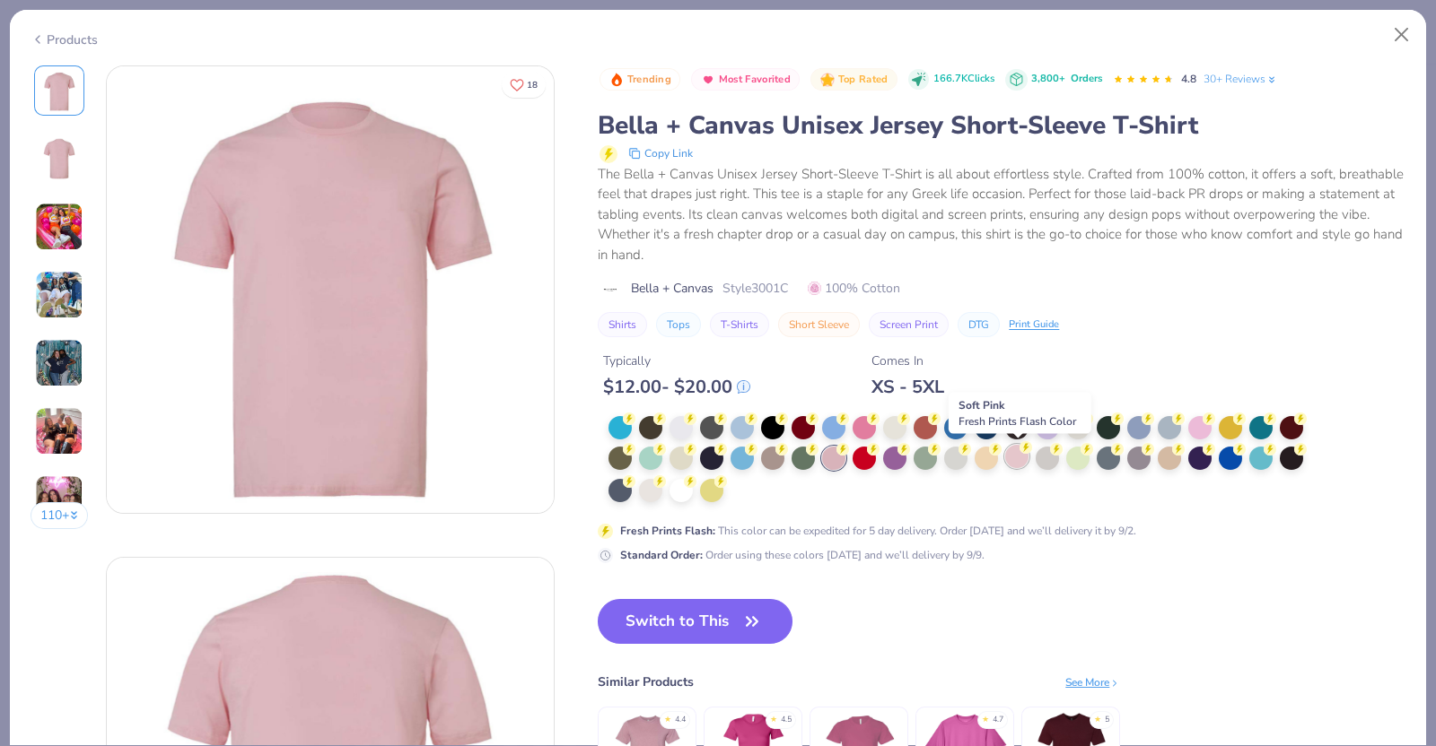
click at [1017, 457] on div at bounding box center [1016, 456] width 23 height 23
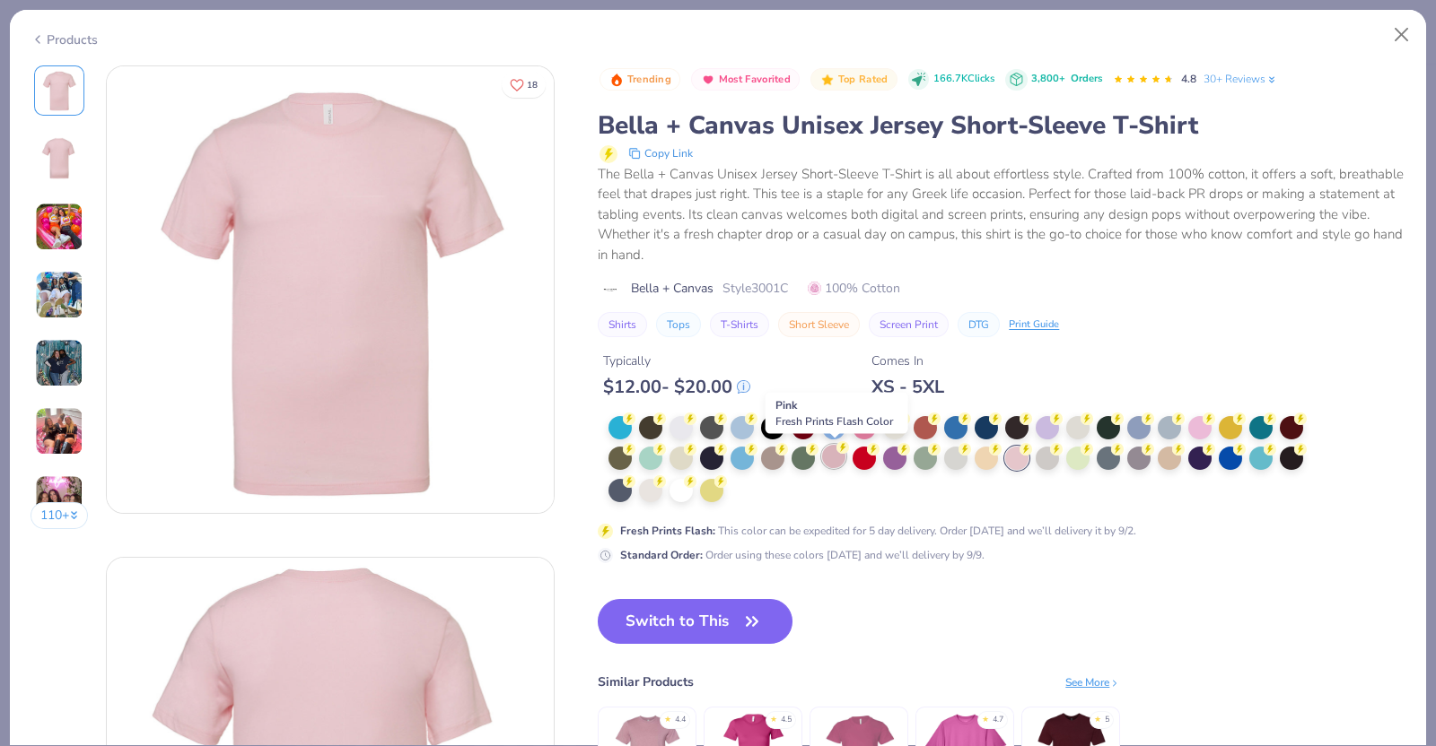
click at [827, 462] on div at bounding box center [833, 456] width 23 height 23
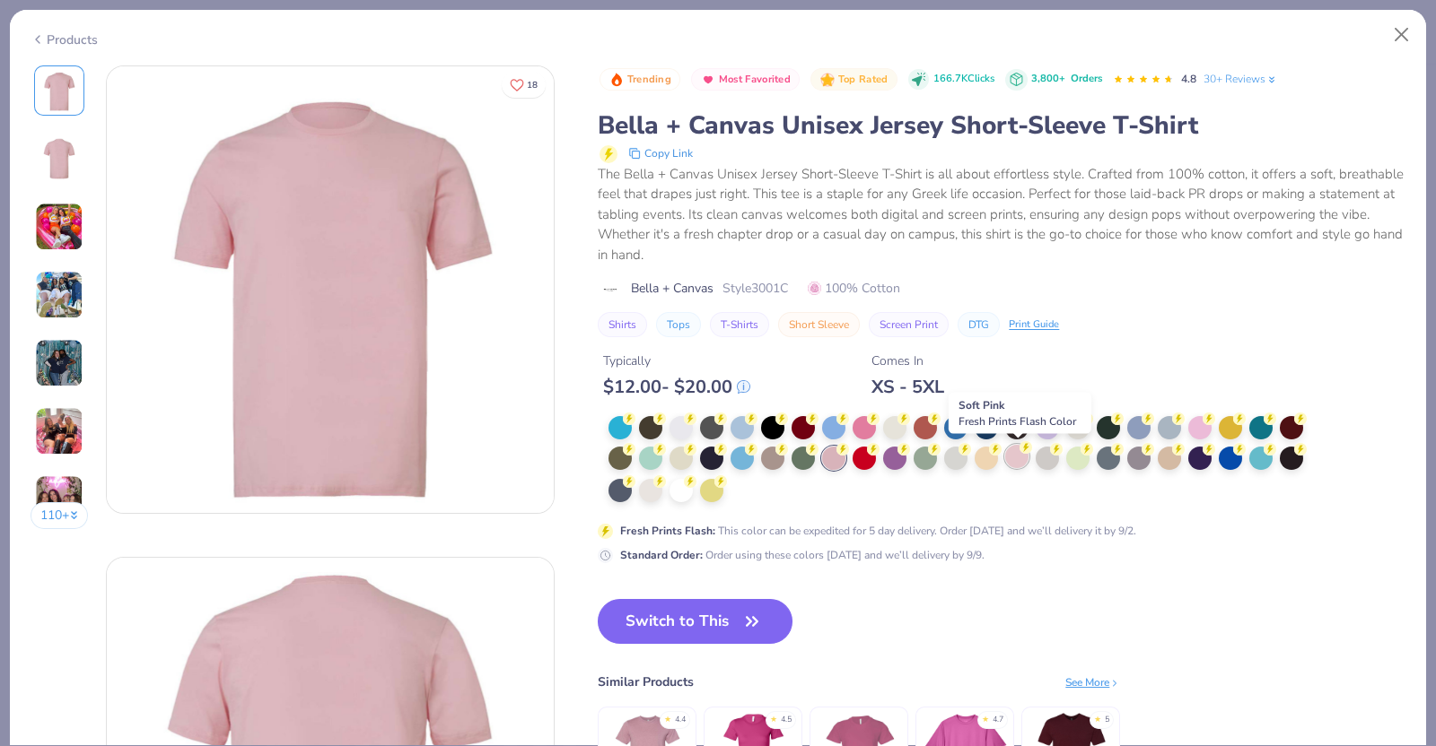
click at [1021, 464] on div at bounding box center [1016, 456] width 23 height 23
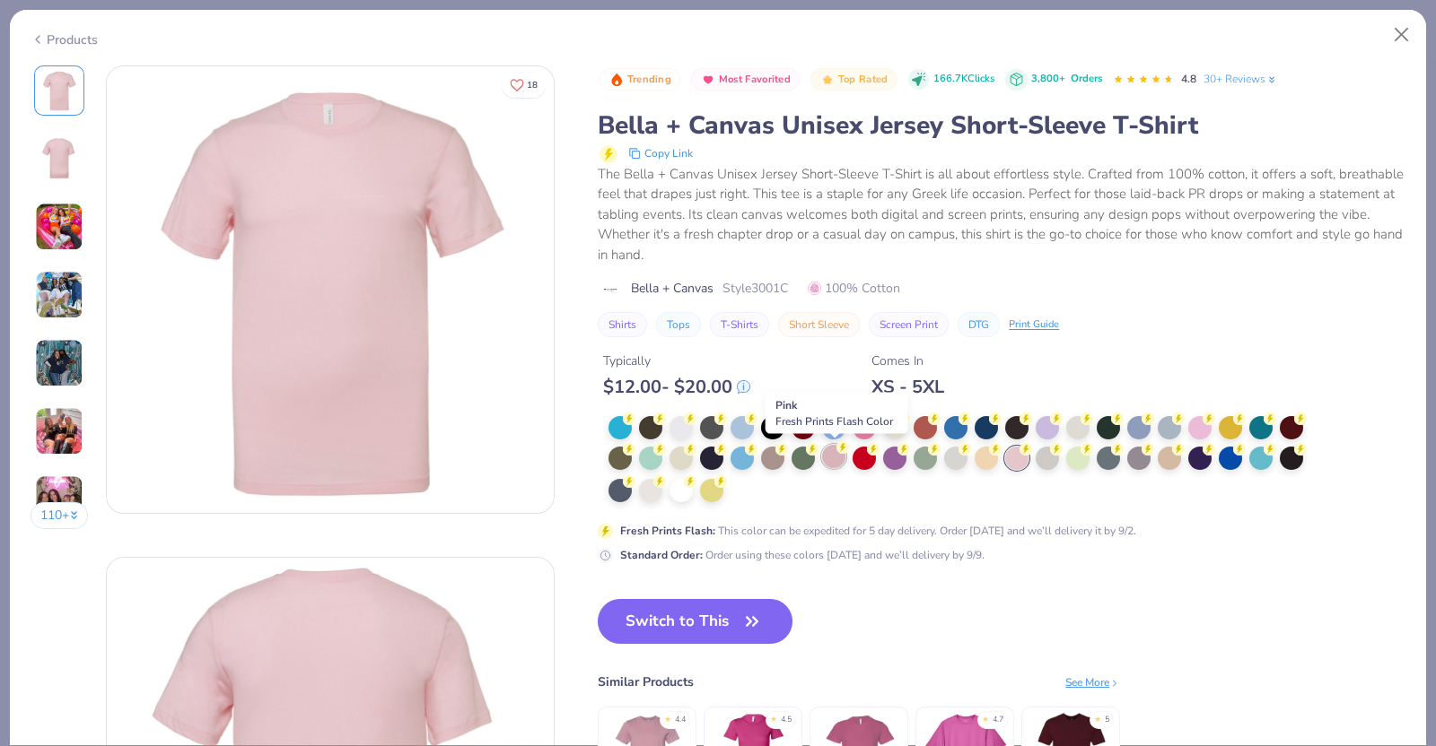
click at [829, 459] on div at bounding box center [833, 456] width 23 height 23
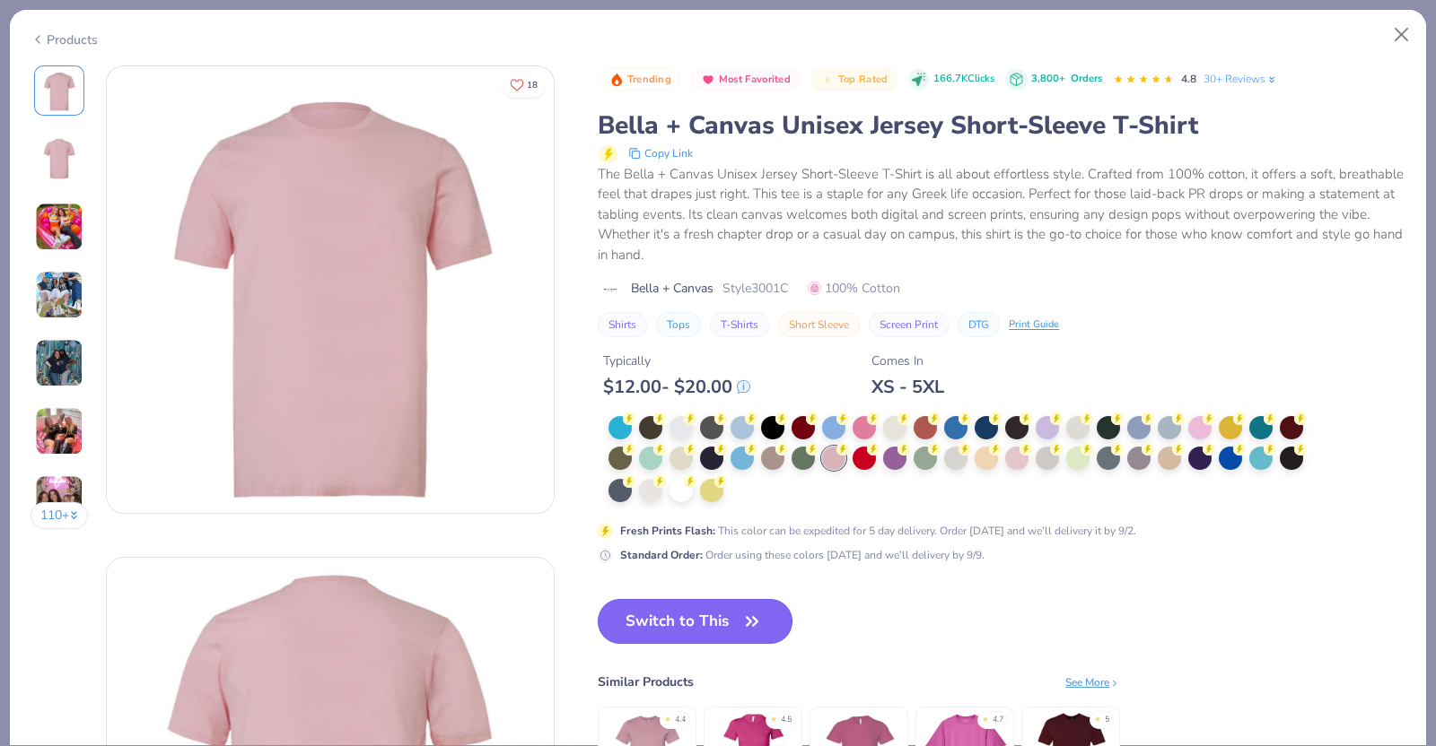
click at [684, 614] on button "Switch to This" at bounding box center [695, 621] width 195 height 45
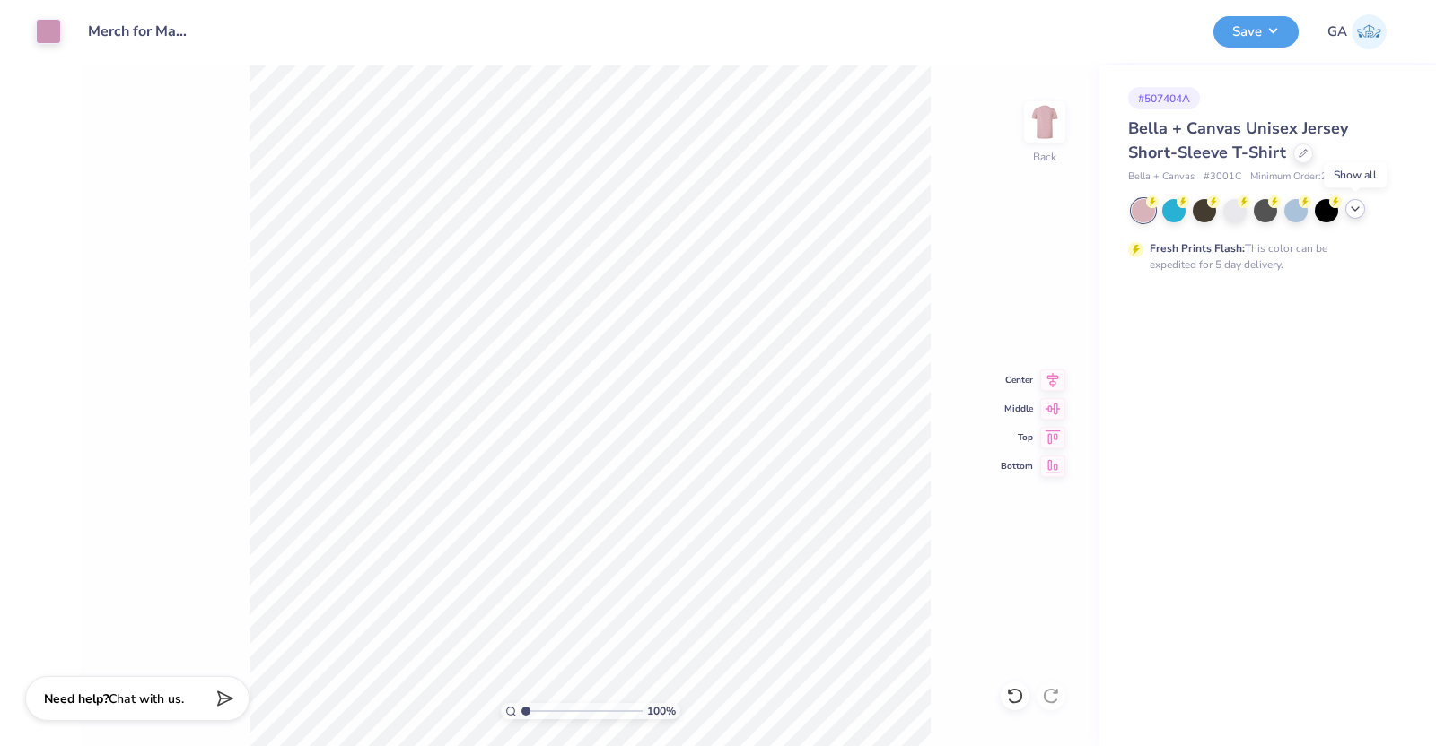
click at [1358, 207] on polyline at bounding box center [1354, 209] width 7 height 4
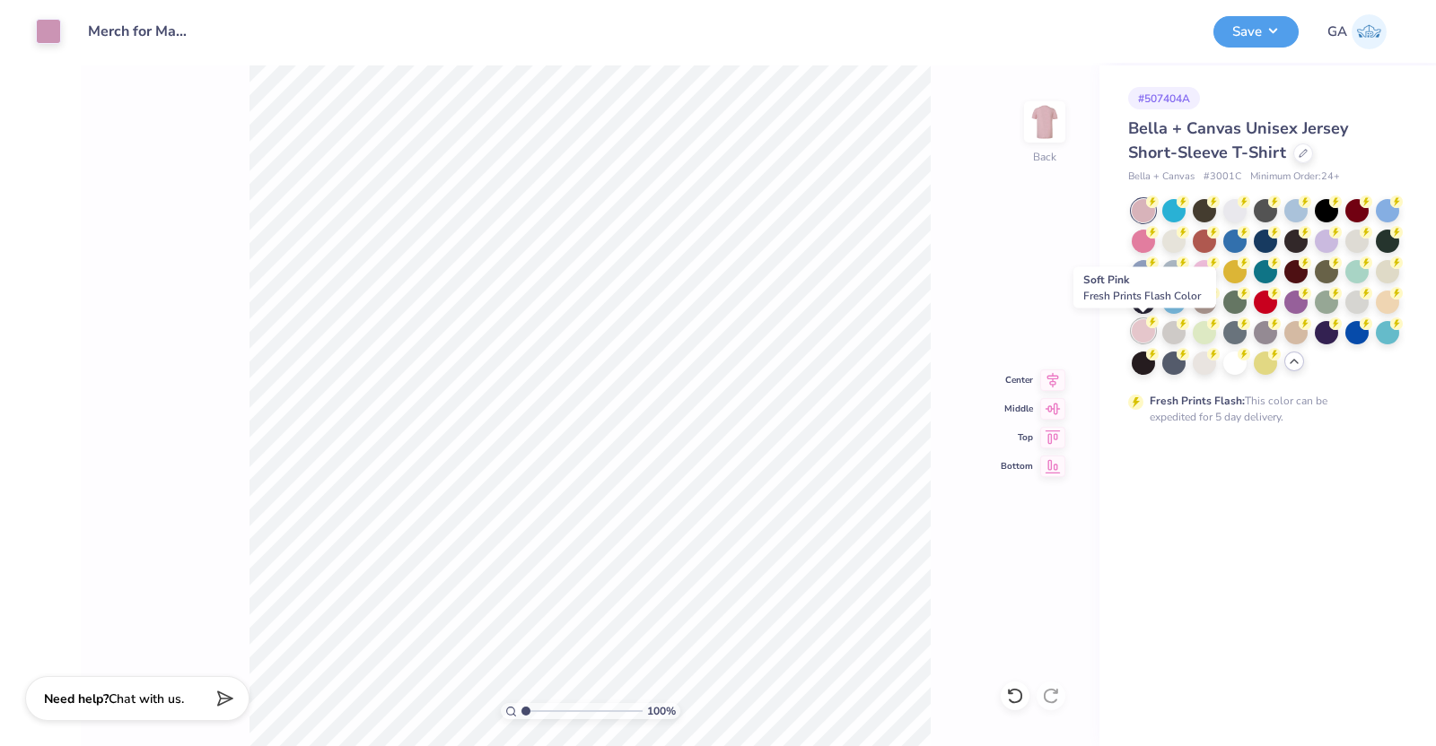
click at [1135, 334] on div at bounding box center [1142, 330] width 23 height 23
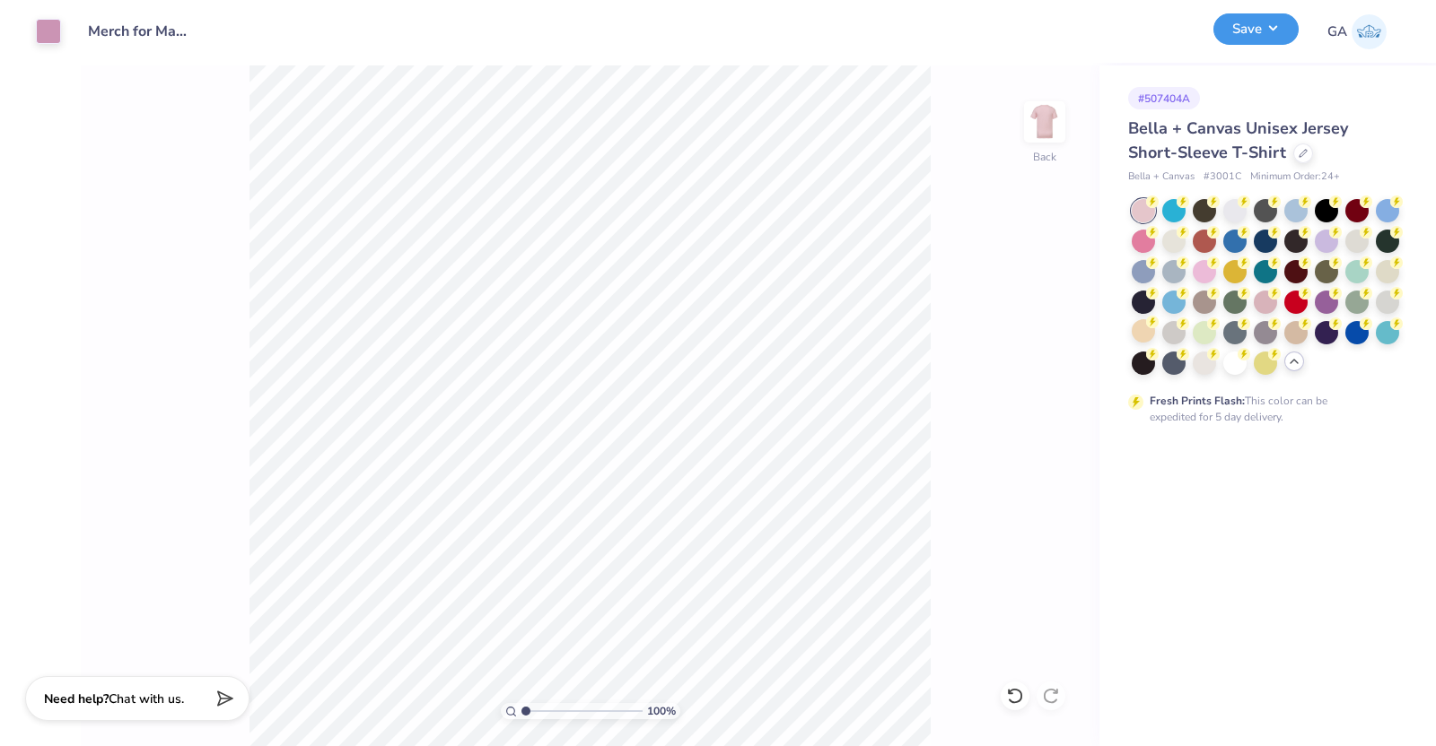
click at [1278, 36] on button "Save" at bounding box center [1255, 28] width 85 height 31
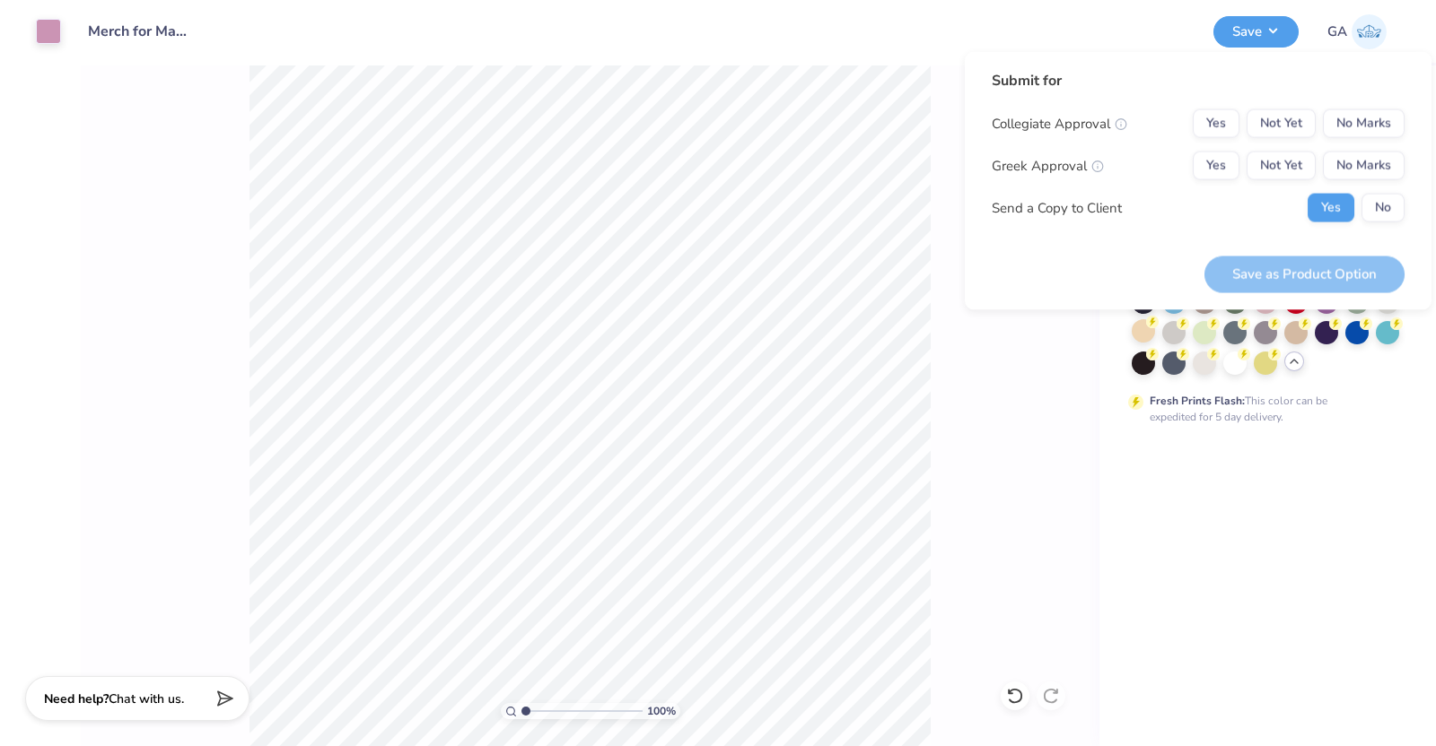
click at [1356, 108] on div "Submit for Collegiate Approval Yes Not Yet No Marks Greek Approval Yes Not Yet …" at bounding box center [1197, 153] width 413 height 166
click at [1356, 120] on button "No Marks" at bounding box center [1364, 123] width 82 height 29
click at [1362, 154] on button "No Marks" at bounding box center [1364, 166] width 82 height 29
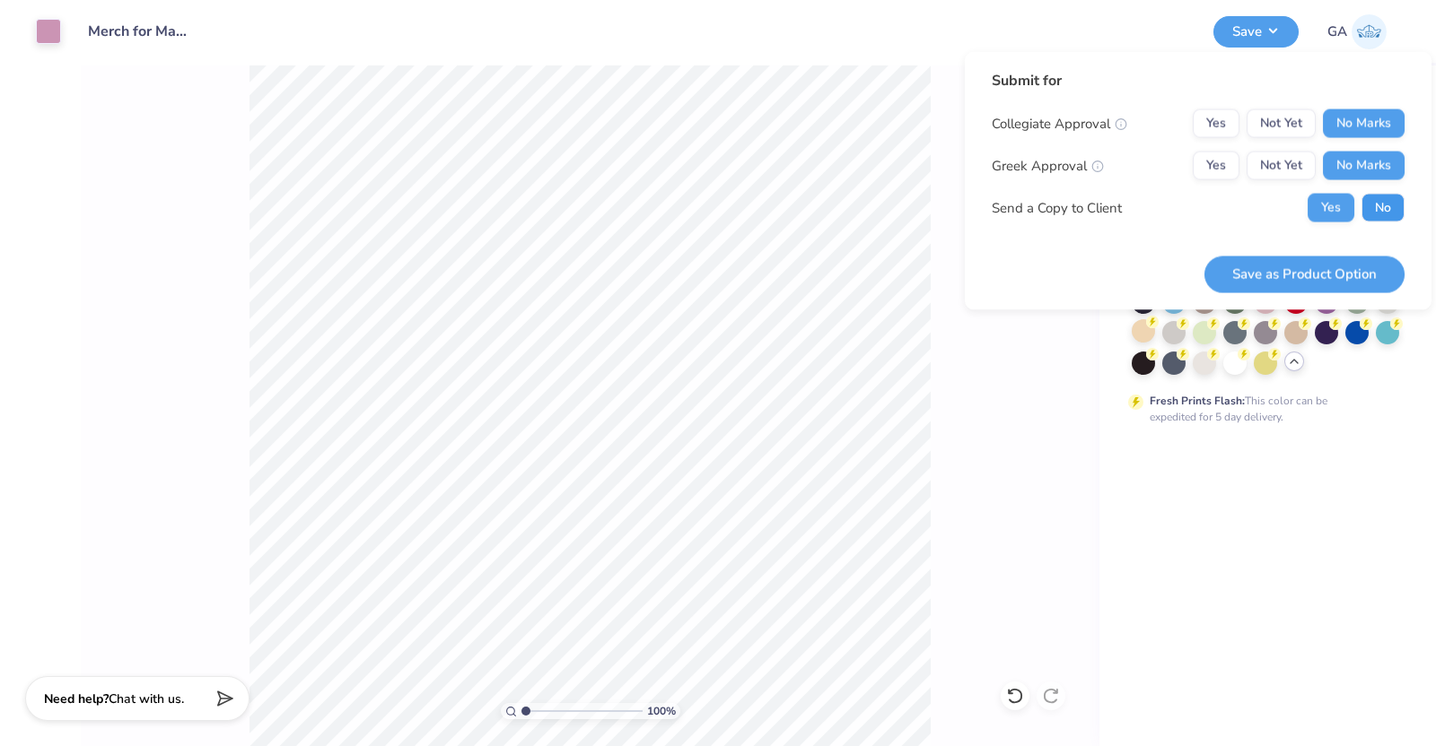
click at [1386, 206] on button "No" at bounding box center [1382, 208] width 43 height 29
click at [1310, 283] on button "Save as Product Option" at bounding box center [1304, 274] width 200 height 37
